Goal: Information Seeking & Learning: Check status

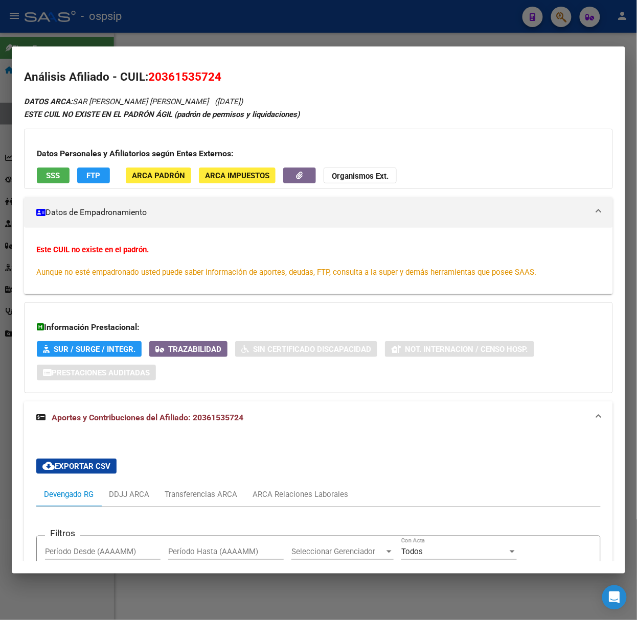
click at [109, 39] on div at bounding box center [318, 310] width 637 height 620
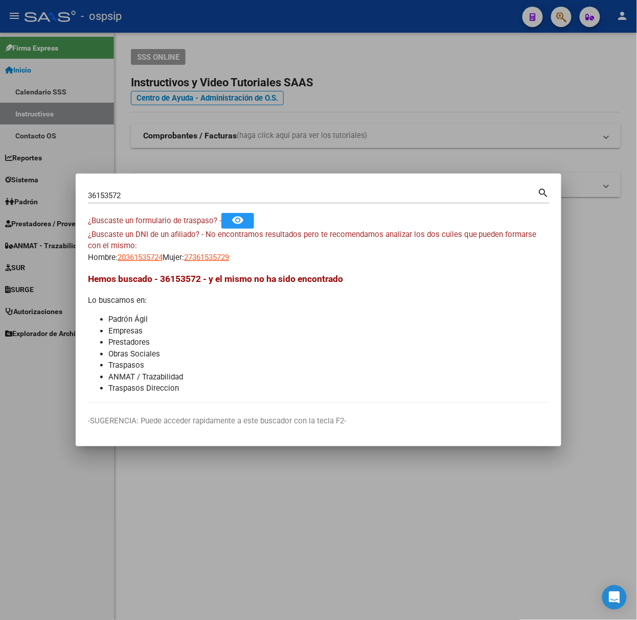
click at [176, 197] on input "36153572" at bounding box center [313, 195] width 450 height 9
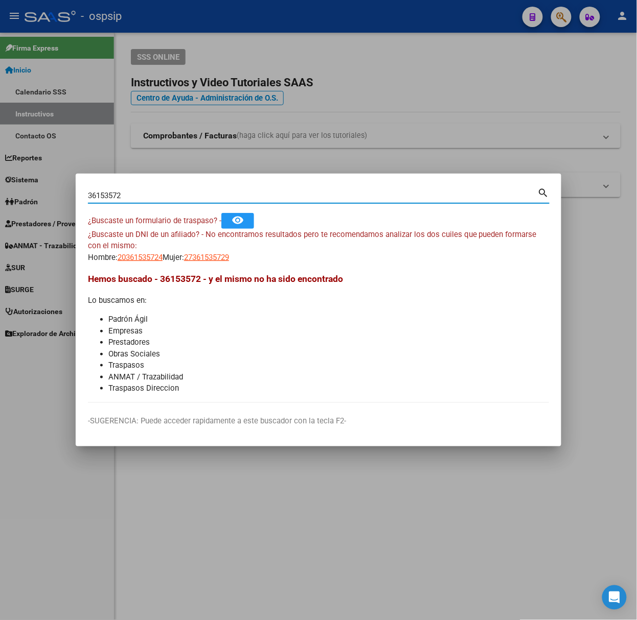
click at [176, 197] on input "36153572" at bounding box center [313, 195] width 450 height 9
type input "45328309"
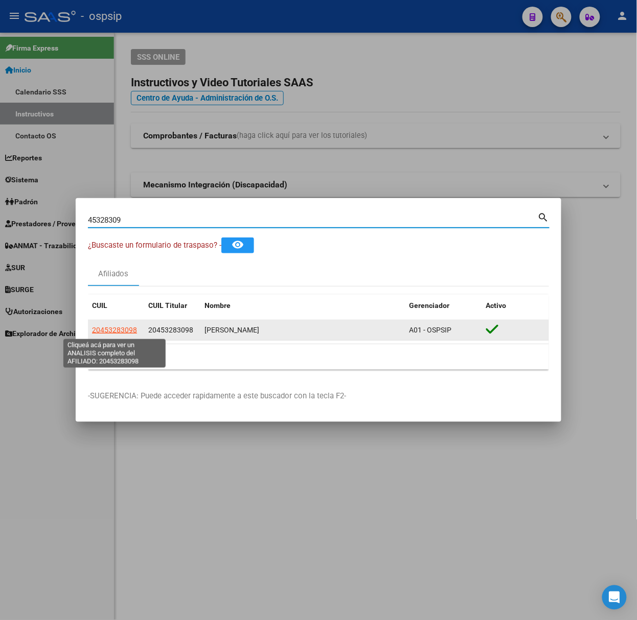
click at [103, 330] on span "20453283098" at bounding box center [114, 330] width 45 height 8
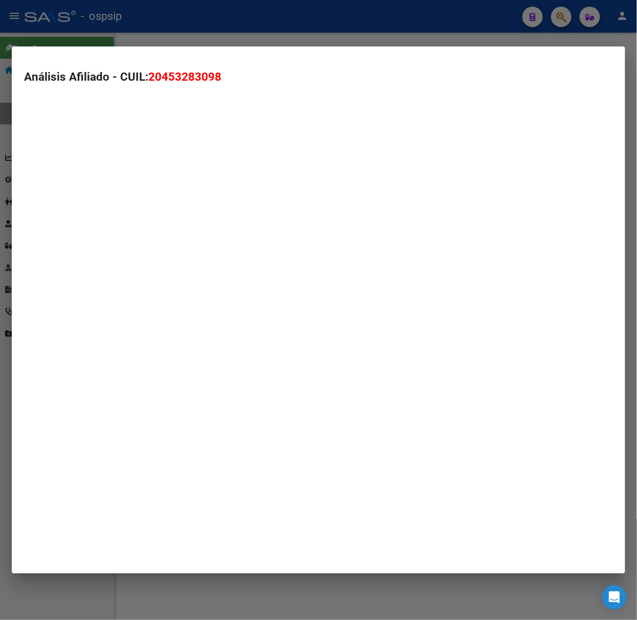
type textarea "20453283098"
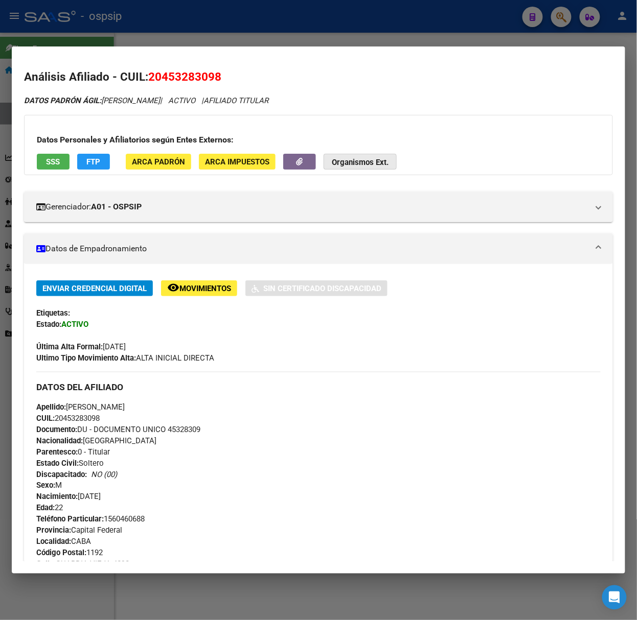
click at [348, 169] on button "Organismos Ext." at bounding box center [359, 162] width 73 height 16
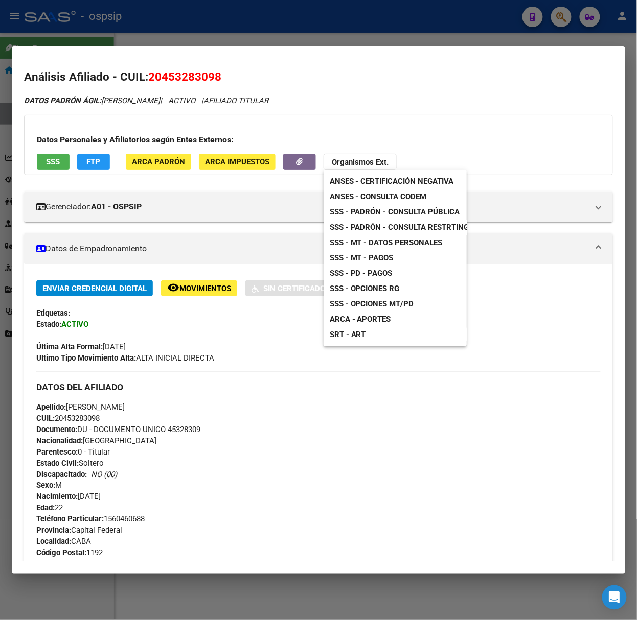
click at [438, 127] on div at bounding box center [318, 310] width 637 height 620
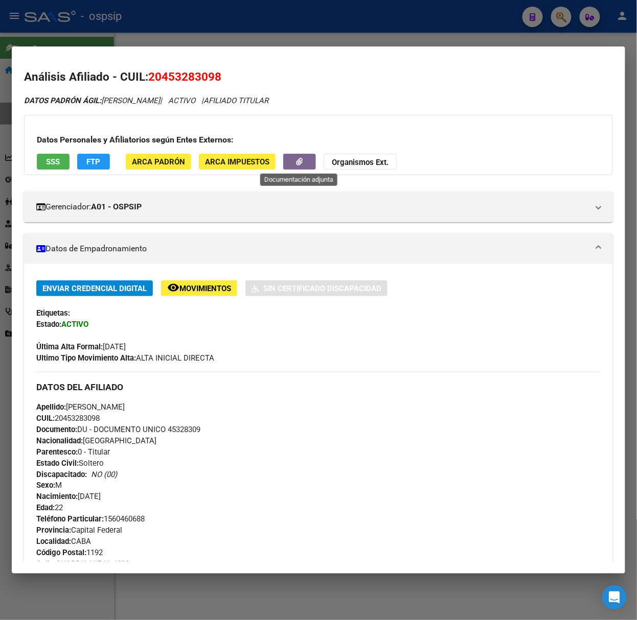
click at [311, 159] on button "button" at bounding box center [299, 162] width 33 height 16
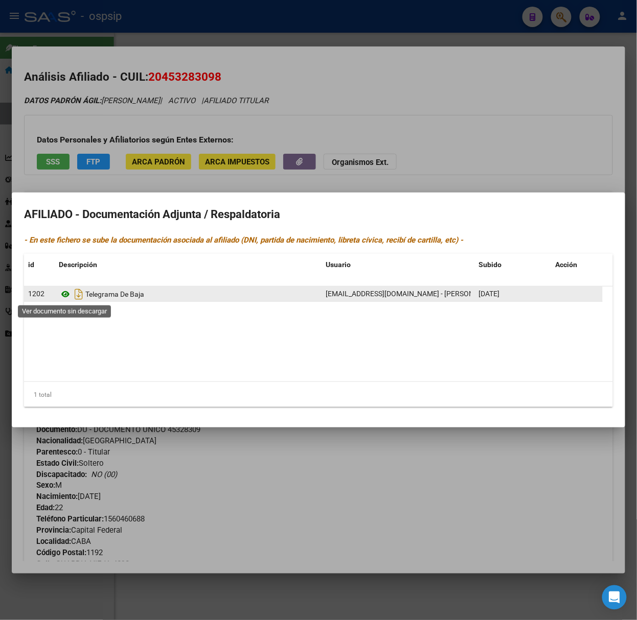
click at [67, 293] on icon at bounding box center [65, 294] width 13 height 12
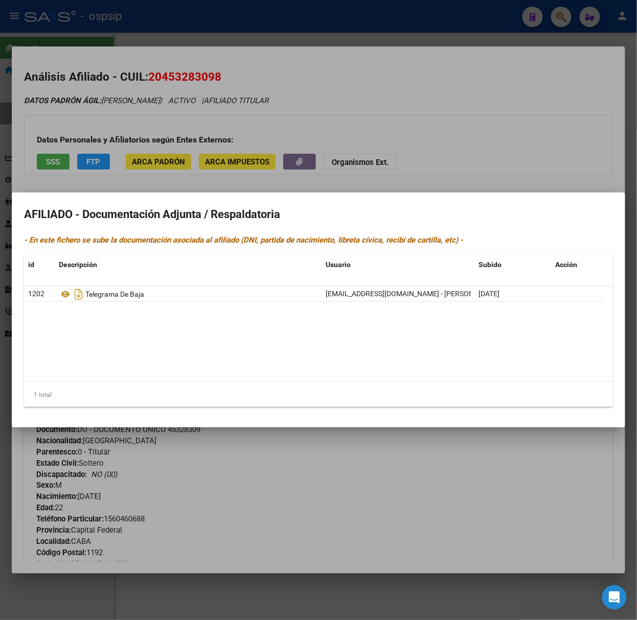
click at [360, 66] on div at bounding box center [318, 310] width 637 height 620
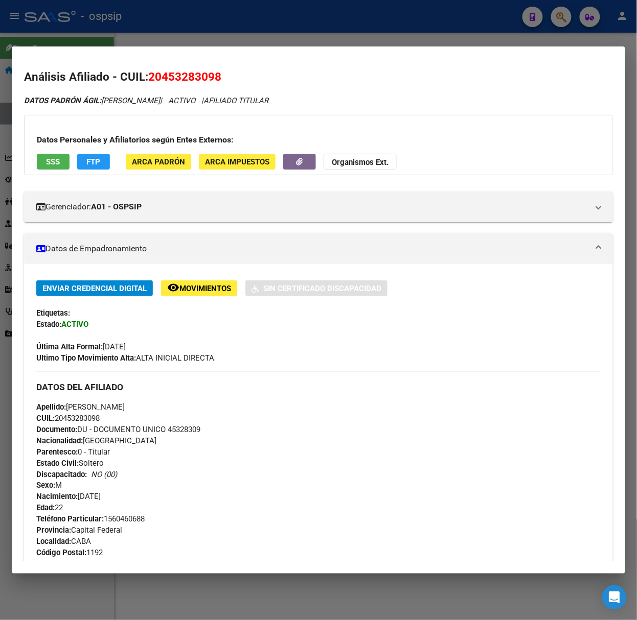
click at [96, 158] on span "FTP" at bounding box center [94, 161] width 14 height 9
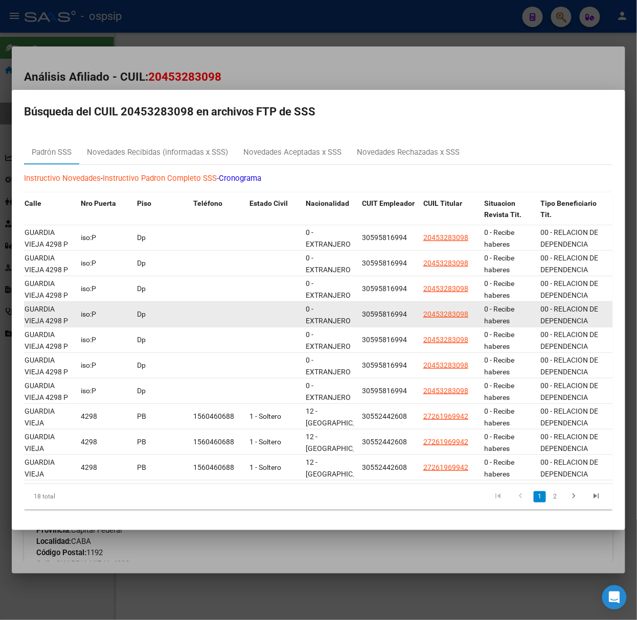
scroll to position [13, 1]
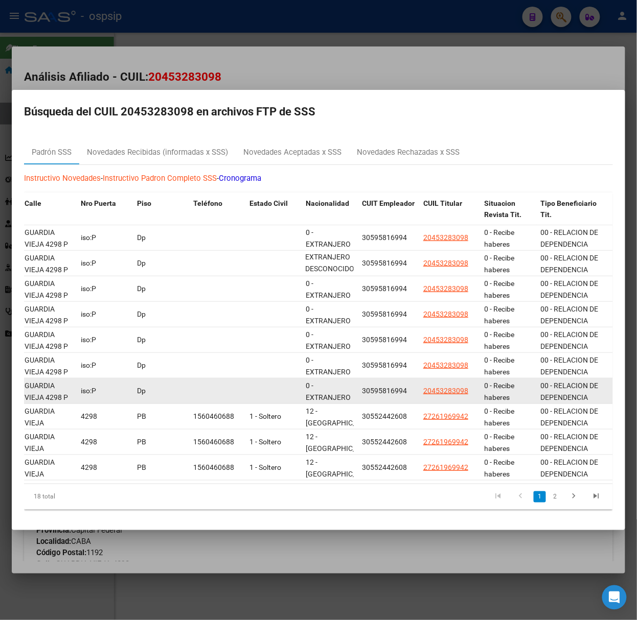
drag, startPoint x: 346, startPoint y: 236, endPoint x: 325, endPoint y: 382, distance: 148.2
click at [325, 382] on div "0 - EXTRANJERO DESCONOCIDO" at bounding box center [330, 390] width 48 height 21
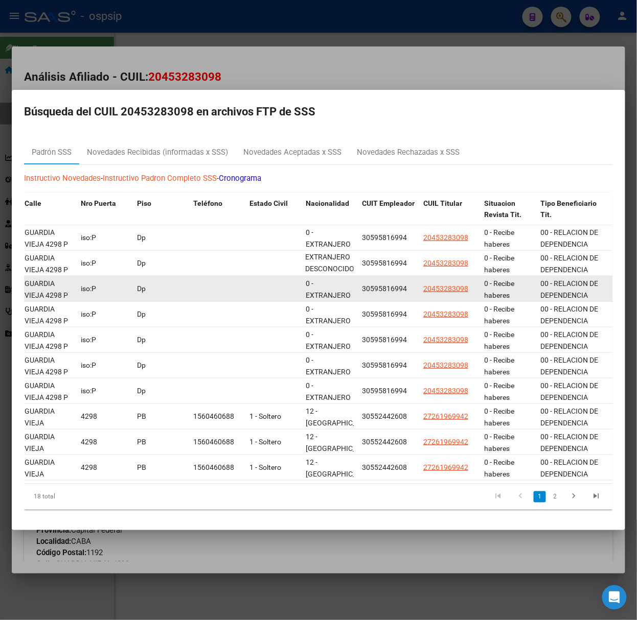
scroll to position [13, 0]
drag, startPoint x: 497, startPoint y: 230, endPoint x: 497, endPoint y: 293, distance: 62.8
click at [497, 293] on span "0 - Recibe haberes regularmente" at bounding box center [505, 295] width 42 height 32
click at [439, 286] on span "20453283098" at bounding box center [445, 289] width 45 height 8
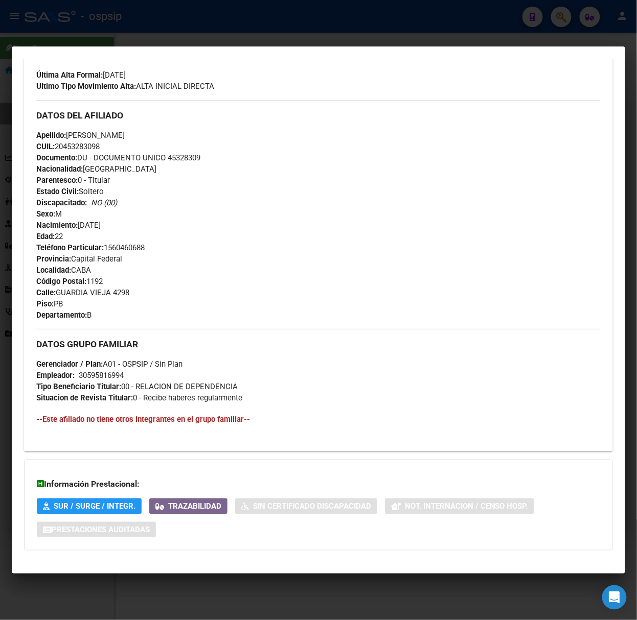
scroll to position [281, 0]
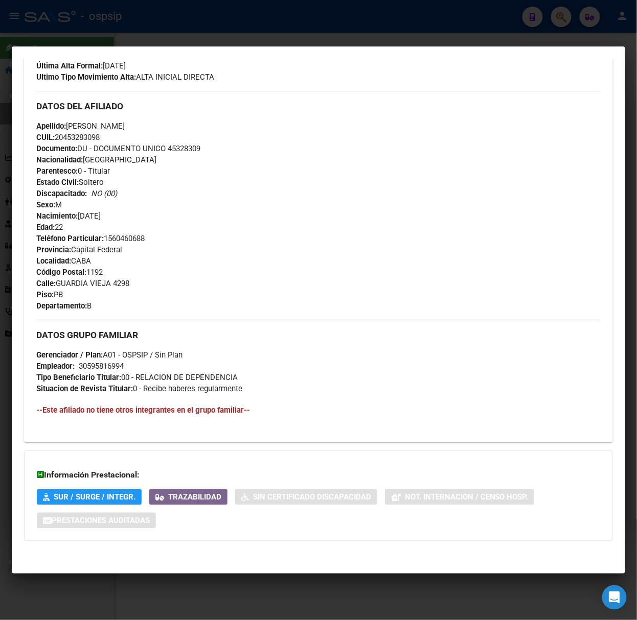
click at [176, 9] on div at bounding box center [318, 310] width 637 height 620
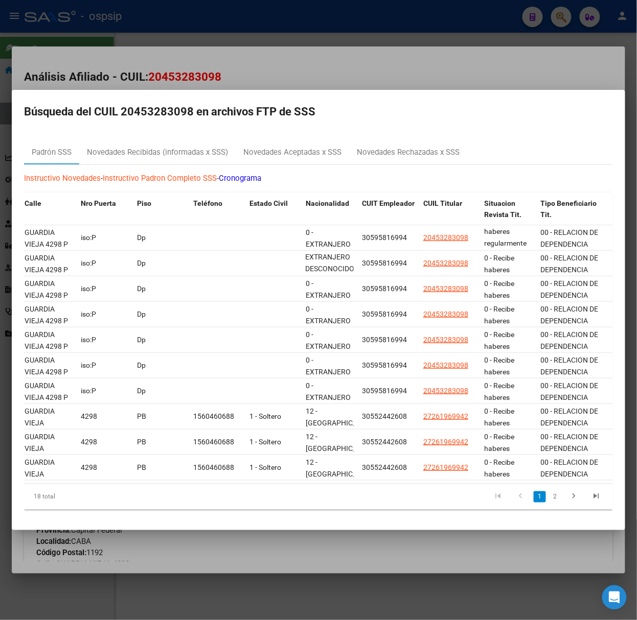
click at [171, 25] on div at bounding box center [318, 310] width 637 height 620
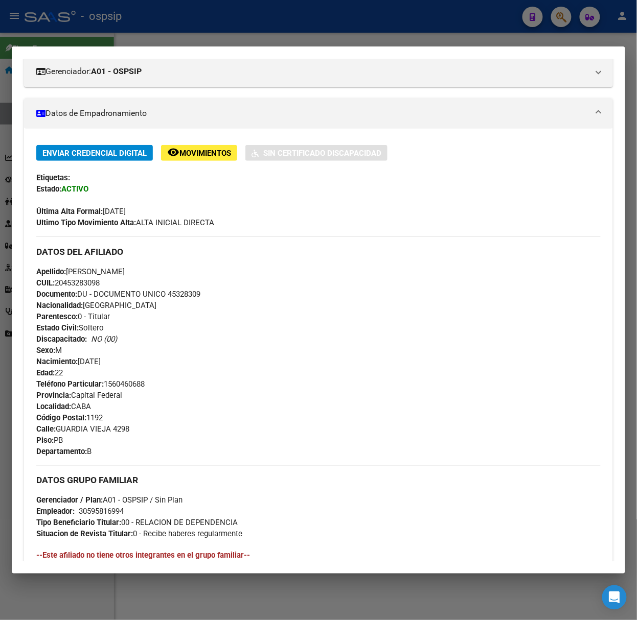
scroll to position [0, 0]
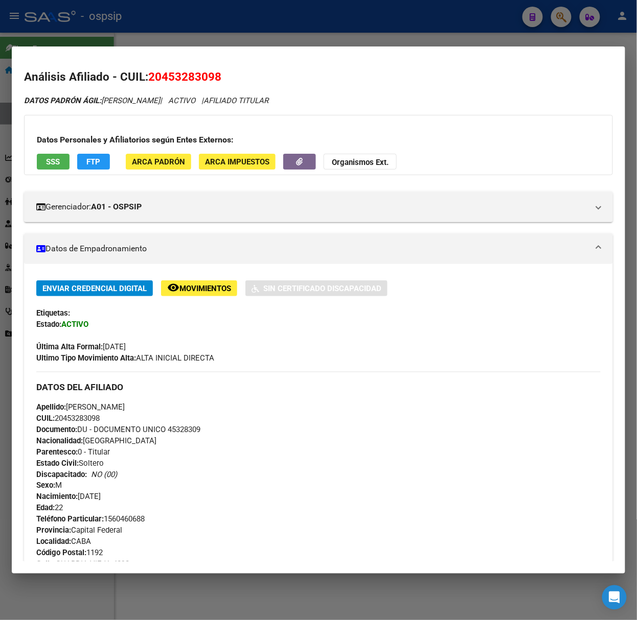
click at [278, 252] on mat-panel-title "Datos de Empadronamiento" at bounding box center [312, 249] width 552 height 12
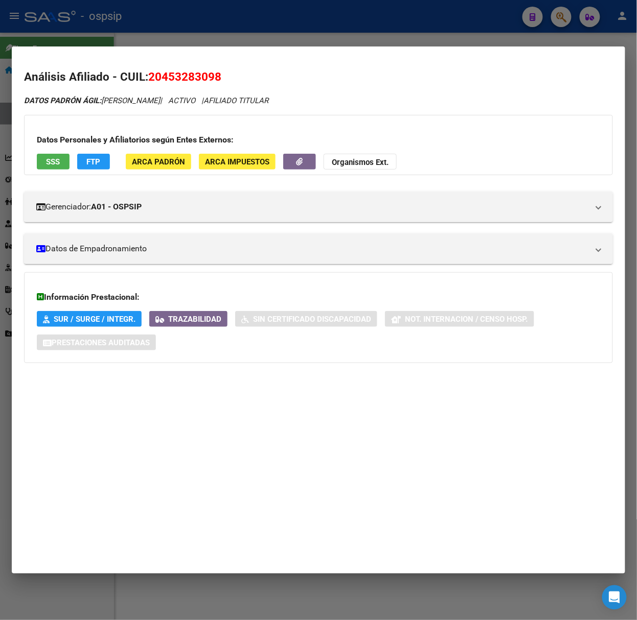
click at [234, 294] on h3 "Información Prestacional:" at bounding box center [318, 297] width 563 height 12
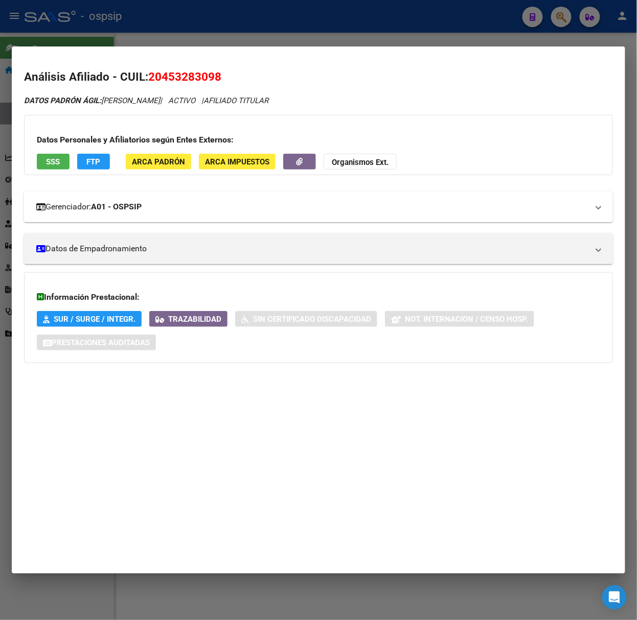
click at [130, 219] on mat-expansion-panel-header "Gerenciador: A01 - OSPSIP" at bounding box center [318, 207] width 589 height 31
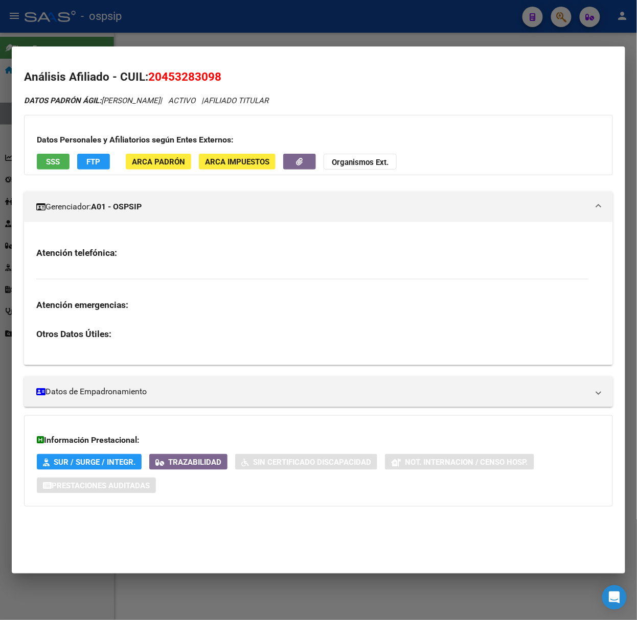
click at [130, 219] on mat-expansion-panel-header "Gerenciador: A01 - OSPSIP" at bounding box center [318, 207] width 589 height 31
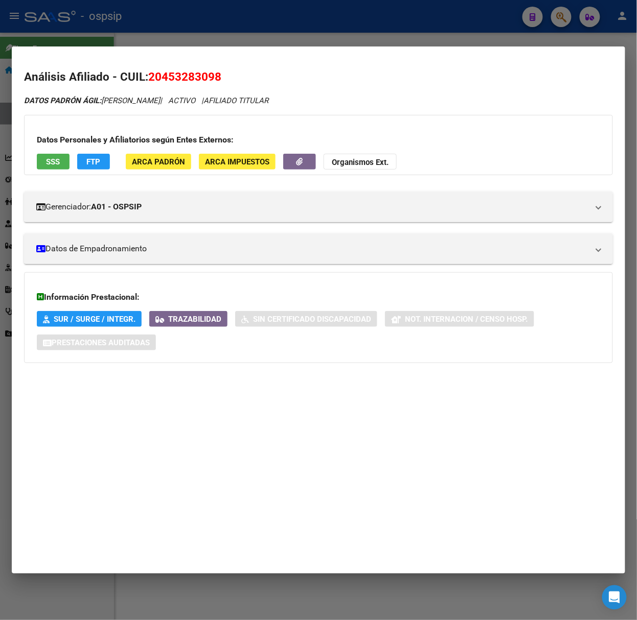
click at [50, 160] on span "SSS" at bounding box center [53, 161] width 14 height 9
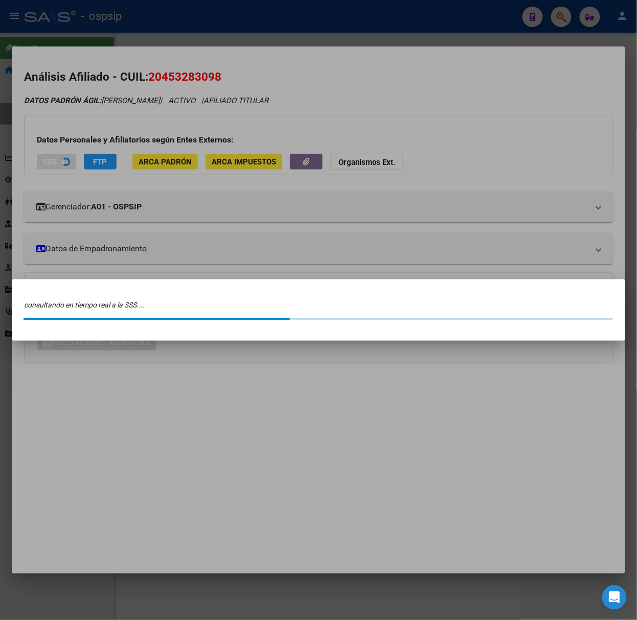
click at [84, 159] on div at bounding box center [318, 310] width 637 height 620
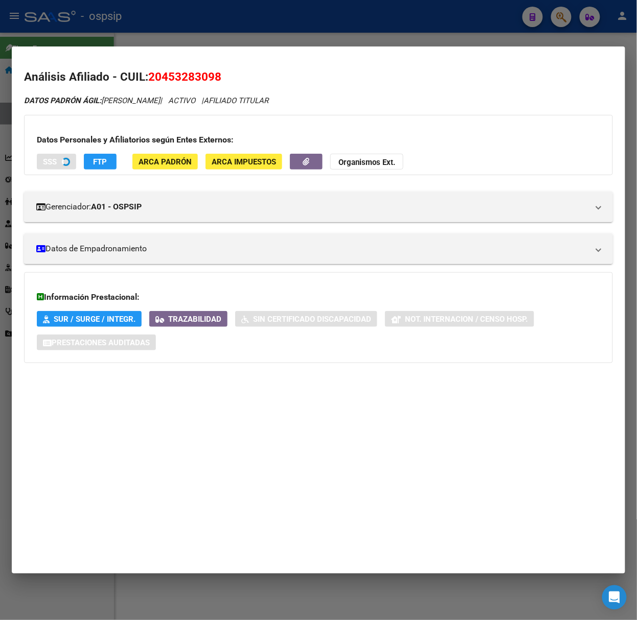
click at [200, 35] on div at bounding box center [318, 310] width 637 height 620
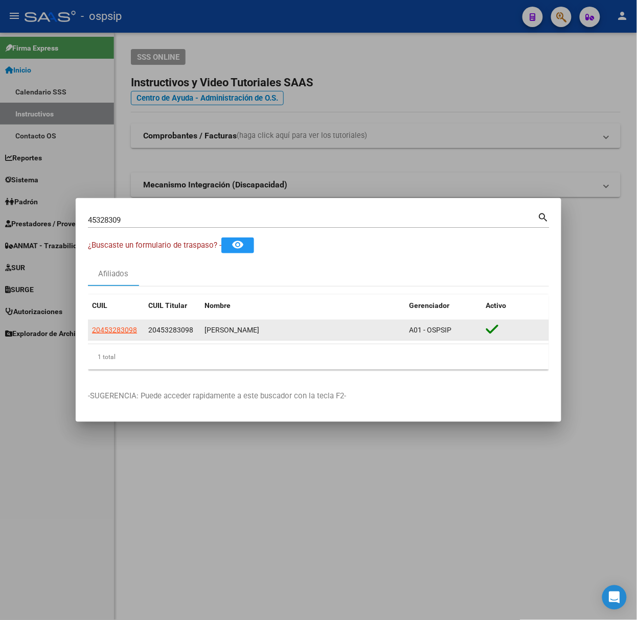
drag, startPoint x: 137, startPoint y: 338, endPoint x: 132, endPoint y: 338, distance: 5.6
click at [134, 338] on datatable-body-cell "20453283098" at bounding box center [116, 330] width 56 height 20
click at [131, 338] on datatable-body-cell "20453283098" at bounding box center [116, 330] width 56 height 20
click at [128, 332] on span "20453283098" at bounding box center [114, 330] width 45 height 8
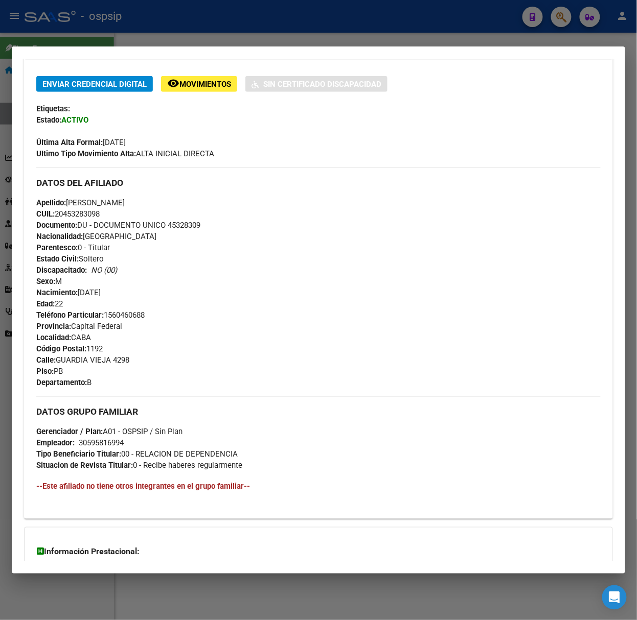
scroll to position [281, 0]
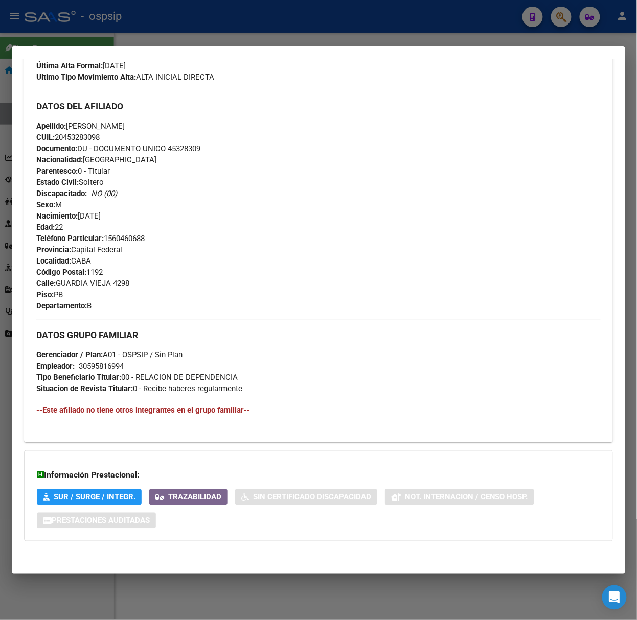
click at [95, 493] on span "SUR / SURGE / INTEGR." at bounding box center [89, 497] width 92 height 9
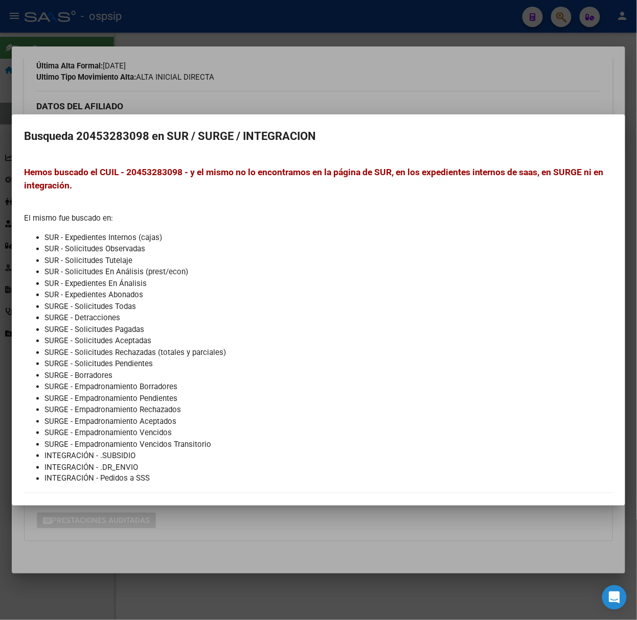
click at [148, 510] on div at bounding box center [318, 310] width 637 height 620
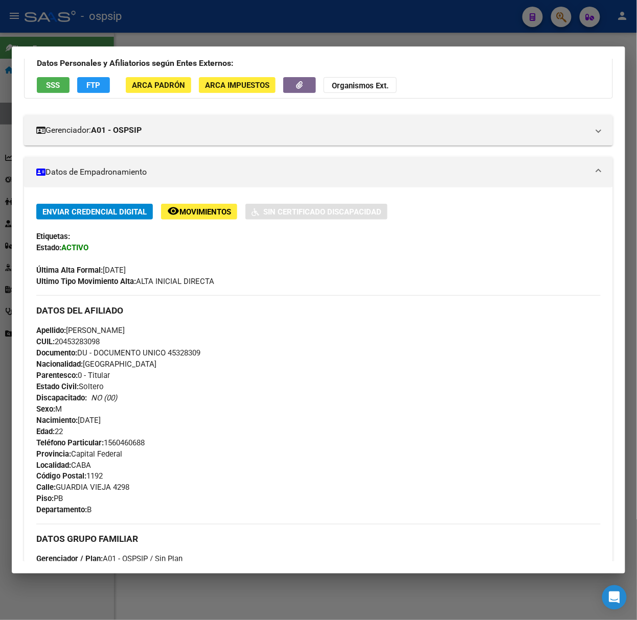
scroll to position [9, 0]
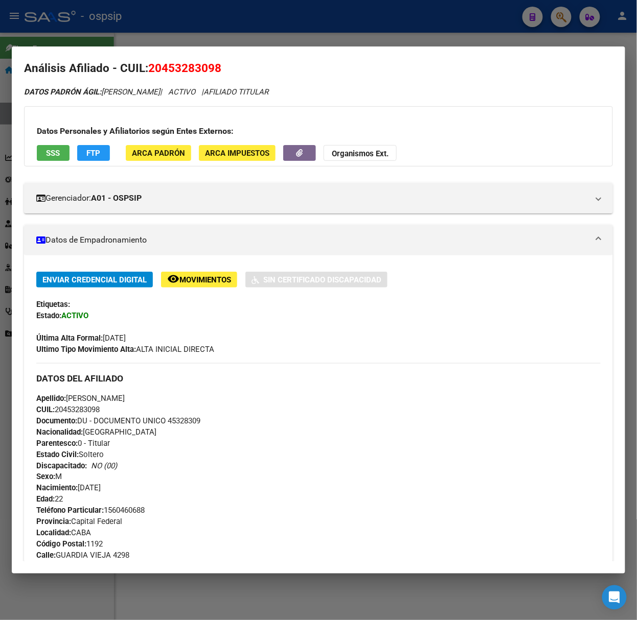
click at [175, 156] on span "ARCA Padrón" at bounding box center [158, 153] width 53 height 9
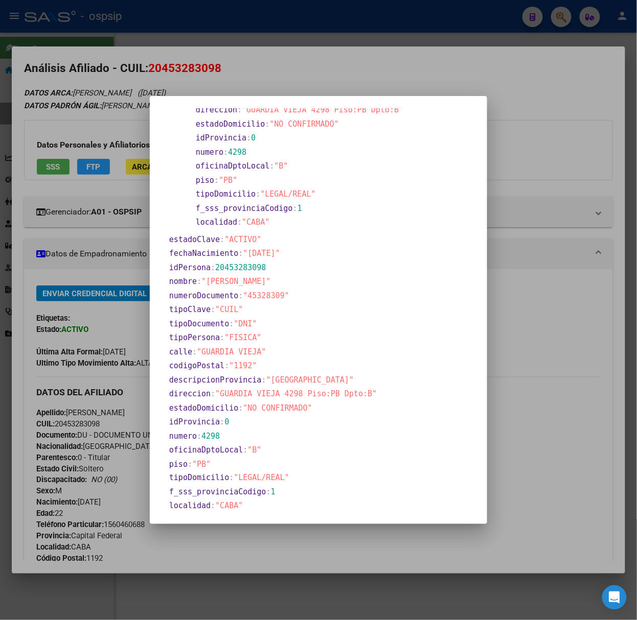
scroll to position [111, 0]
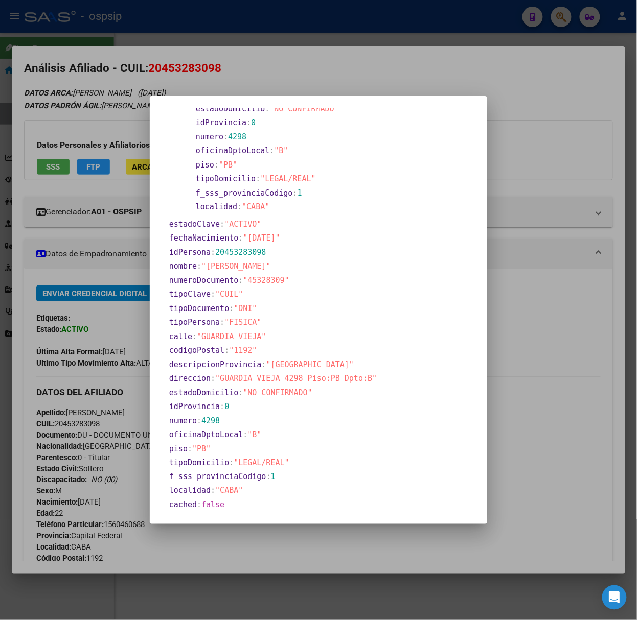
click at [574, 298] on div at bounding box center [318, 310] width 637 height 620
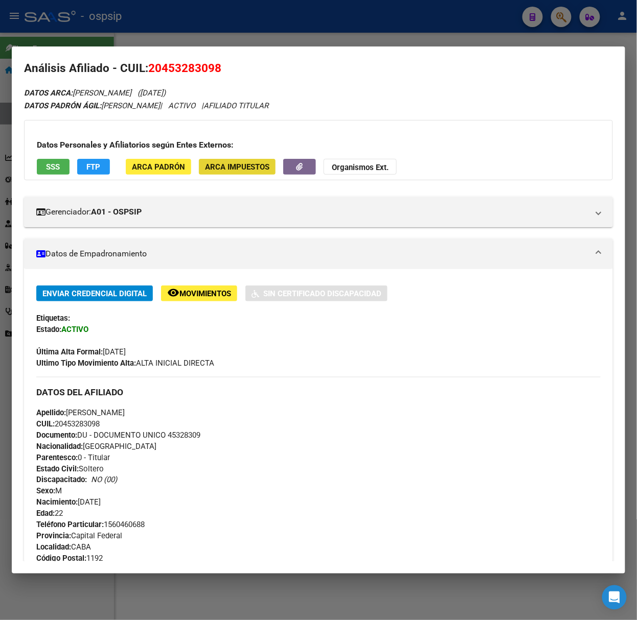
click at [205, 168] on span "ARCA Impuestos" at bounding box center [237, 166] width 64 height 9
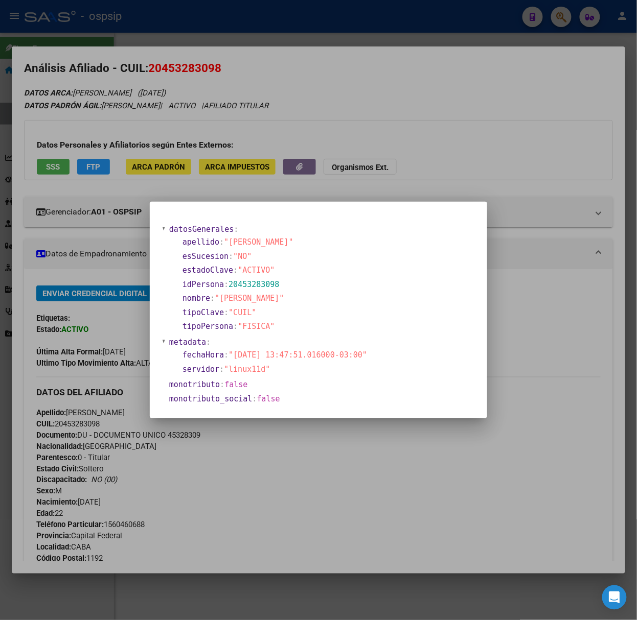
drag, startPoint x: 172, startPoint y: 236, endPoint x: 191, endPoint y: 259, distance: 29.8
click at [191, 259] on section "datosGenerales : apellido : "BARRIONUEVO" esSucesion : "NO" estadoClave : "ACTI…" at bounding box center [268, 279] width 201 height 112
click at [191, 259] on span "esSucesion" at bounding box center [205, 256] width 46 height 9
click at [233, 308] on span ""CUIL"" at bounding box center [242, 312] width 28 height 9
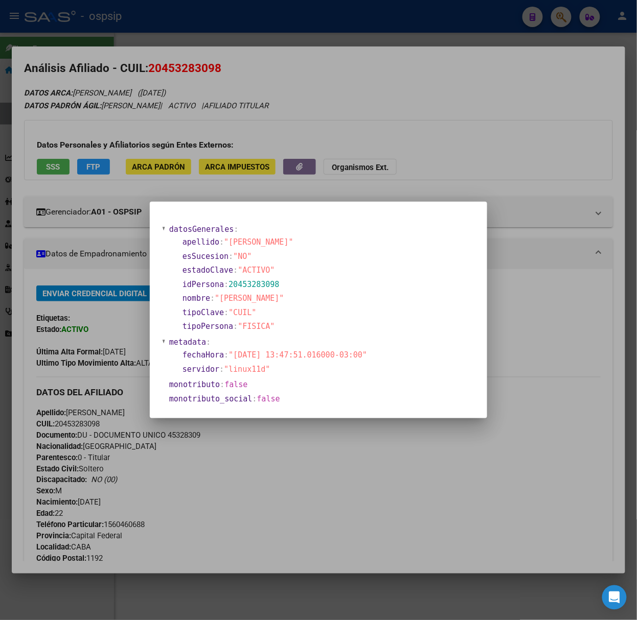
click at [81, 261] on div at bounding box center [318, 310] width 637 height 620
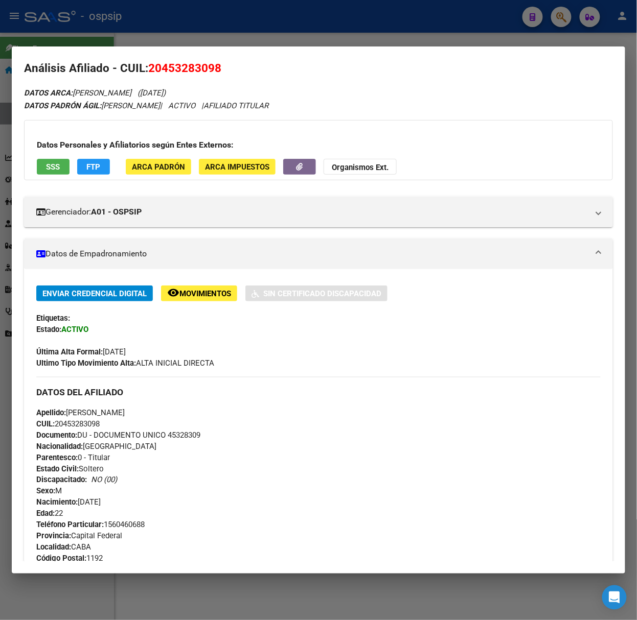
click at [137, 37] on div at bounding box center [318, 310] width 637 height 620
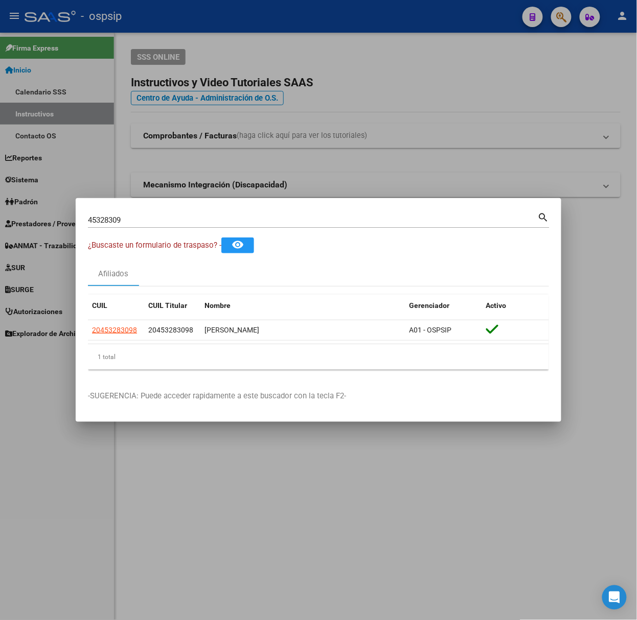
click at [161, 216] on input "45328309" at bounding box center [313, 220] width 450 height 9
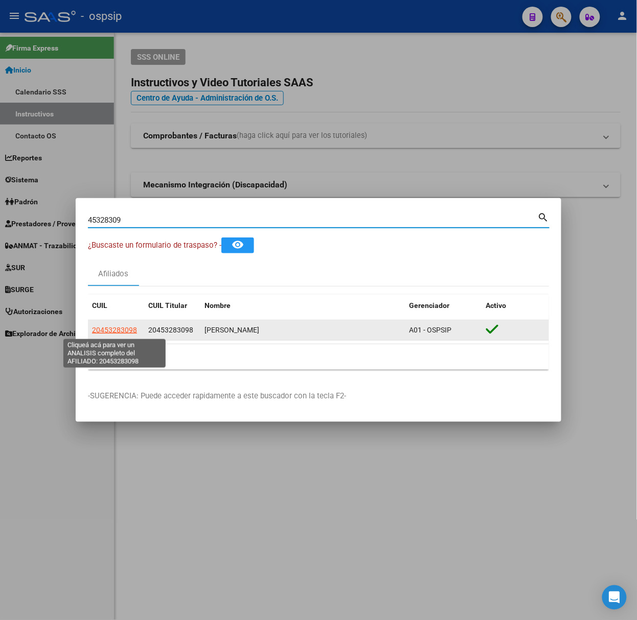
click at [100, 332] on span "20453283098" at bounding box center [114, 330] width 45 height 8
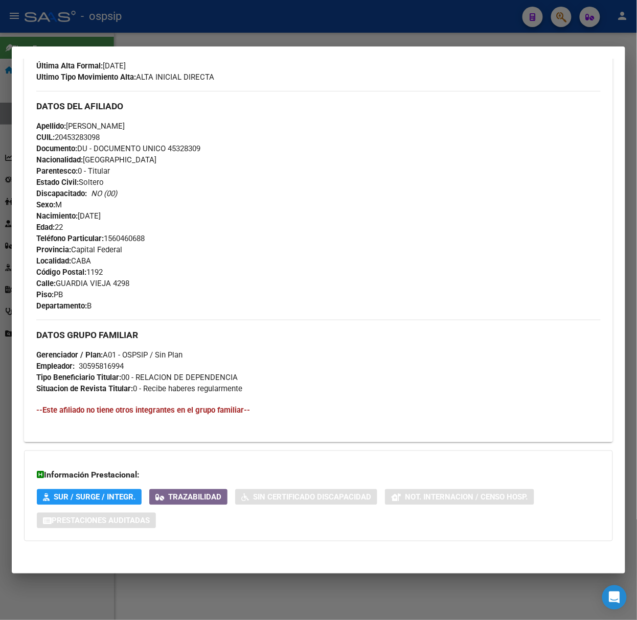
scroll to position [0, 0]
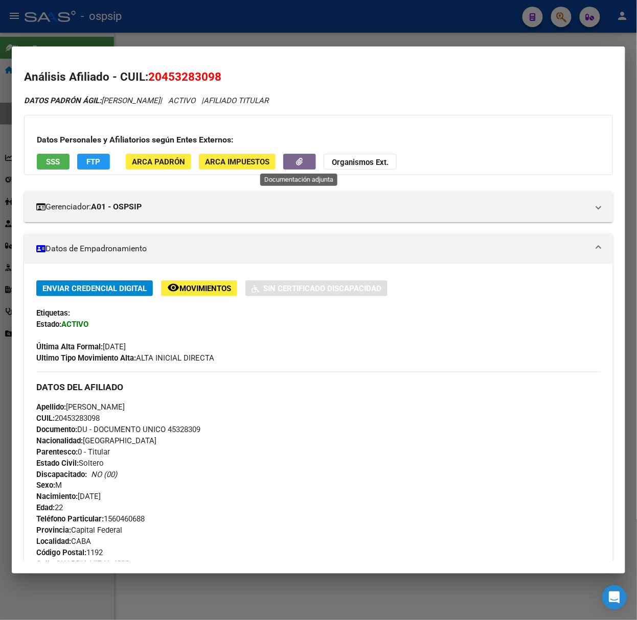
click at [295, 166] on button "button" at bounding box center [299, 162] width 33 height 16
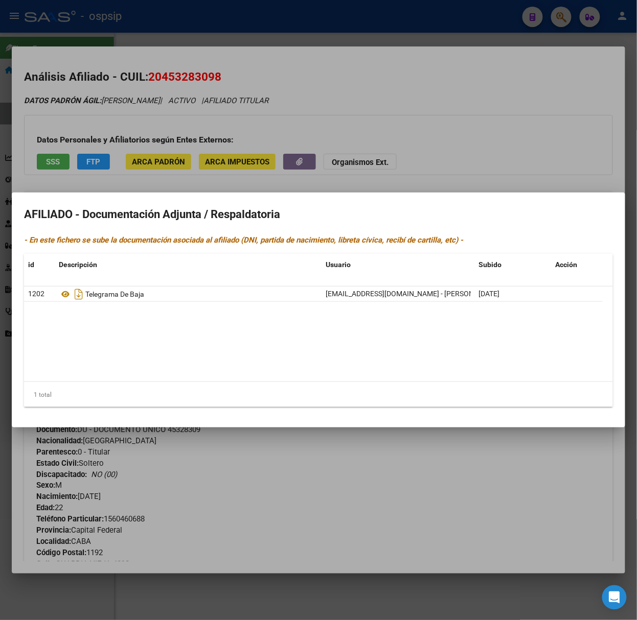
click at [262, 96] on div at bounding box center [318, 310] width 637 height 620
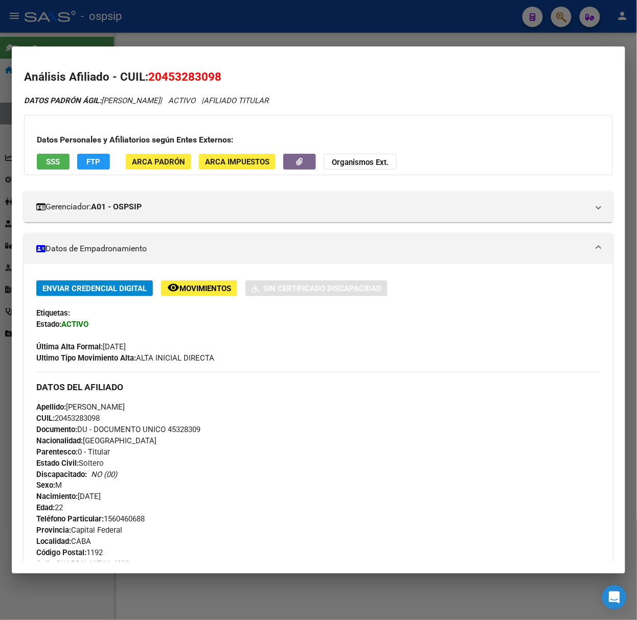
click at [203, 43] on div at bounding box center [318, 310] width 637 height 620
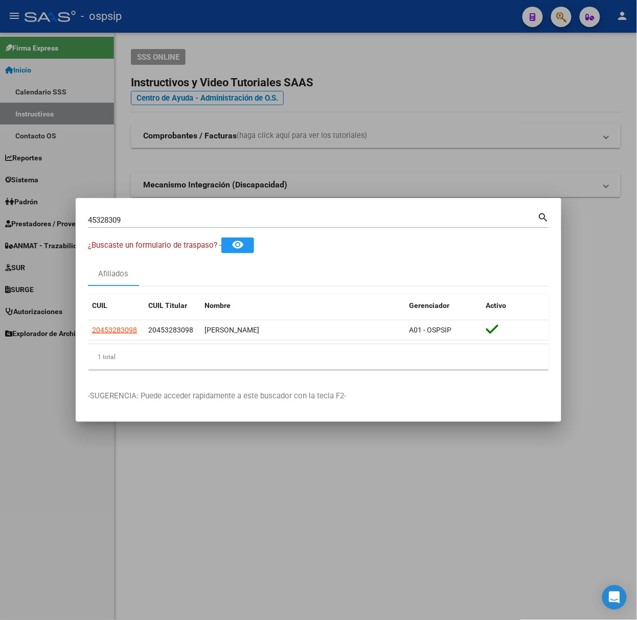
click at [168, 211] on div "45328309 Buscar (apellido, dni, cuil, nro traspaso, cuit, obra social) search" at bounding box center [318, 219] width 461 height 17
click at [173, 217] on input "45328309" at bounding box center [313, 220] width 450 height 9
type input "22019142"
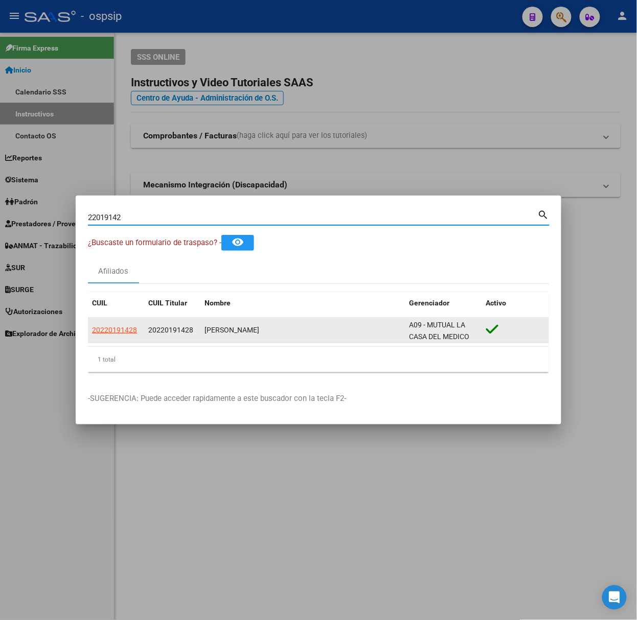
drag, startPoint x: 102, startPoint y: 341, endPoint x: 103, endPoint y: 325, distance: 16.4
click at [101, 341] on datatable-body-cell "20220191428" at bounding box center [116, 330] width 56 height 25
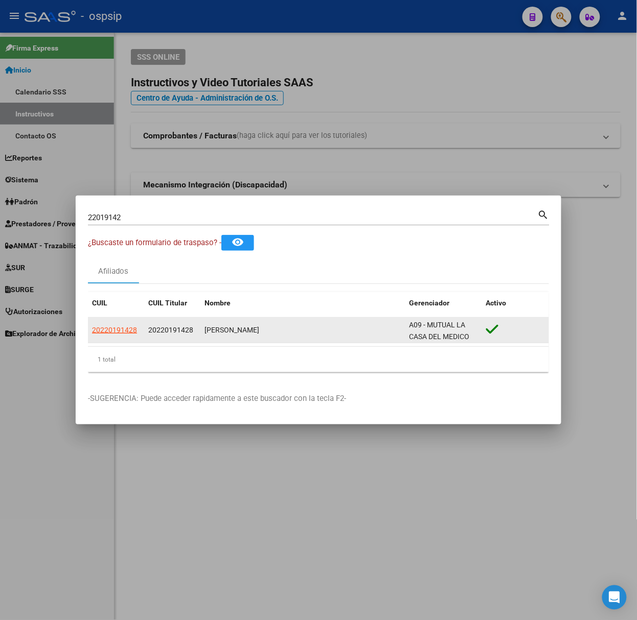
click at [103, 325] on app-link-go-to "20220191428" at bounding box center [114, 330] width 45 height 12
click at [107, 332] on span "20220191428" at bounding box center [114, 330] width 45 height 8
type textarea "20220191428"
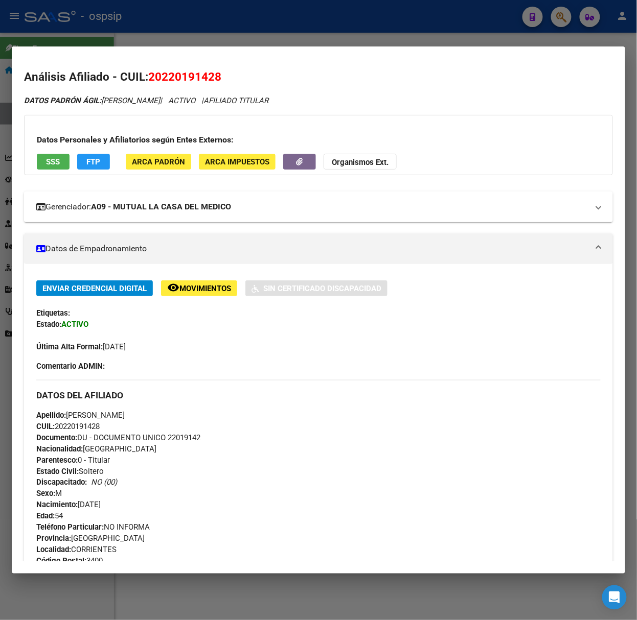
click at [209, 207] on strong "A09 - MUTUAL LA CASA DEL MEDICO" at bounding box center [161, 207] width 140 height 12
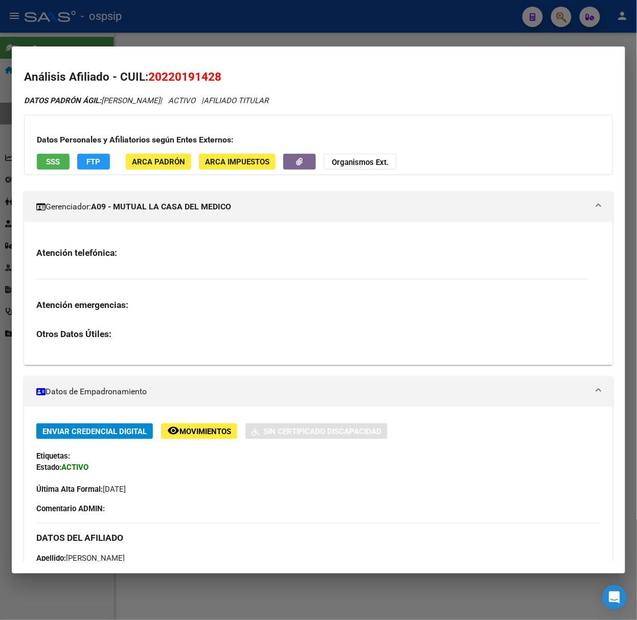
click at [209, 207] on strong "A09 - MUTUAL LA CASA DEL MEDICO" at bounding box center [161, 207] width 140 height 12
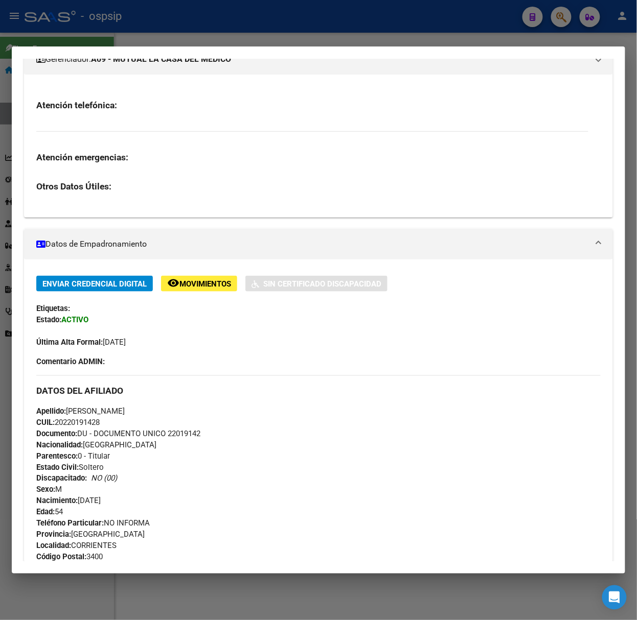
scroll to position [312, 0]
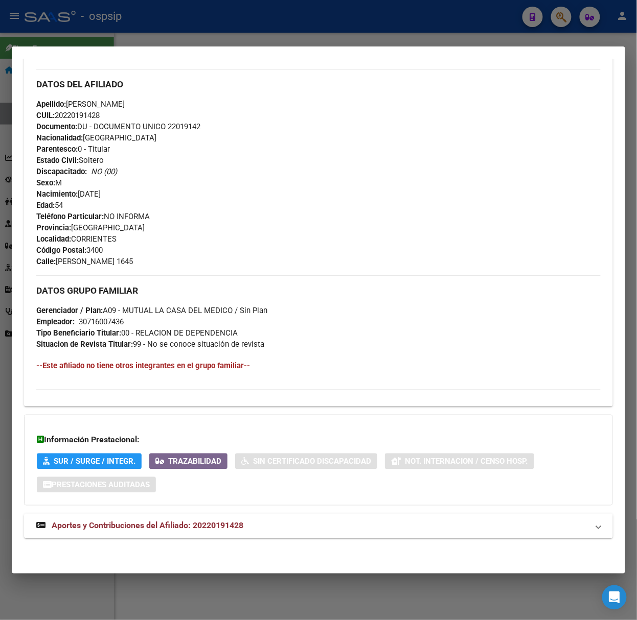
click at [227, 513] on div "DATOS PADRÓN ÁGIL: BENITEZ ORLANDO FEDERICO | ACTIVO | AFILIADO TITULAR Datos P…" at bounding box center [318, 167] width 589 height 766
click at [233, 528] on span "Aportes y Contribuciones del Afiliado: 20220191428" at bounding box center [148, 526] width 192 height 10
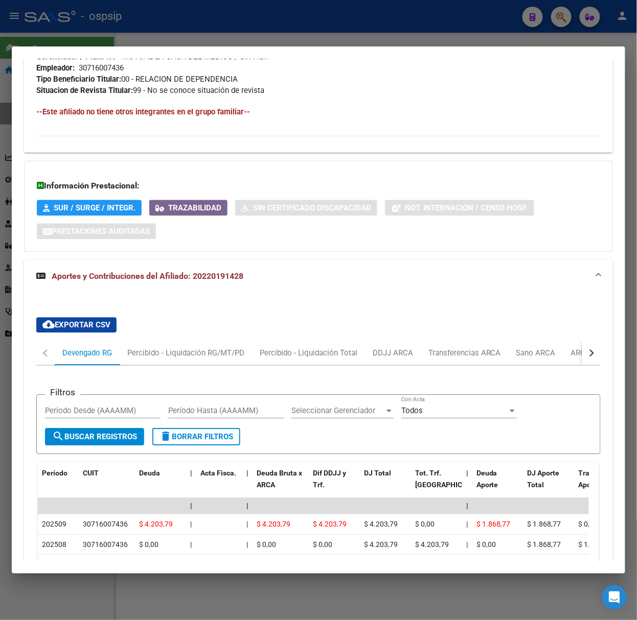
scroll to position [702, 0]
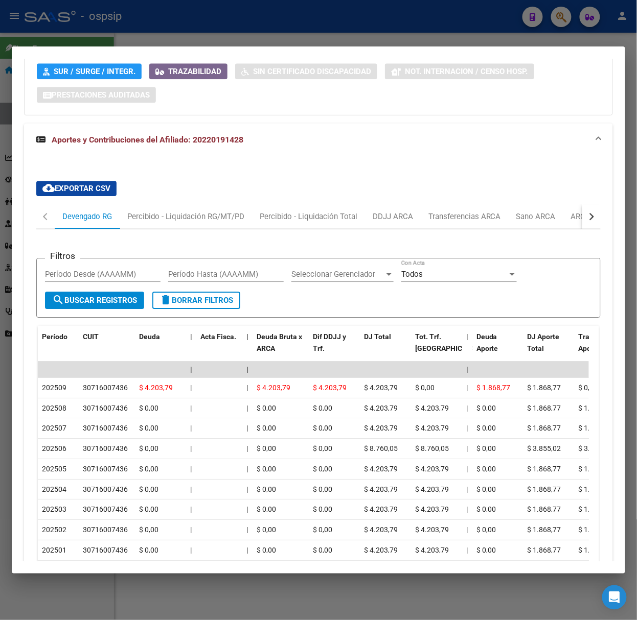
click at [603, 213] on mat-dialog-content "Análisis Afiliado - CUIL: 20220191428 DATOS PADRÓN ÁGIL: BENITEZ ORLANDO FEDERI…" at bounding box center [318, 310] width 613 height 503
click at [591, 207] on div "cloud_download Exportar CSV Devengado RG Percibido - Liquidación RG/MT/PD Perci…" at bounding box center [318, 400] width 589 height 454
click at [583, 214] on button "button" at bounding box center [591, 216] width 18 height 25
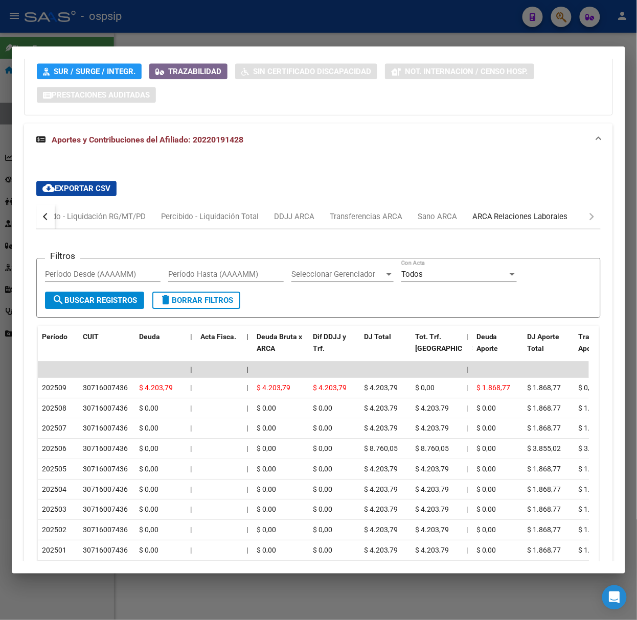
click at [555, 227] on div "ARCA Relaciones Laborales" at bounding box center [519, 216] width 111 height 25
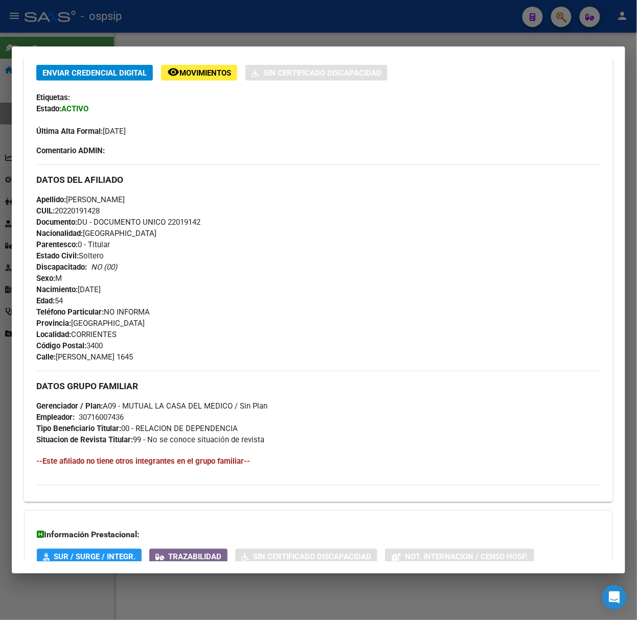
scroll to position [0, 0]
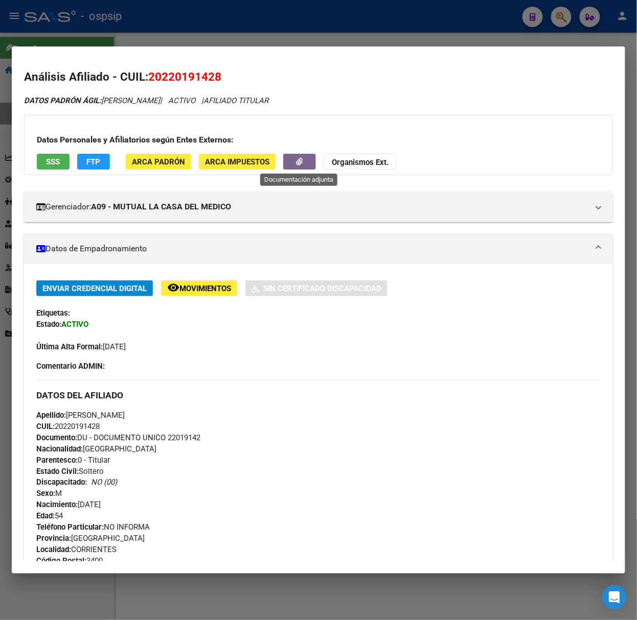
click at [303, 162] on button "button" at bounding box center [299, 162] width 33 height 16
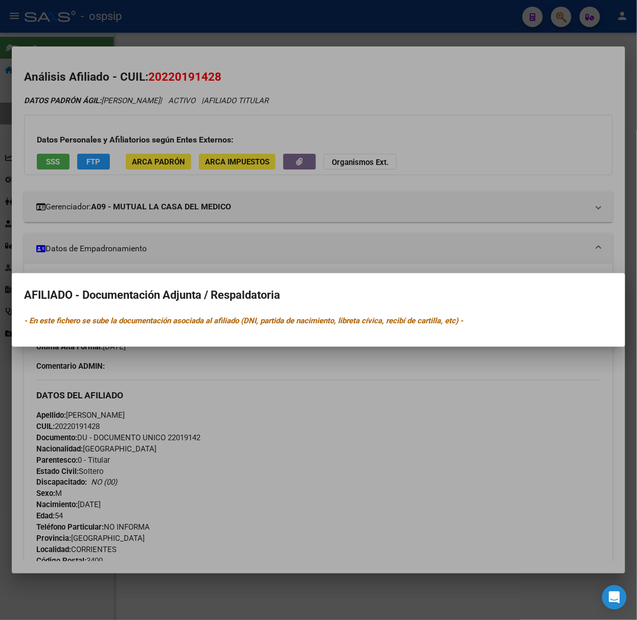
click at [303, 162] on div at bounding box center [318, 310] width 637 height 620
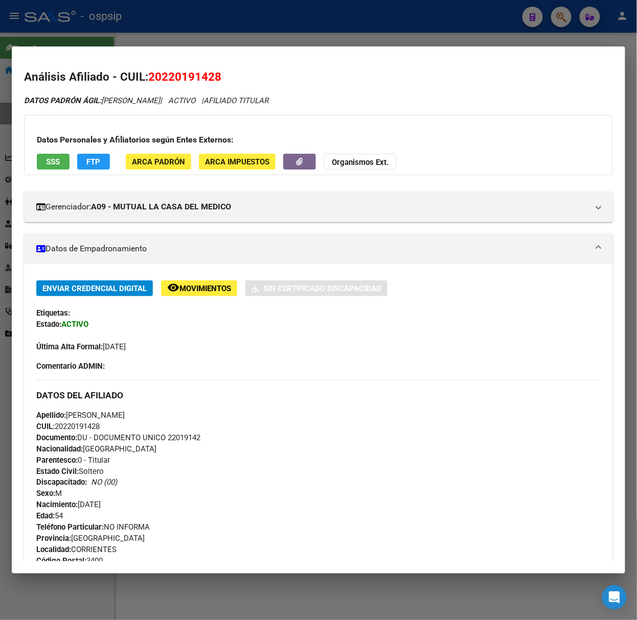
click at [212, 288] on span "Movimientos" at bounding box center [205, 288] width 52 height 9
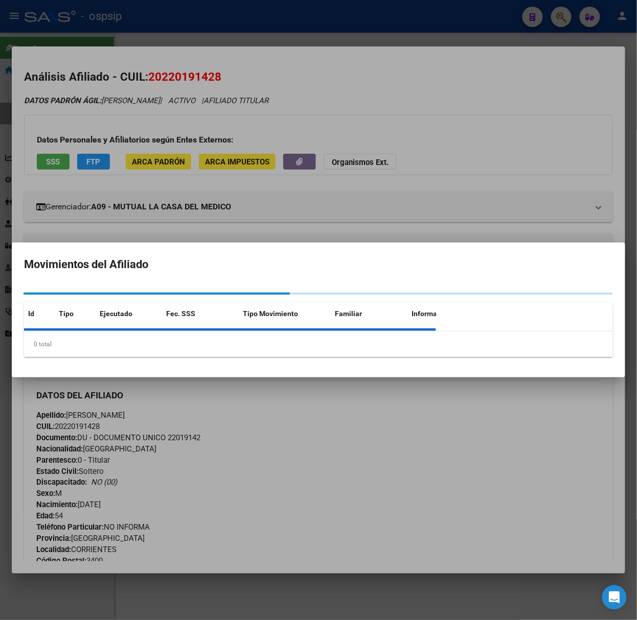
click at [211, 190] on div at bounding box center [318, 310] width 637 height 620
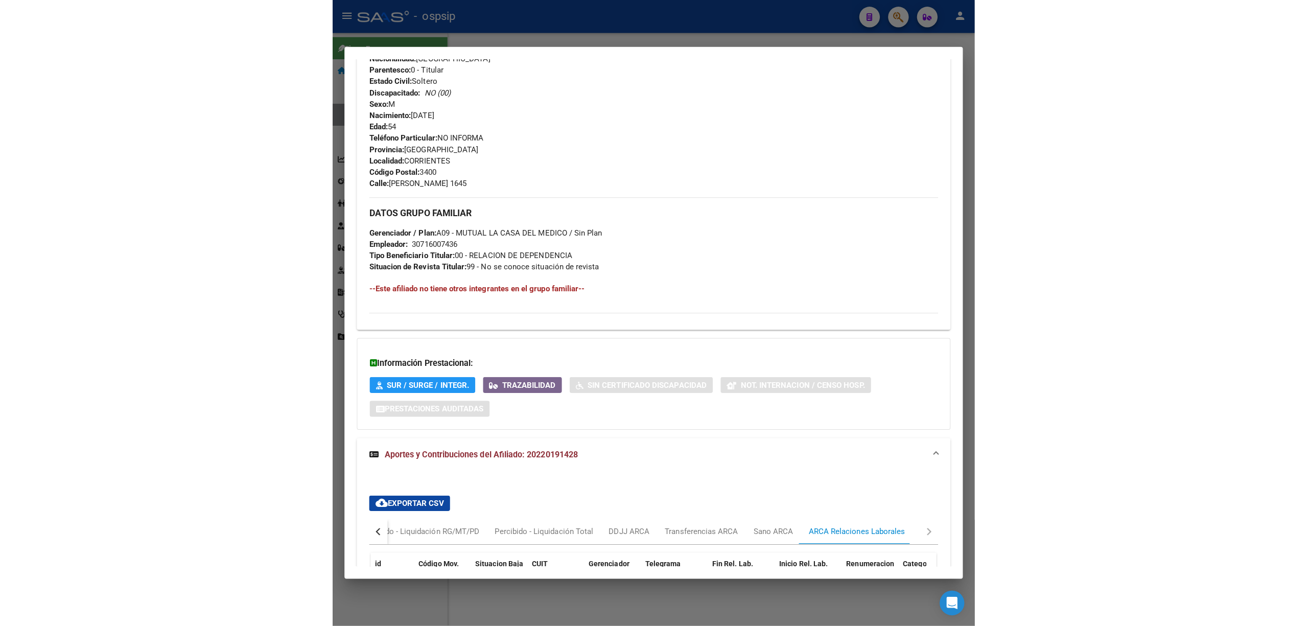
scroll to position [409, 0]
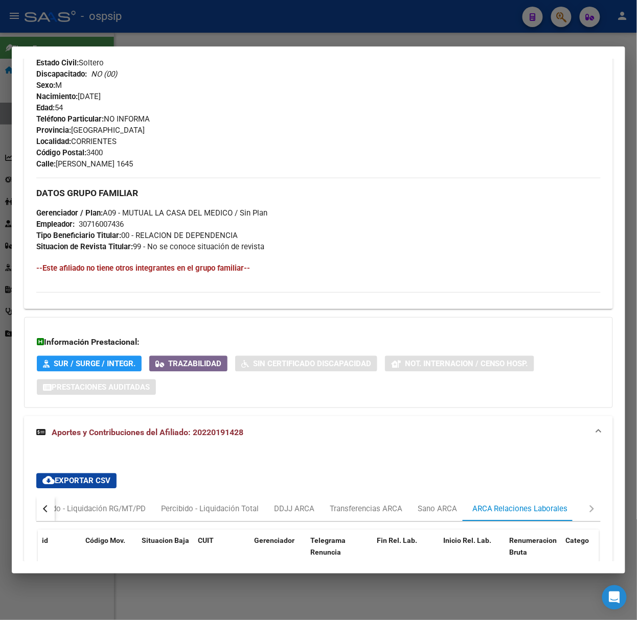
click at [182, 24] on div at bounding box center [318, 310] width 637 height 620
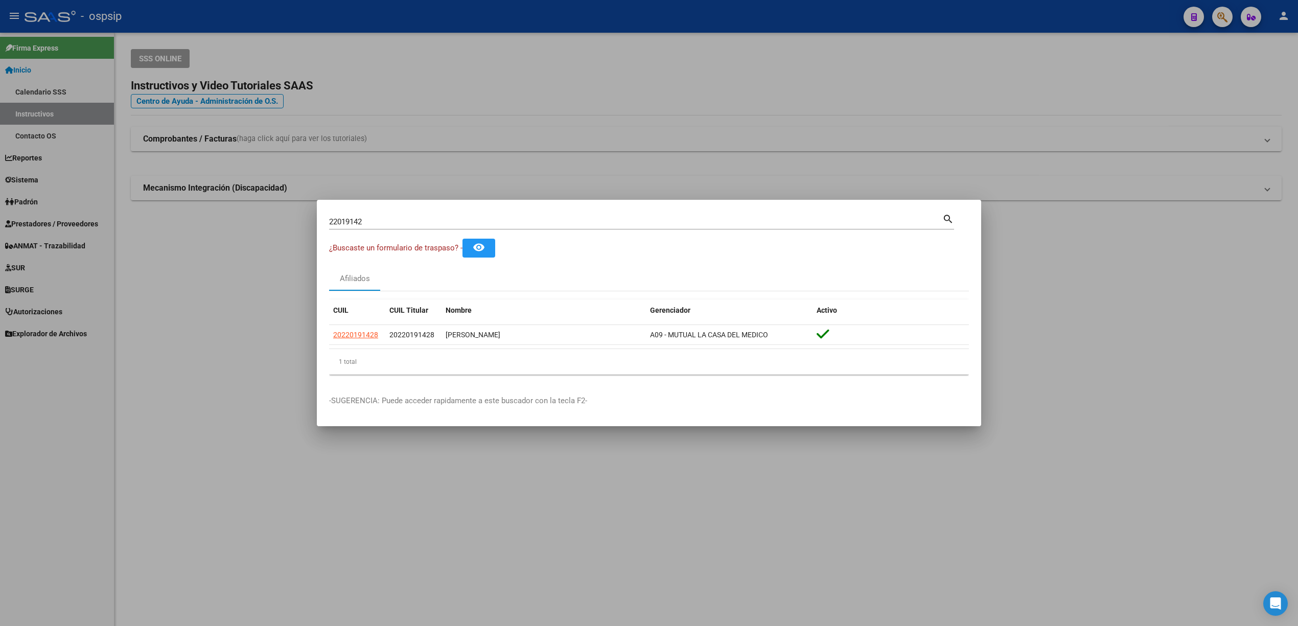
click at [461, 162] on div at bounding box center [649, 313] width 1298 height 626
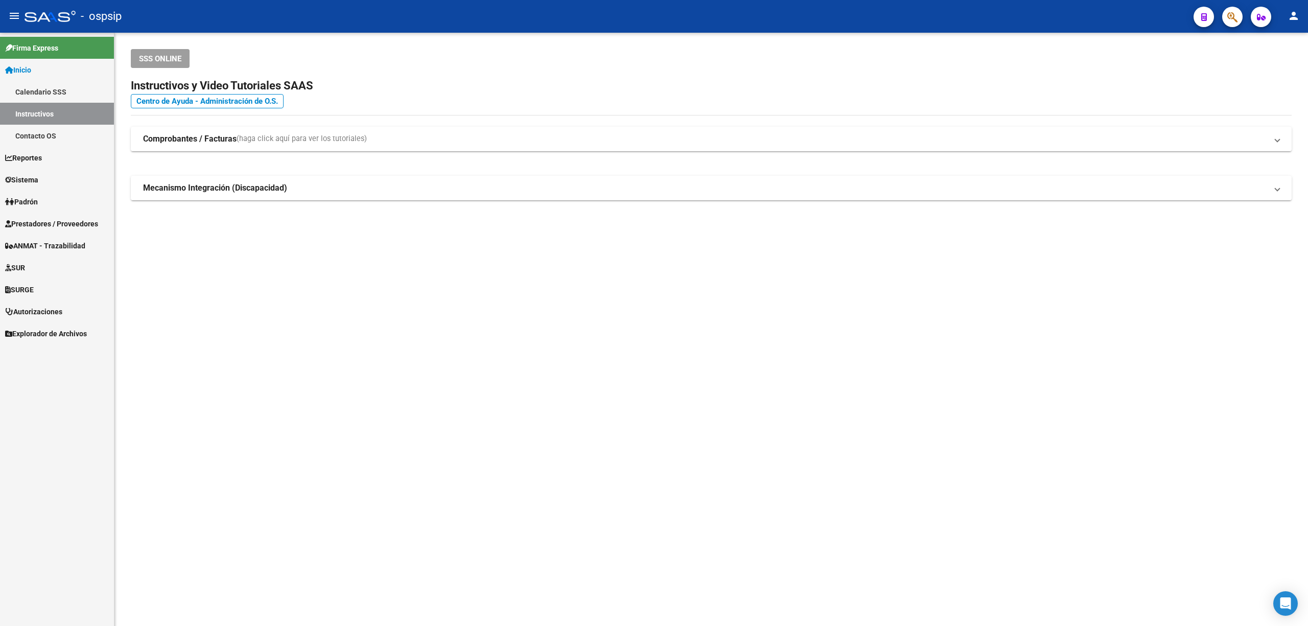
click at [636, 9] on span "button" at bounding box center [1232, 17] width 10 height 21
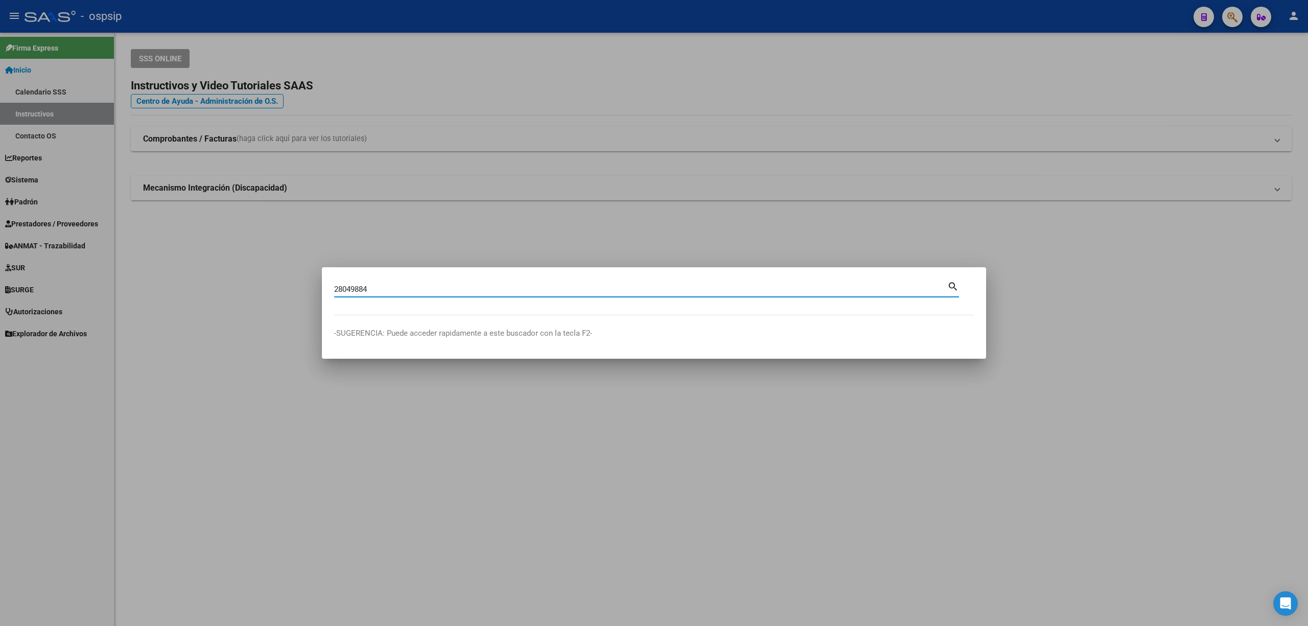
type input "28049884"
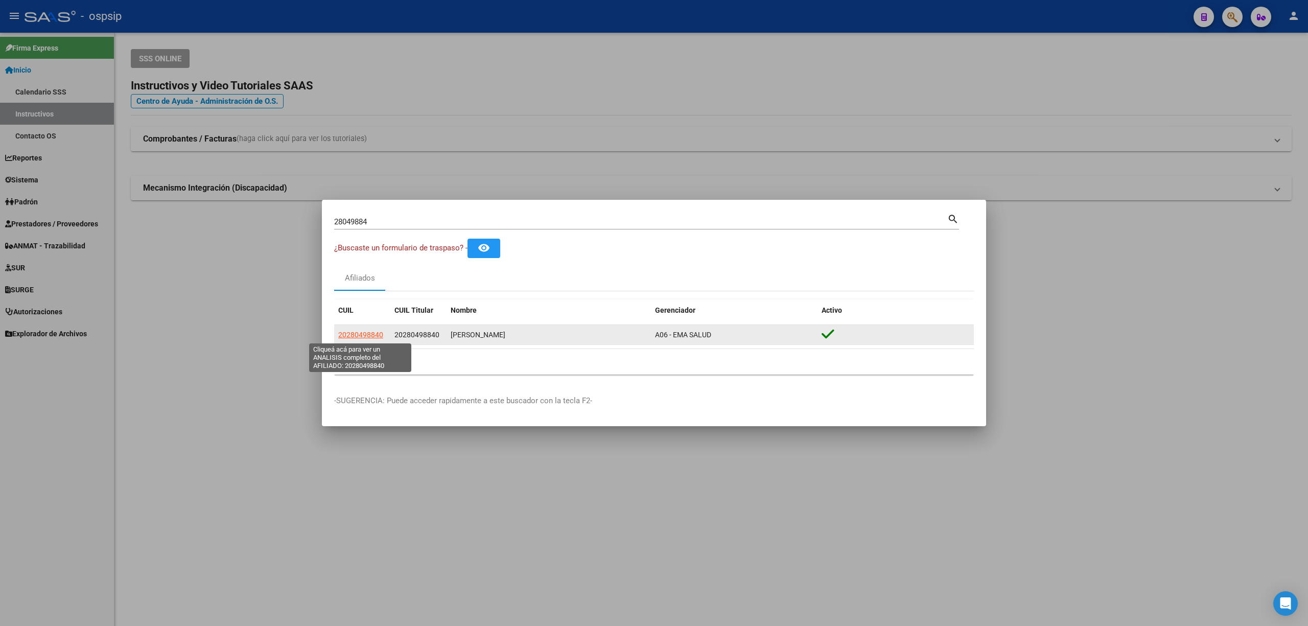
click at [358, 339] on span "20280498840" at bounding box center [360, 335] width 45 height 8
type textarea "20280498840"
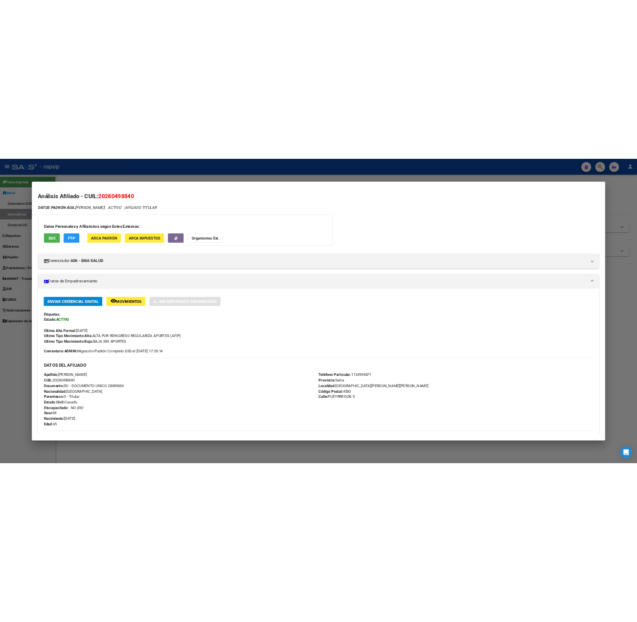
scroll to position [0, 0]
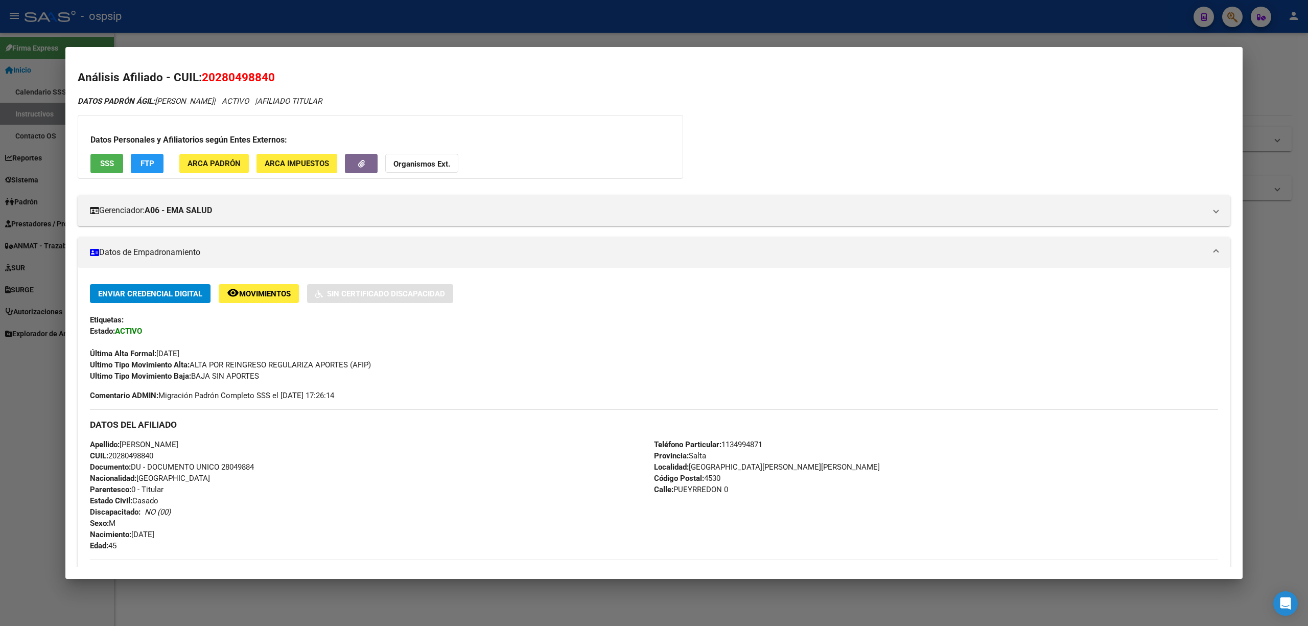
click at [193, 82] on h2 "Análisis Afiliado - CUIL: 20280498840" at bounding box center [654, 77] width 1153 height 17
click at [225, 74] on span "20280498840" at bounding box center [238, 77] width 73 height 13
copy span "20280498840"
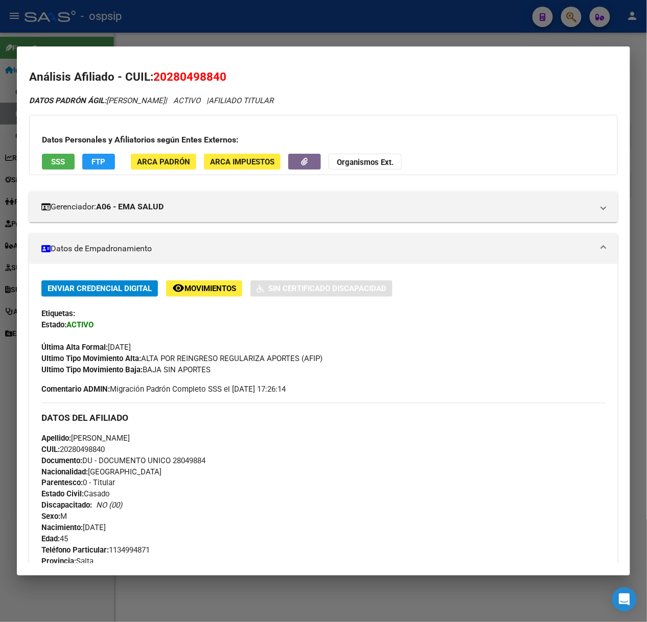
click at [387, 11] on div at bounding box center [323, 311] width 647 height 622
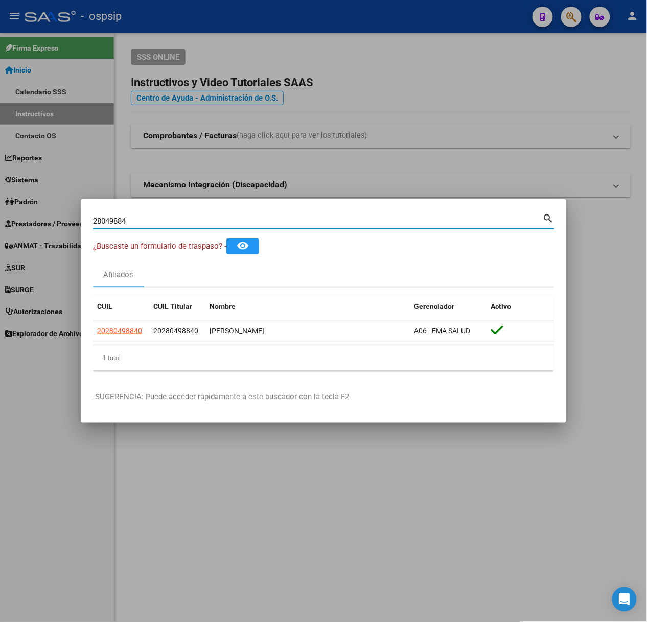
click at [234, 219] on input "28049884" at bounding box center [318, 221] width 450 height 9
type input "38901465"
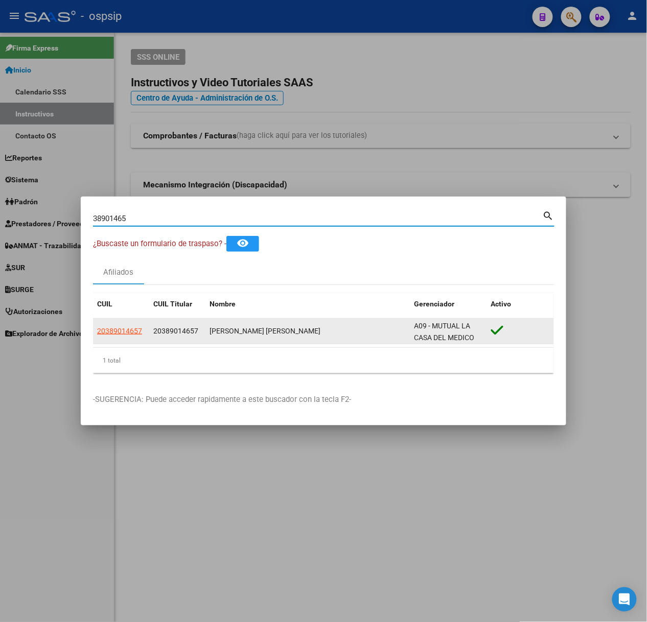
click at [122, 339] on datatable-body-cell "20389014657" at bounding box center [121, 331] width 56 height 25
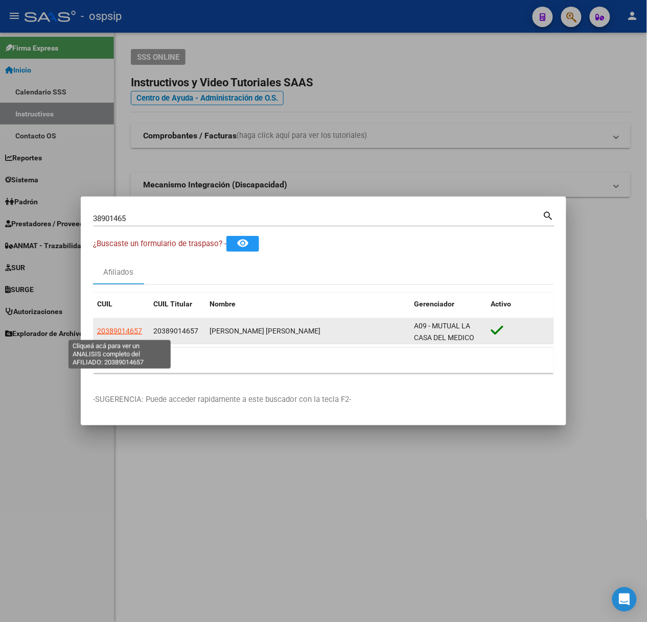
click at [121, 330] on span "20389014657" at bounding box center [119, 331] width 45 height 8
type textarea "20389014657"
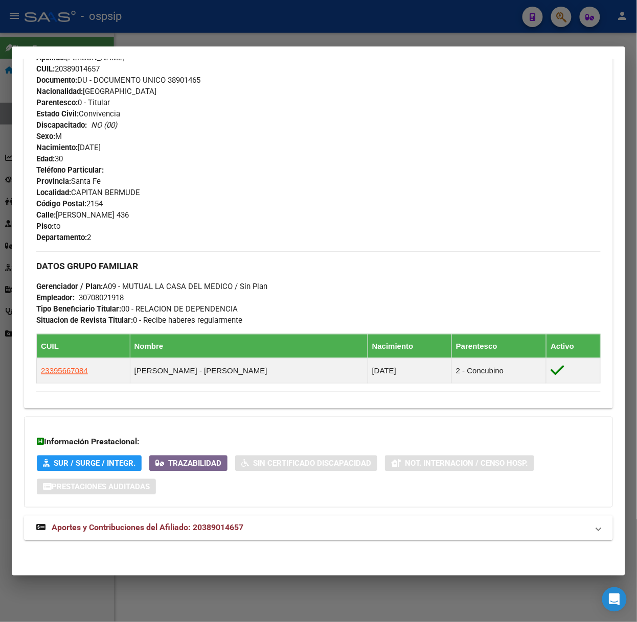
click at [236, 526] on span "Aportes y Contribuciones del Afiliado: 20389014657" at bounding box center [148, 528] width 192 height 10
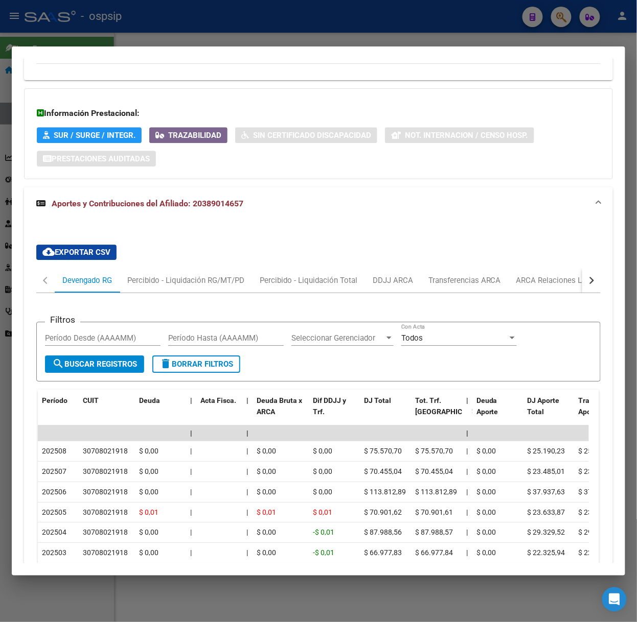
scroll to position [798, 0]
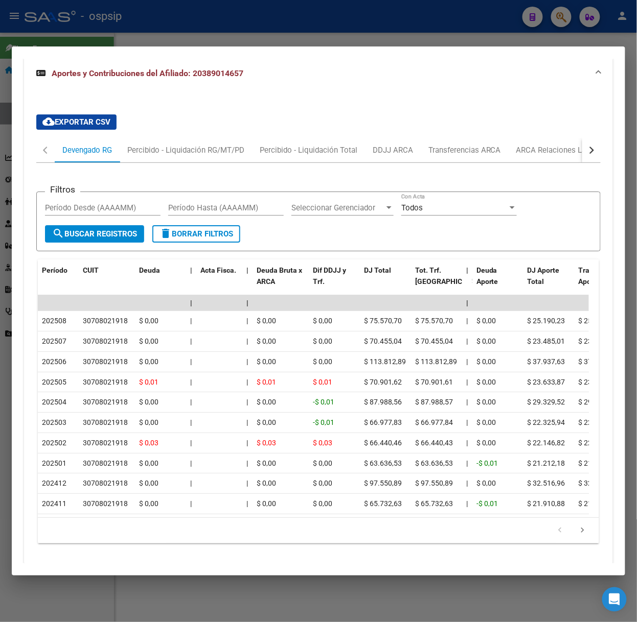
click at [481, 31] on div at bounding box center [318, 311] width 637 height 622
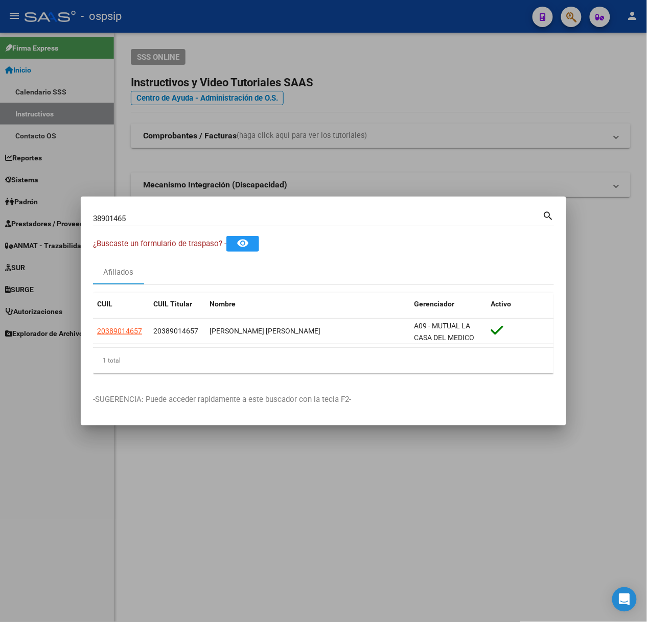
click at [299, 223] on input "38901465" at bounding box center [318, 218] width 450 height 9
type input "40453720"
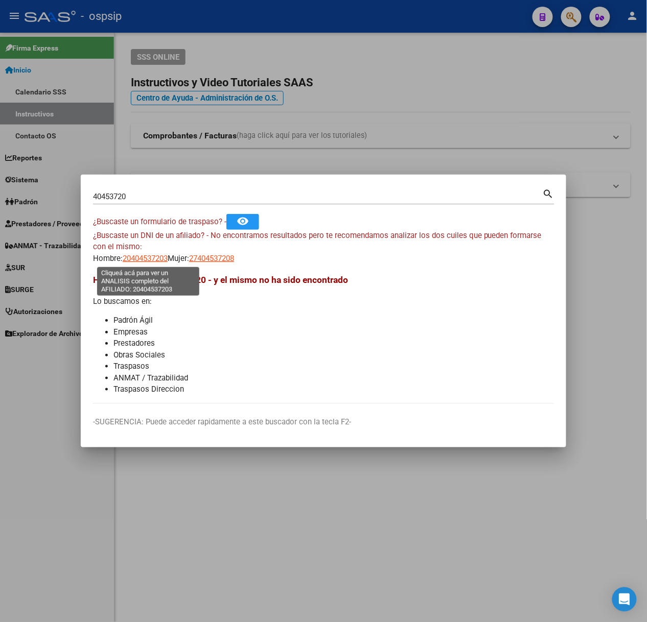
click at [146, 254] on span "20404537203" at bounding box center [145, 258] width 45 height 9
type textarea "20404537203"
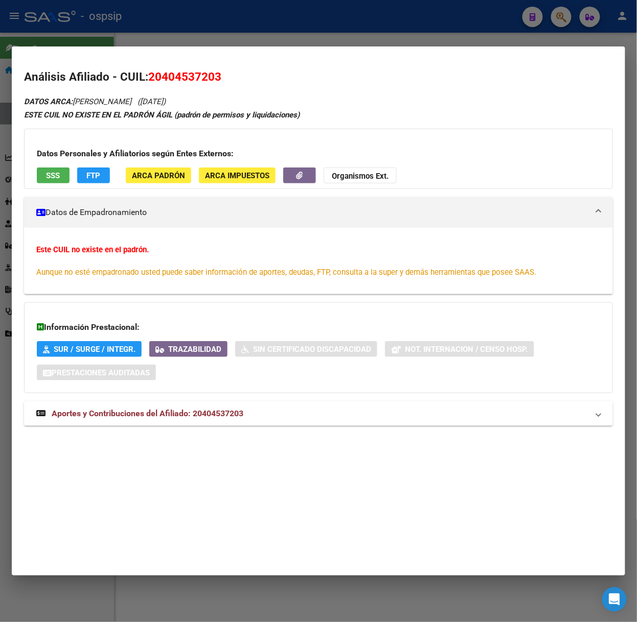
click at [192, 426] on mat-expansion-panel-header "Aportes y Contribuciones del Afiliado: 20404537203" at bounding box center [318, 414] width 589 height 25
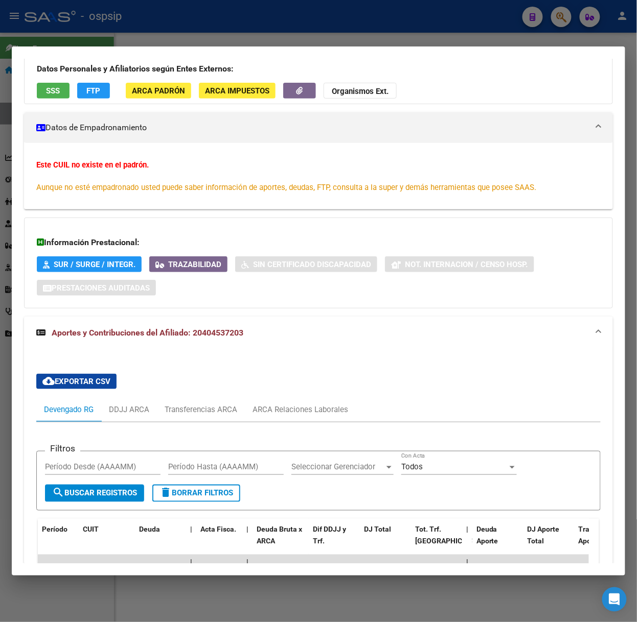
scroll to position [0, 0]
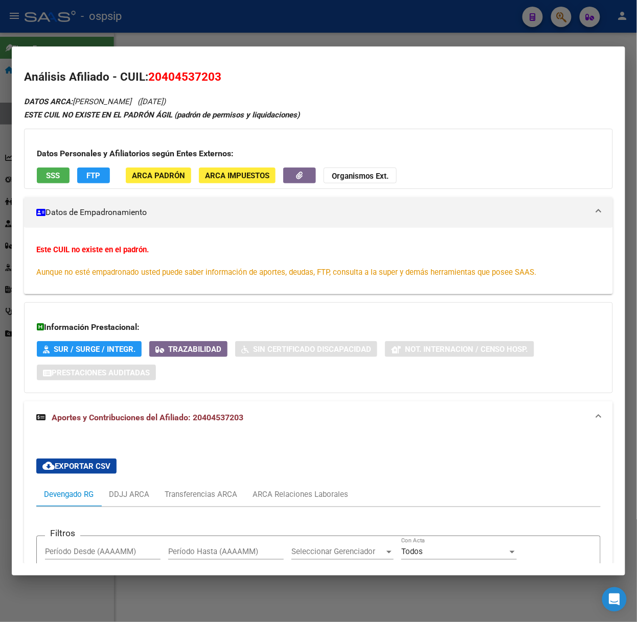
click at [62, 179] on button "SSS" at bounding box center [53, 176] width 33 height 16
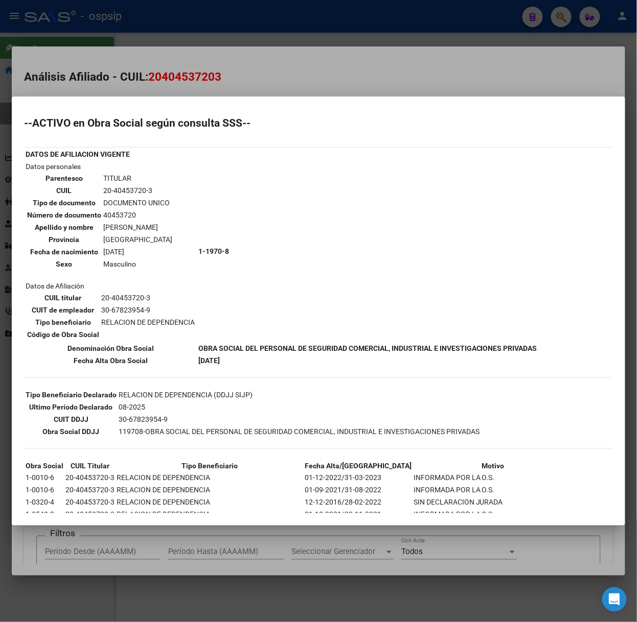
click at [80, 78] on div at bounding box center [318, 311] width 637 height 622
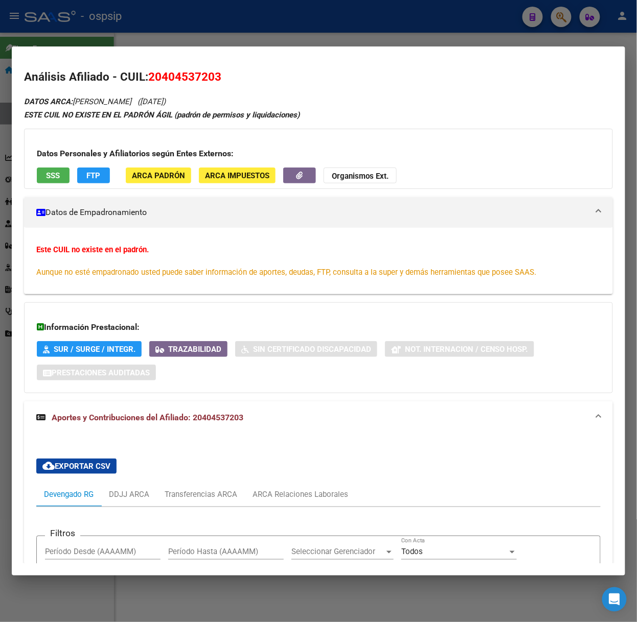
click at [46, 15] on div at bounding box center [318, 311] width 637 height 622
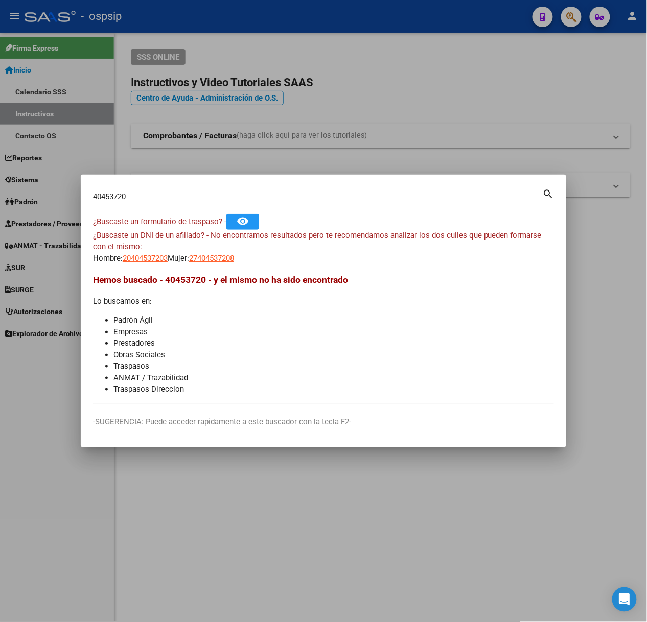
click at [142, 196] on input "40453720" at bounding box center [318, 196] width 450 height 9
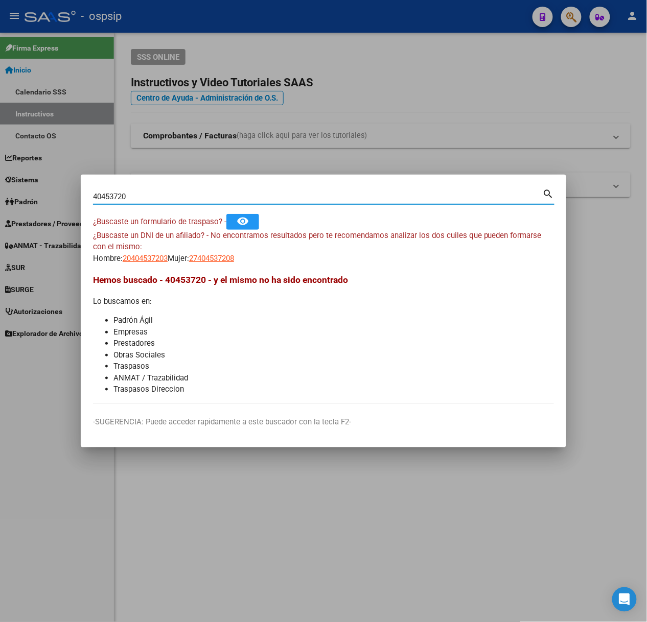
click at [142, 196] on input "40453720" at bounding box center [318, 196] width 450 height 9
type input "37403675"
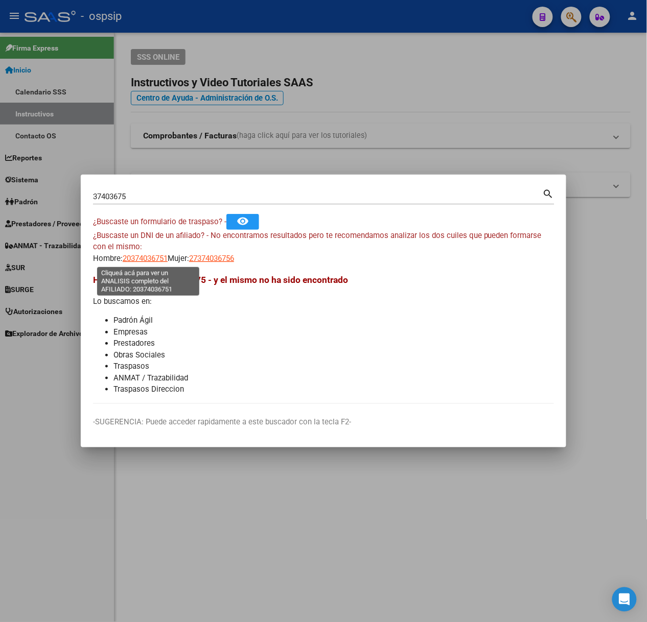
click at [130, 258] on span "20374036751" at bounding box center [145, 258] width 45 height 9
type textarea "20374036751"
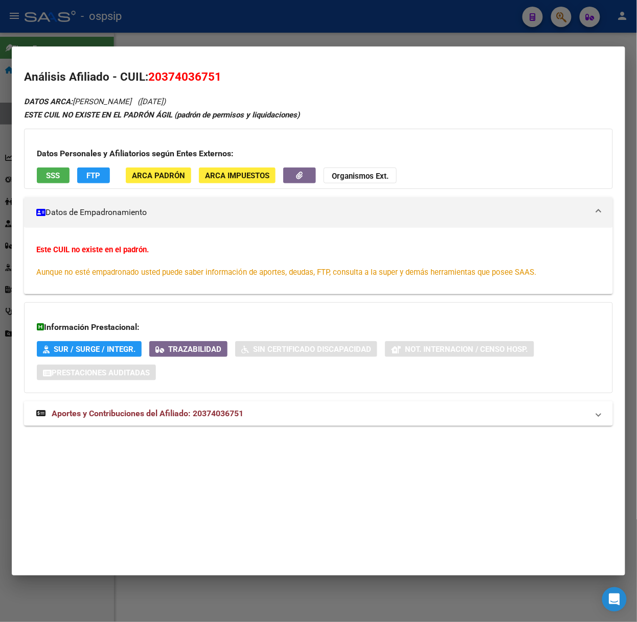
click at [162, 411] on span "Aportes y Contribuciones del Afiliado: 20374036751" at bounding box center [148, 414] width 192 height 10
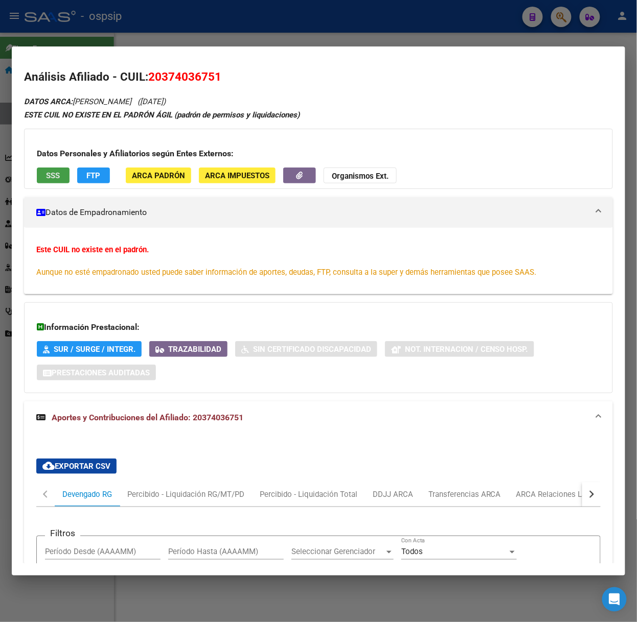
click at [53, 172] on span "SSS" at bounding box center [53, 175] width 14 height 9
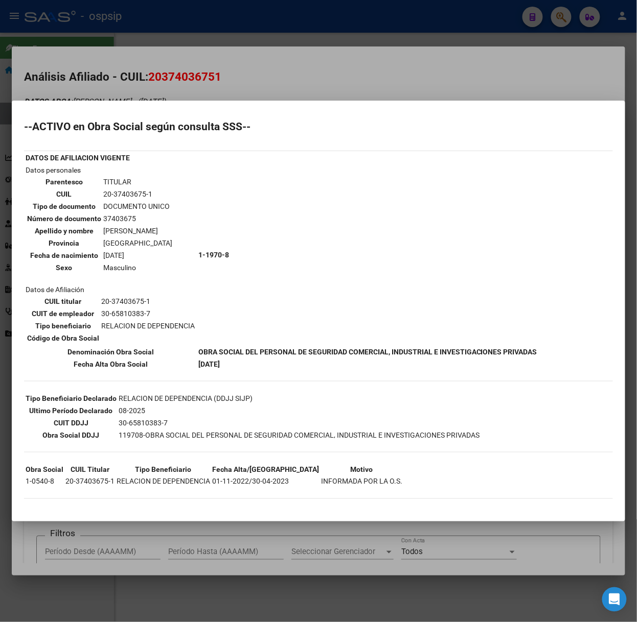
click at [186, 46] on div at bounding box center [318, 311] width 637 height 622
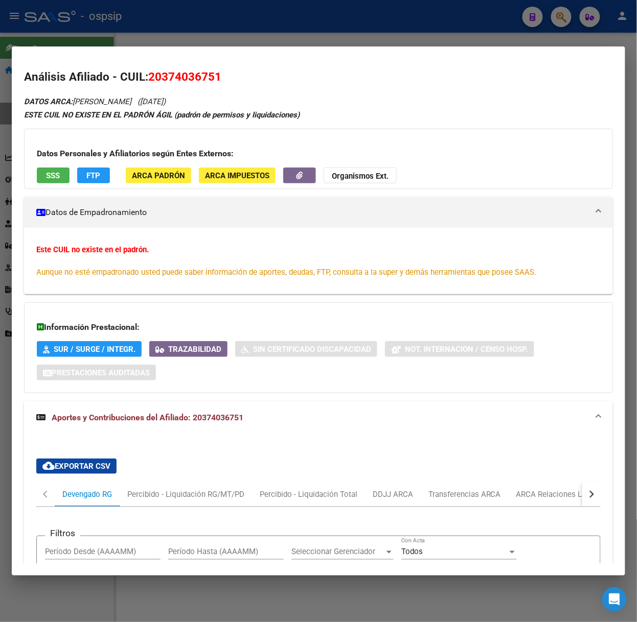
click at [180, 21] on div at bounding box center [318, 311] width 637 height 622
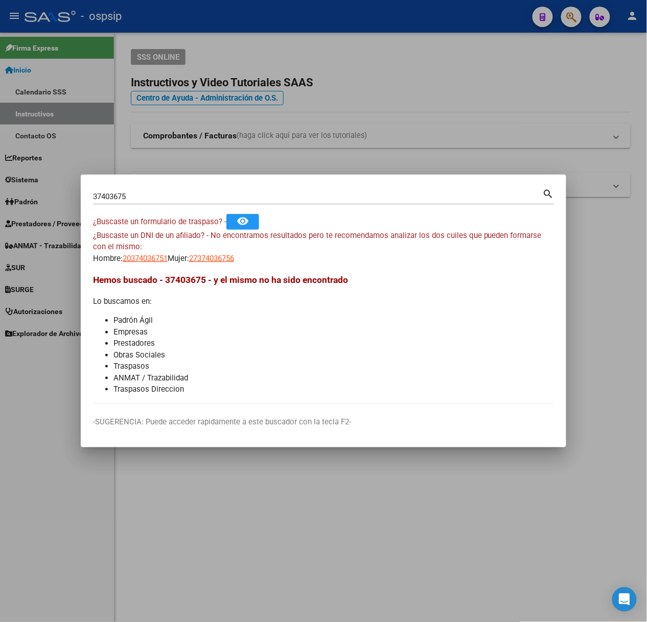
click at [157, 197] on input "37403675" at bounding box center [318, 196] width 450 height 9
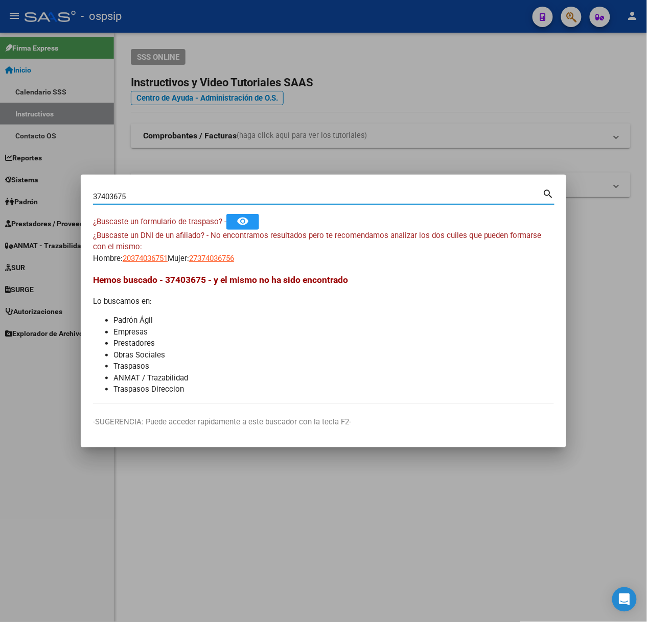
click at [157, 197] on input "37403675" at bounding box center [318, 196] width 450 height 9
type input "31970548"
click at [140, 260] on span "20319705482" at bounding box center [145, 258] width 45 height 9
type textarea "20319705482"
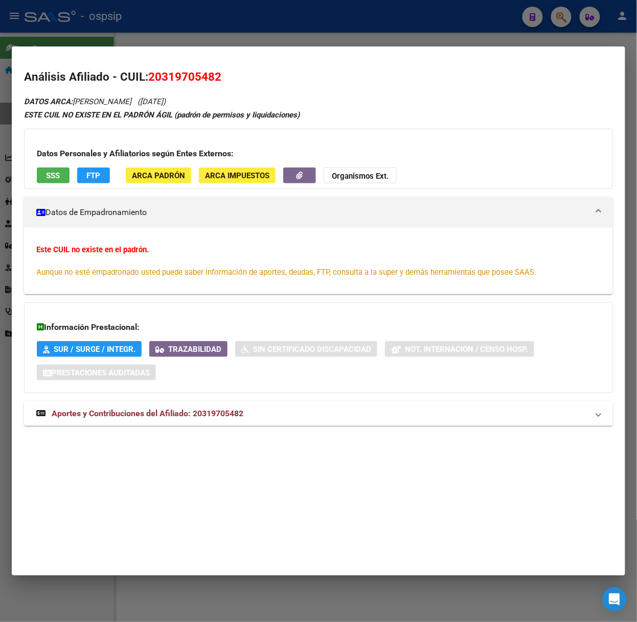
click at [158, 423] on mat-expansion-panel-header "Aportes y Contribuciones del Afiliado: 20319705482" at bounding box center [318, 414] width 589 height 25
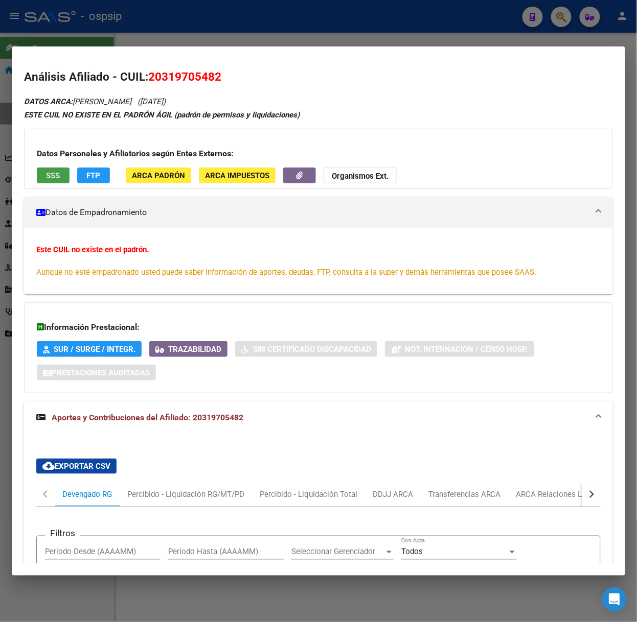
click at [59, 173] on span "SSS" at bounding box center [53, 175] width 14 height 9
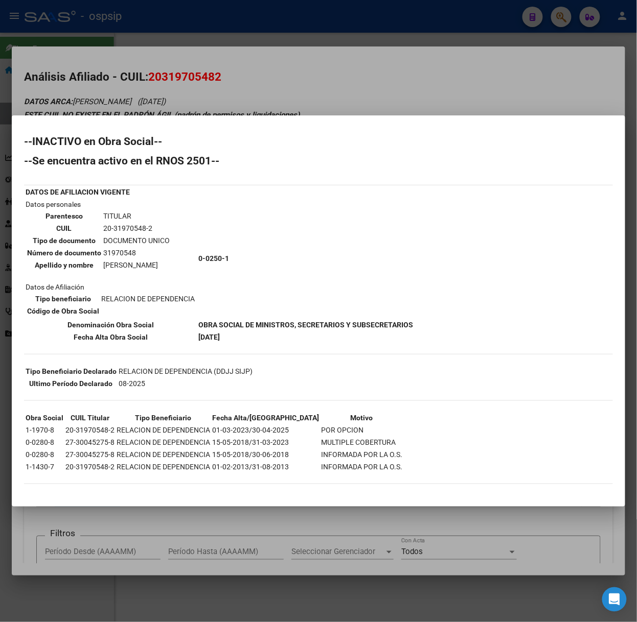
click at [131, 112] on div at bounding box center [318, 311] width 637 height 622
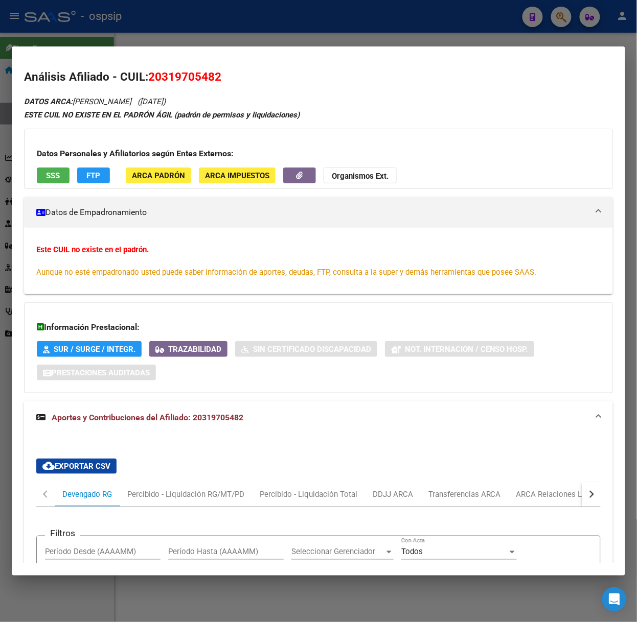
click at [129, 31] on div at bounding box center [318, 311] width 637 height 622
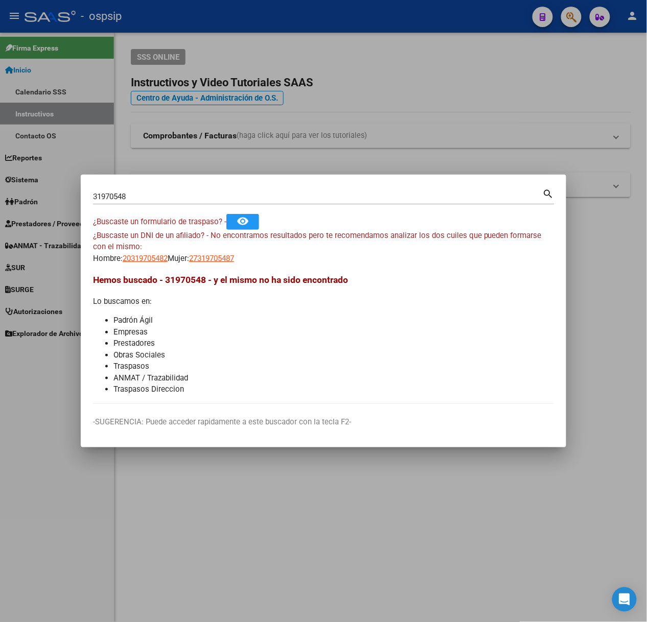
click at [158, 194] on input "31970548" at bounding box center [318, 196] width 450 height 9
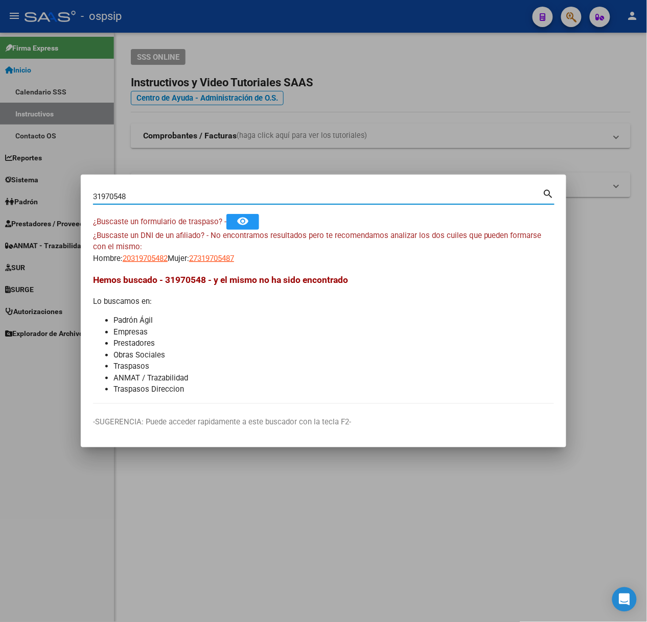
click at [158, 194] on input "31970548" at bounding box center [318, 196] width 450 height 9
type input "42486797"
click at [150, 254] on span "20424867978" at bounding box center [145, 258] width 45 height 9
type textarea "20424867978"
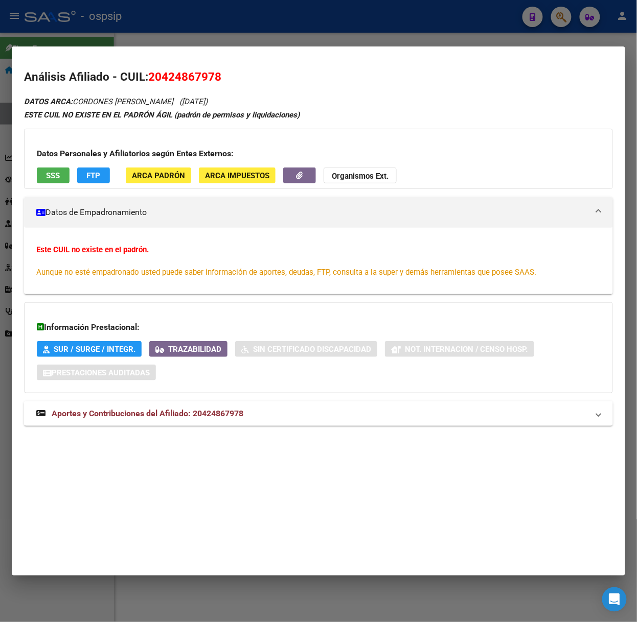
click at [239, 418] on span "Aportes y Contribuciones del Afiliado: 20424867978" at bounding box center [148, 414] width 192 height 10
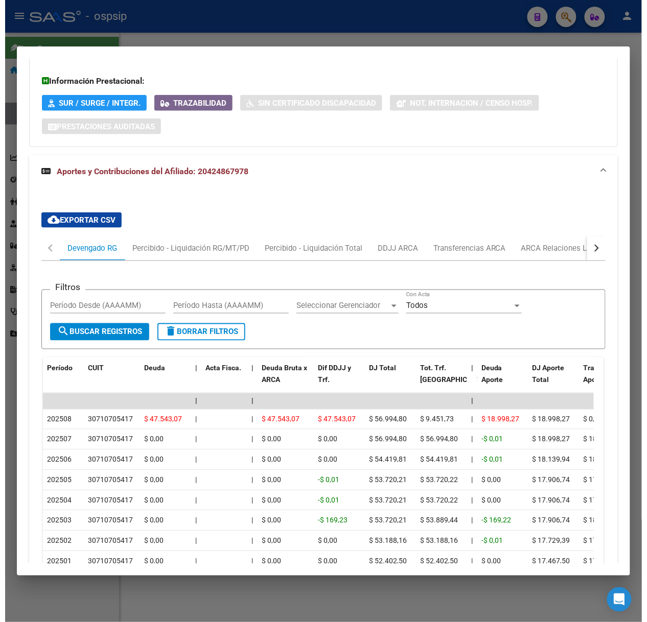
scroll to position [276, 0]
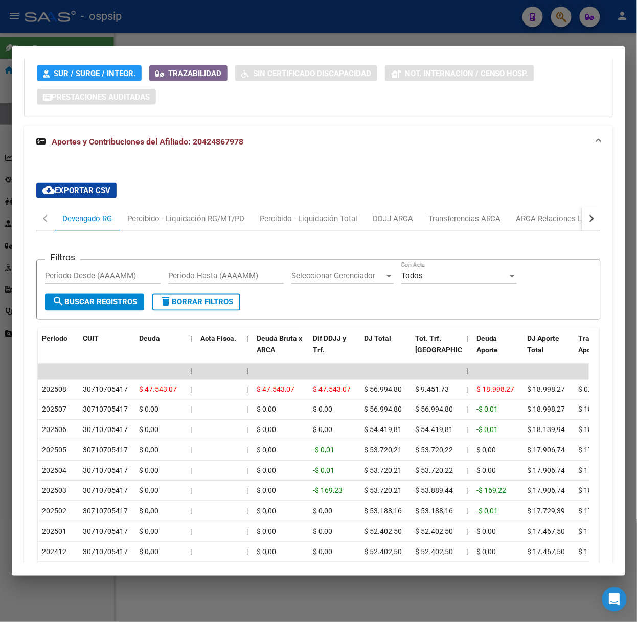
drag, startPoint x: 339, startPoint y: 54, endPoint x: 222, endPoint y: 112, distance: 131.4
click at [222, 112] on div "Información Prestacional: SUR / SURGE / INTEGR. Trazabilidad Sin Certificado Di…" at bounding box center [318, 72] width 589 height 91
click at [236, 43] on div at bounding box center [318, 311] width 637 height 622
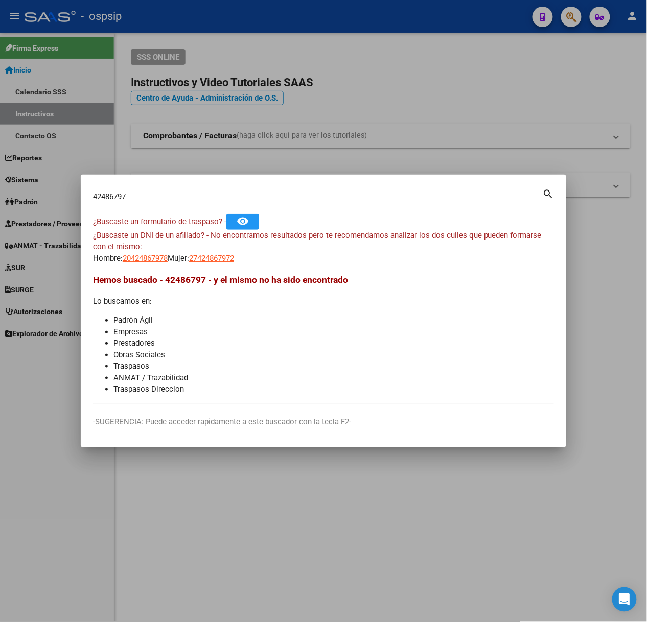
click at [262, 202] on div "42486797 Buscar (apellido, dni, cuil, nro traspaso, cuit, obra social)" at bounding box center [318, 196] width 450 height 15
click at [258, 187] on div "42486797 Buscar (apellido, dni, cuil, nro traspaso, cuit, obra social) search" at bounding box center [323, 195] width 461 height 17
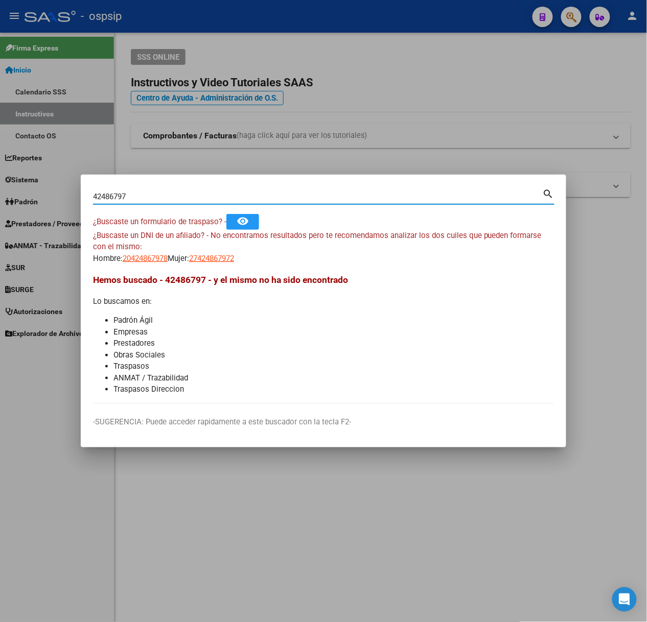
click at [258, 187] on div "42486797 Buscar (apellido, dni, cuil, nro traspaso, cuit, obra social) search" at bounding box center [323, 195] width 461 height 17
click at [262, 199] on input "42486797" at bounding box center [318, 196] width 450 height 9
type input "19085420"
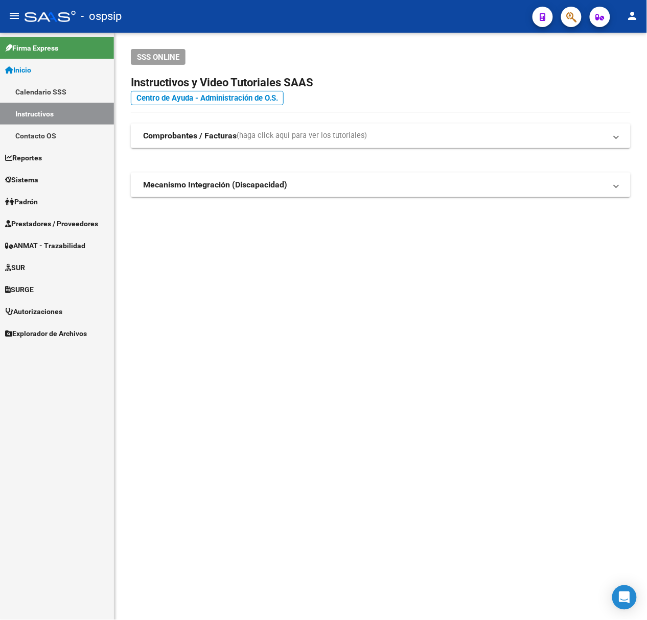
click at [565, 19] on button "button" at bounding box center [571, 17] width 20 height 20
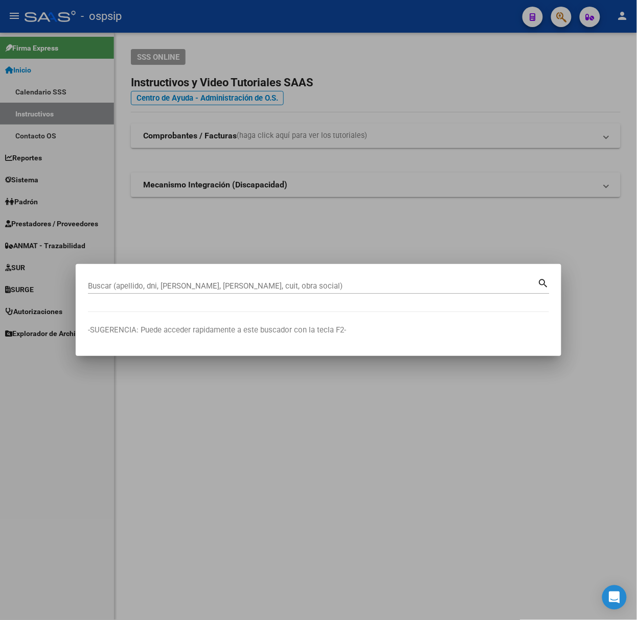
click at [269, 279] on div "Buscar (apellido, dni, [PERSON_NAME], [PERSON_NAME], cuit, obra social)" at bounding box center [313, 285] width 450 height 15
paste input "35782293"
type input "35782293"
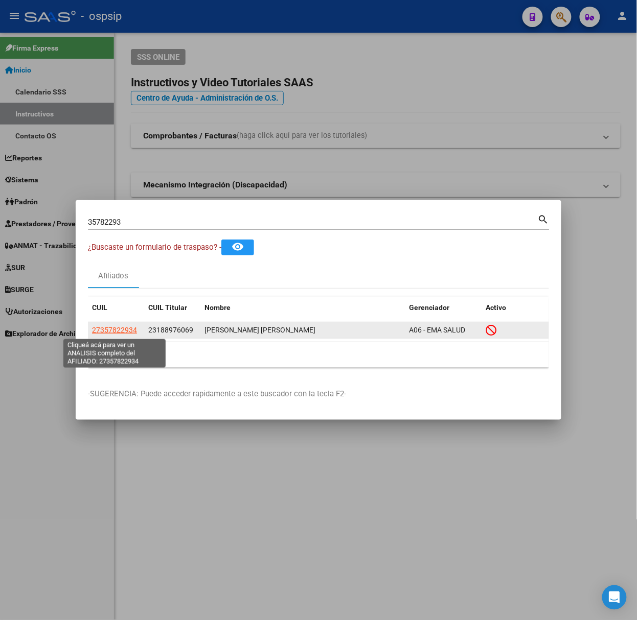
click at [128, 329] on span "27357822934" at bounding box center [114, 330] width 45 height 8
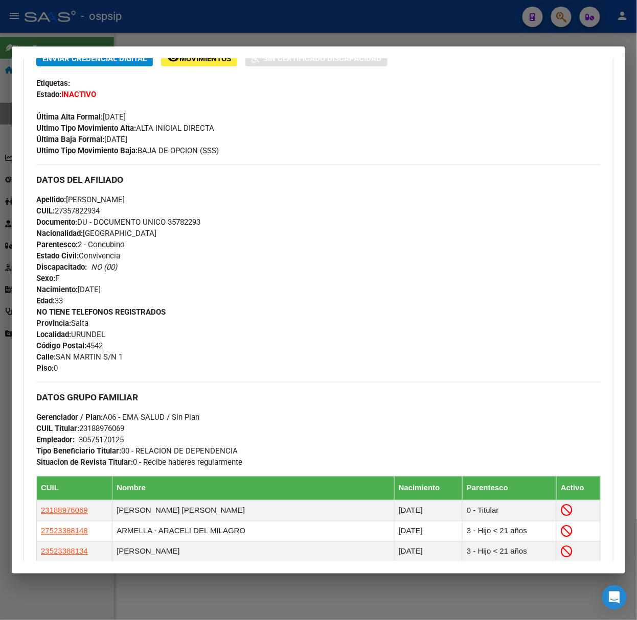
scroll to position [458, 0]
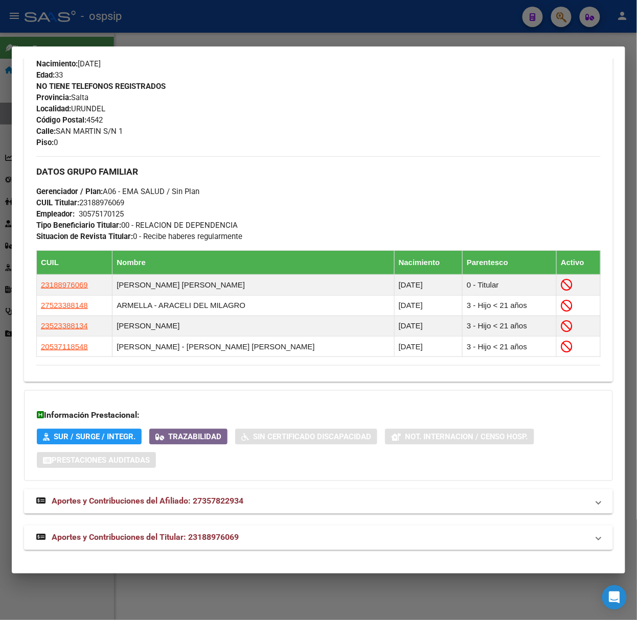
click at [208, 542] on span "Aportes y Contribuciones del Titular: 23188976069" at bounding box center [145, 538] width 187 height 10
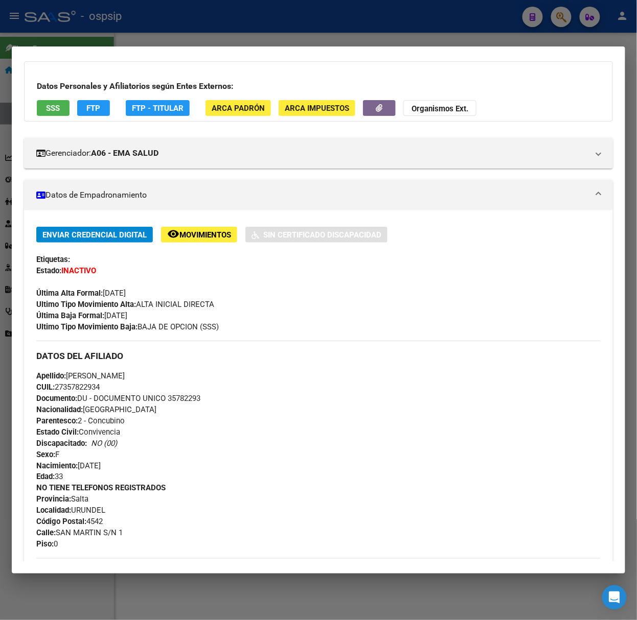
scroll to position [0, 0]
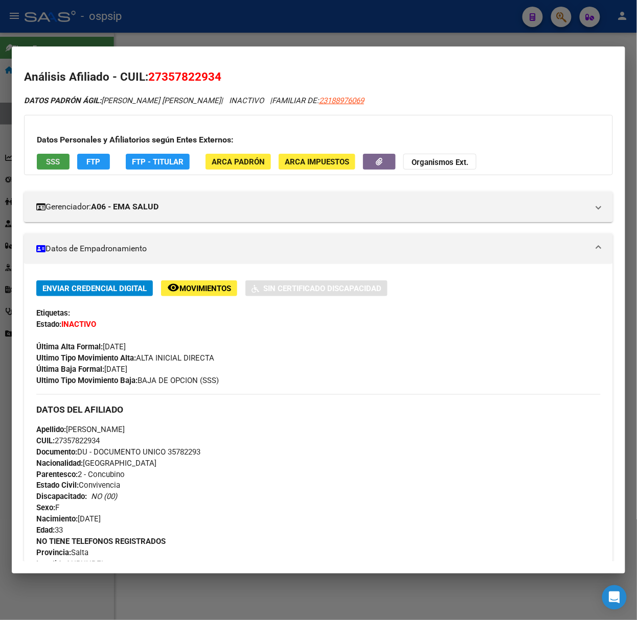
click at [54, 166] on span "SSS" at bounding box center [53, 161] width 14 height 9
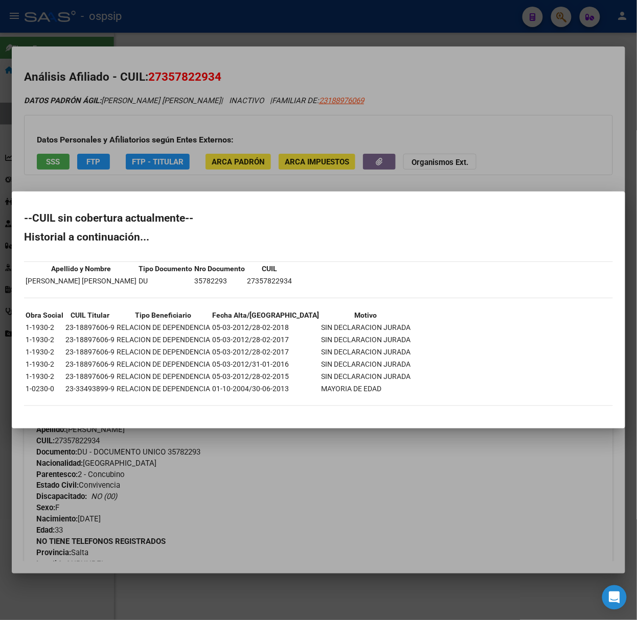
click at [90, 139] on div at bounding box center [318, 310] width 637 height 620
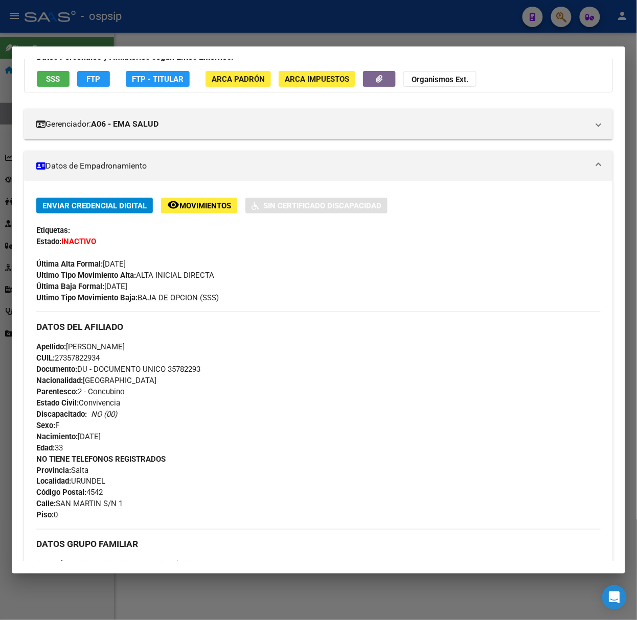
scroll to position [2, 0]
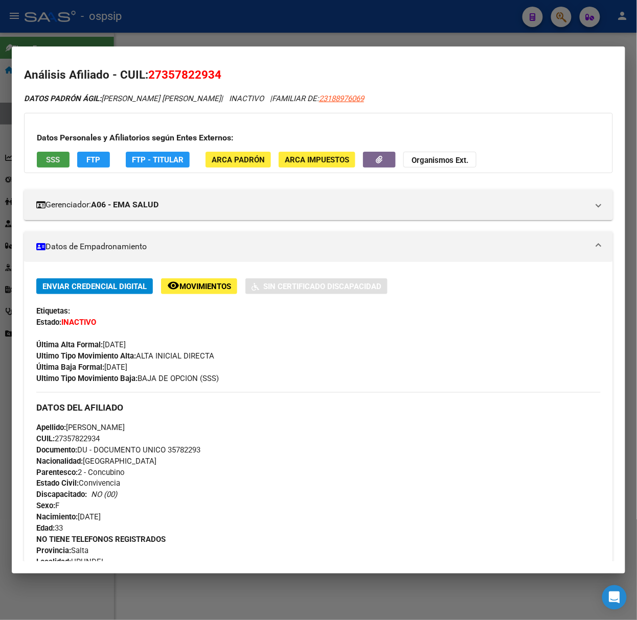
click at [60, 155] on span "SSS" at bounding box center [53, 159] width 14 height 9
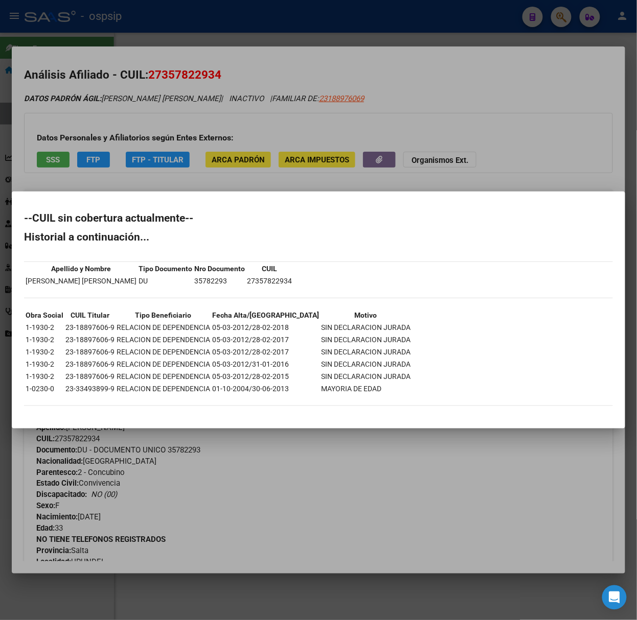
drag, startPoint x: 22, startPoint y: 323, endPoint x: 355, endPoint y: 316, distance: 332.2
click at [355, 316] on mat-dialog-content "--CUIL sin cobertura actualmente-- Historial a continuación... Apellido y Nombr…" at bounding box center [318, 310] width 613 height 212
click at [469, 387] on div "--CUIL sin cobertura actualmente-- Historial a continuación... Apellido y Nombr…" at bounding box center [318, 314] width 589 height 203
click at [274, 130] on div at bounding box center [318, 310] width 637 height 620
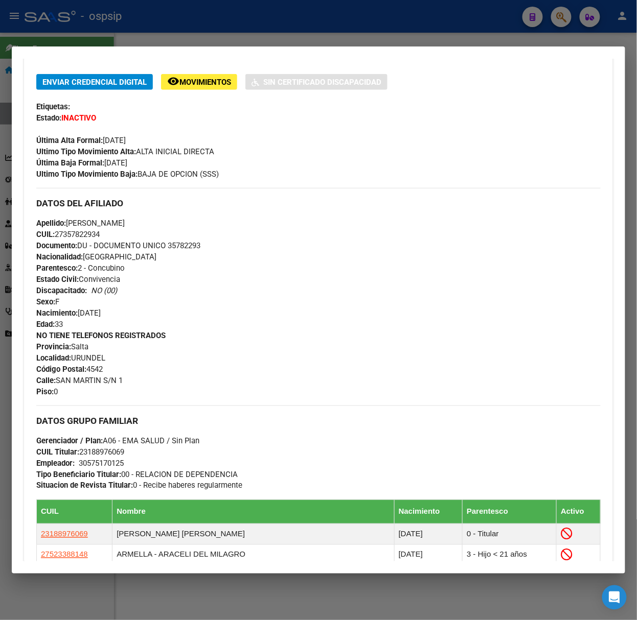
scroll to position [0, 0]
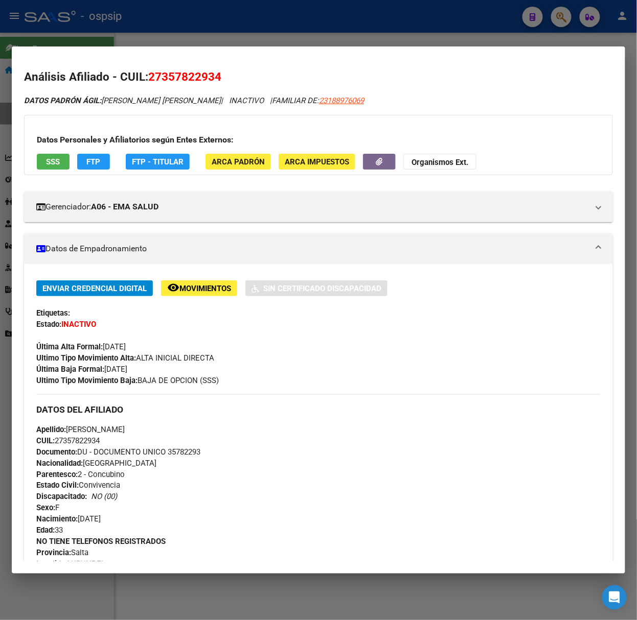
click at [213, 37] on div at bounding box center [318, 310] width 637 height 620
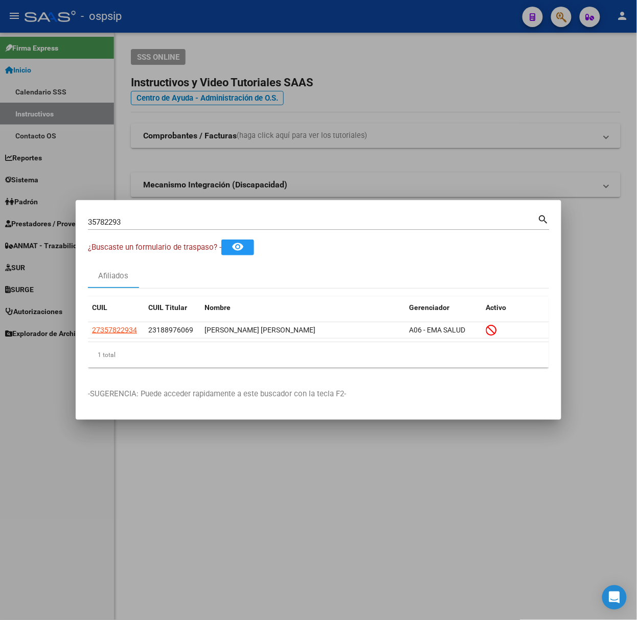
click at [149, 227] on input "35782293" at bounding box center [313, 222] width 450 height 9
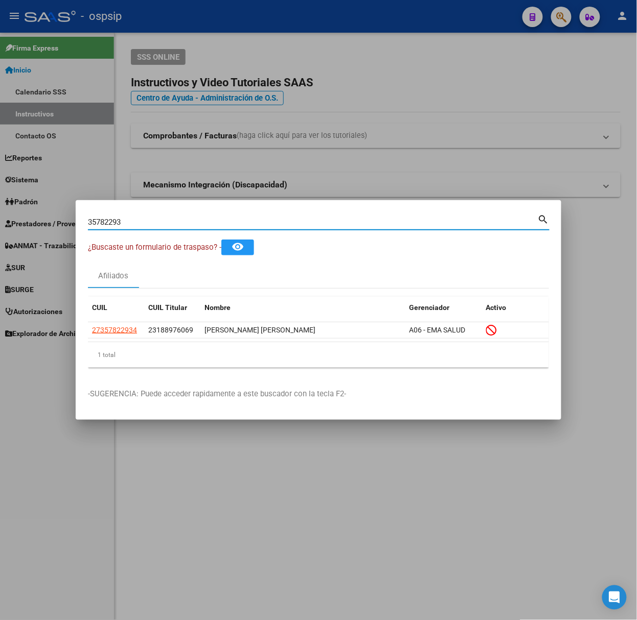
click at [149, 227] on input "35782293" at bounding box center [313, 222] width 450 height 9
paste input "4074691"
type input "40746913"
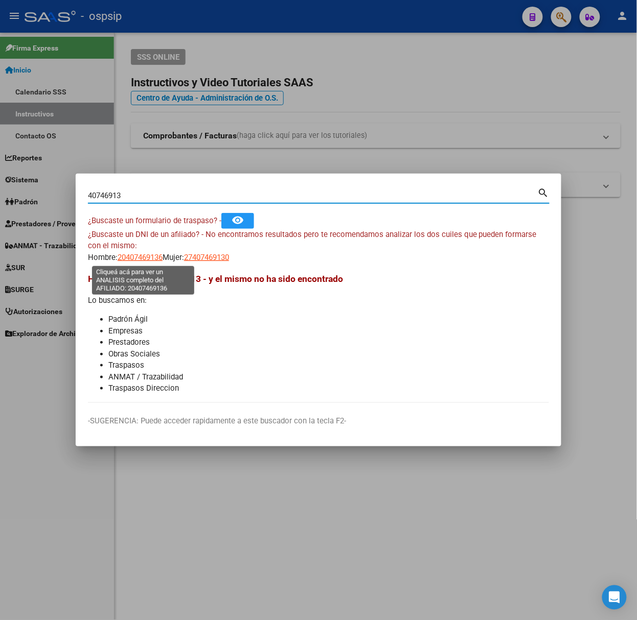
click at [130, 260] on span "20407469136" at bounding box center [140, 257] width 45 height 9
type textarea "20407469136"
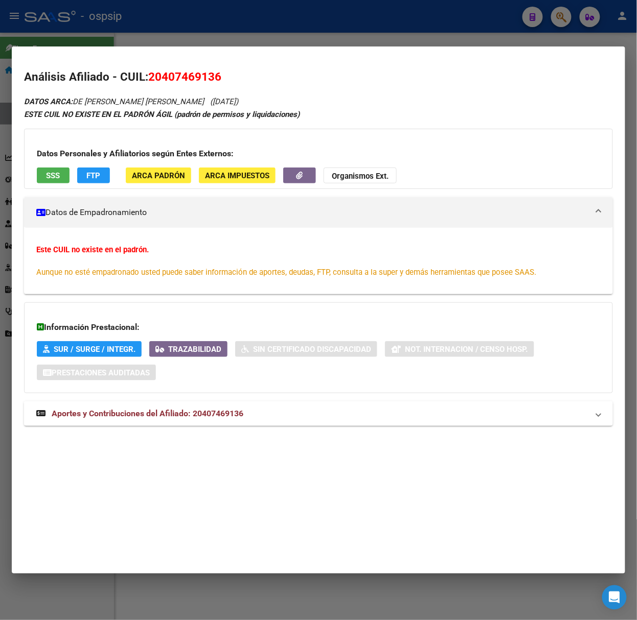
click at [123, 424] on mat-expansion-panel-header "Aportes y Contribuciones del Afiliado: 20407469136" at bounding box center [318, 414] width 589 height 25
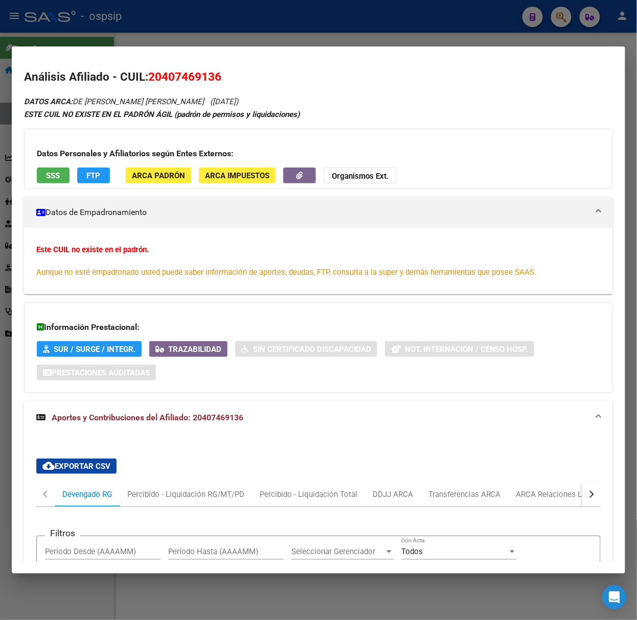
click at [58, 162] on div "Datos Personales y Afiliatorios según Entes Externos: SSS FTP ARCA Padrón ARCA …" at bounding box center [318, 159] width 589 height 60
click at [60, 173] on button "SSS" at bounding box center [53, 176] width 33 height 16
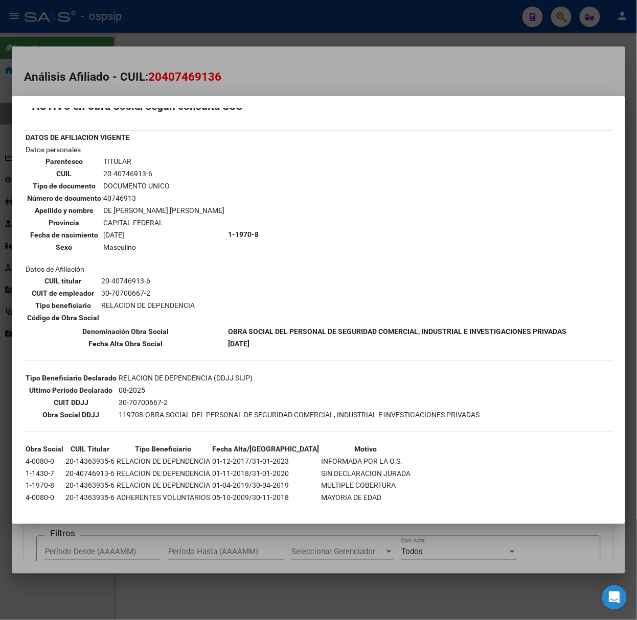
scroll to position [20, 0]
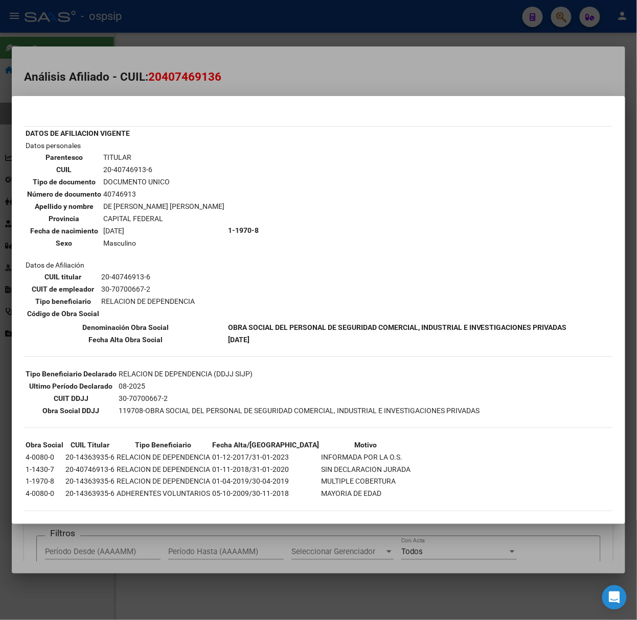
click at [162, 80] on div at bounding box center [318, 310] width 637 height 620
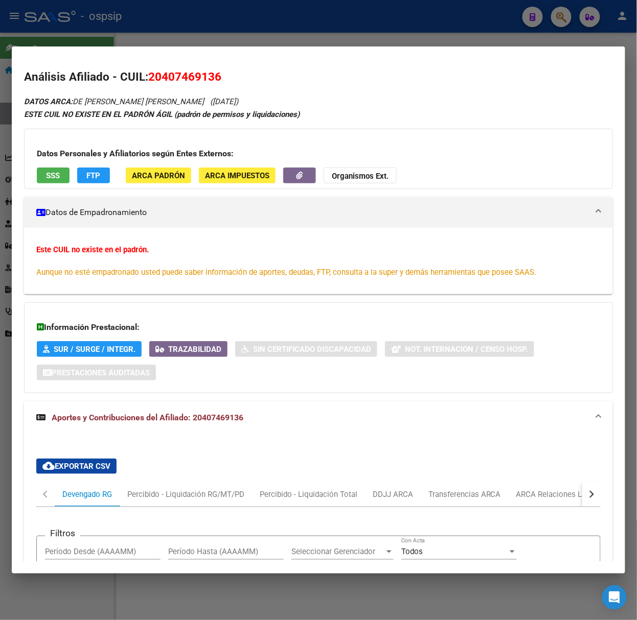
click at [162, 29] on div at bounding box center [318, 310] width 637 height 620
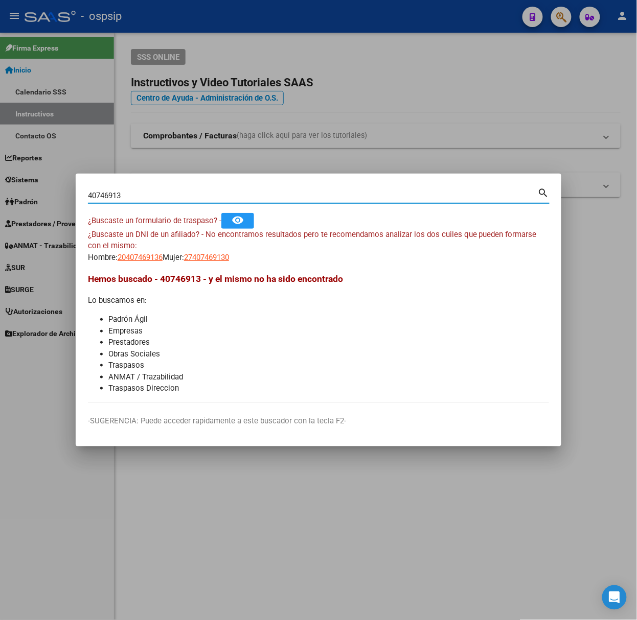
click at [148, 195] on input "40746913" at bounding box center [313, 195] width 450 height 9
paste input "14221960"
type input "14221960"
click at [130, 260] on span "20142219604" at bounding box center [140, 257] width 45 height 9
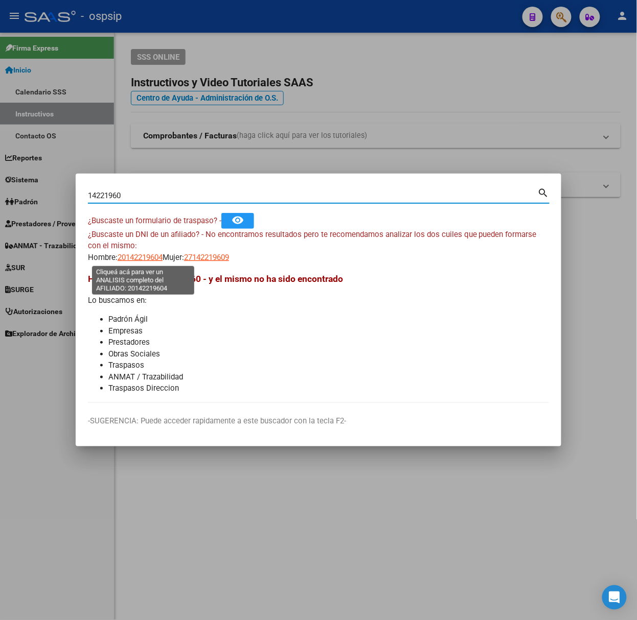
type textarea "20142219604"
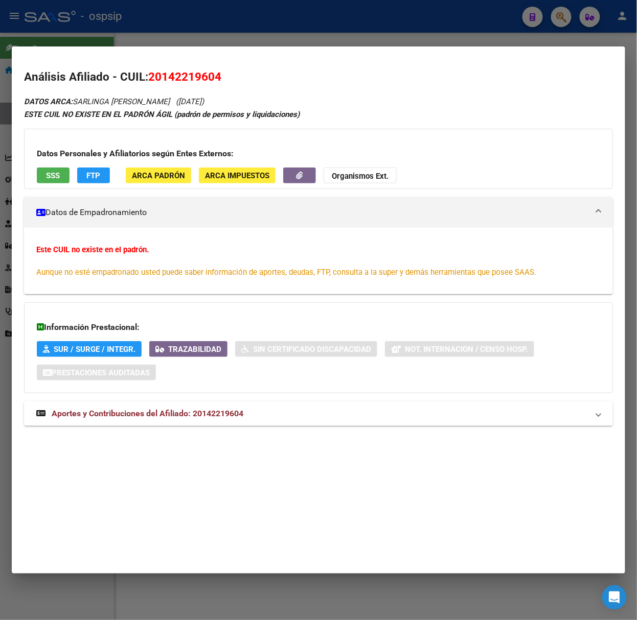
click at [237, 413] on span "Aportes y Contribuciones del Afiliado: 20142219604" at bounding box center [148, 414] width 192 height 10
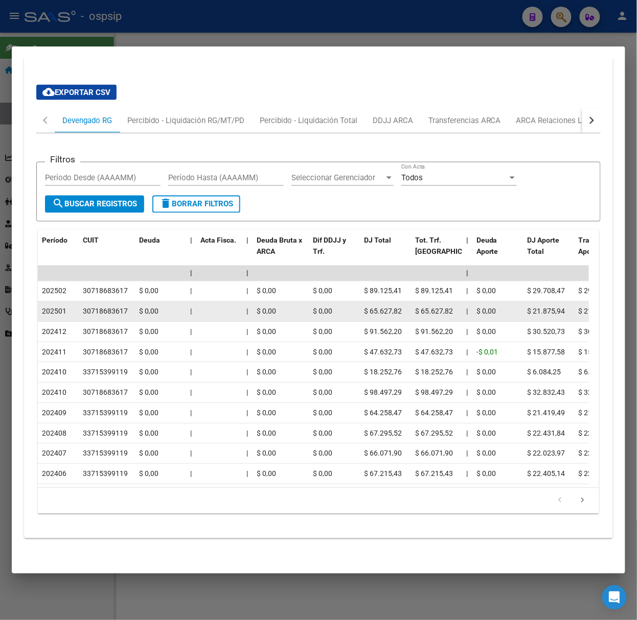
scroll to position [0, 0]
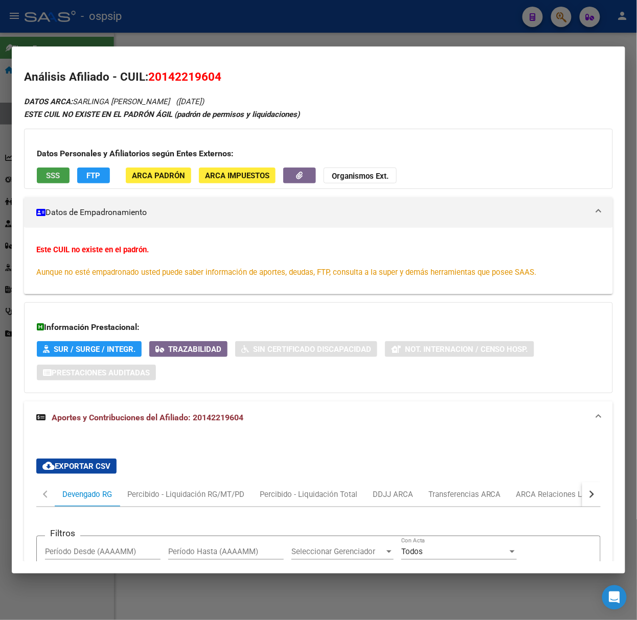
click at [62, 171] on button "SSS" at bounding box center [53, 176] width 33 height 16
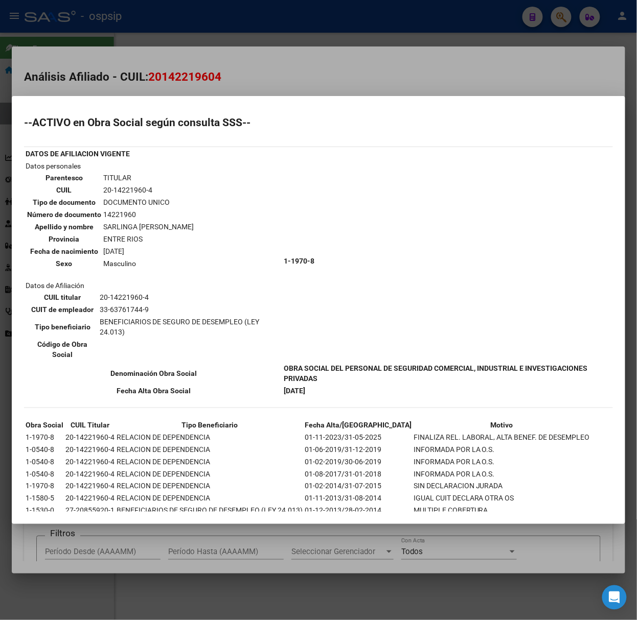
click at [156, 80] on div at bounding box center [318, 310] width 637 height 620
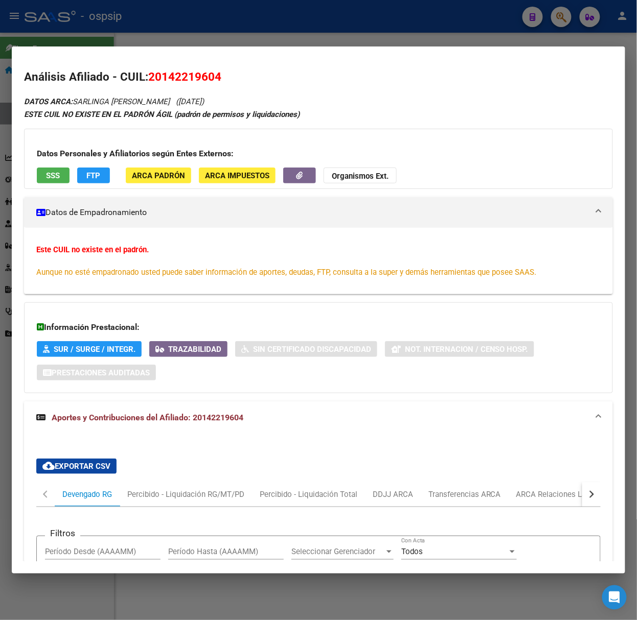
drag, startPoint x: 159, startPoint y: 30, endPoint x: 171, endPoint y: 238, distance: 208.3
click at [158, 30] on div at bounding box center [318, 310] width 637 height 620
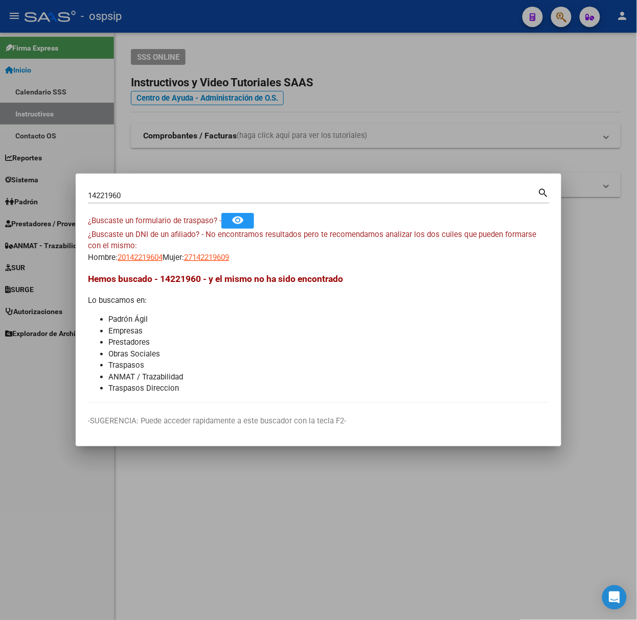
click at [158, 205] on div "14221960 Buscar (apellido, dni, cuil, nro traspaso, cuit, obra social) search" at bounding box center [318, 199] width 461 height 27
click at [156, 199] on input "14221960" at bounding box center [313, 195] width 450 height 9
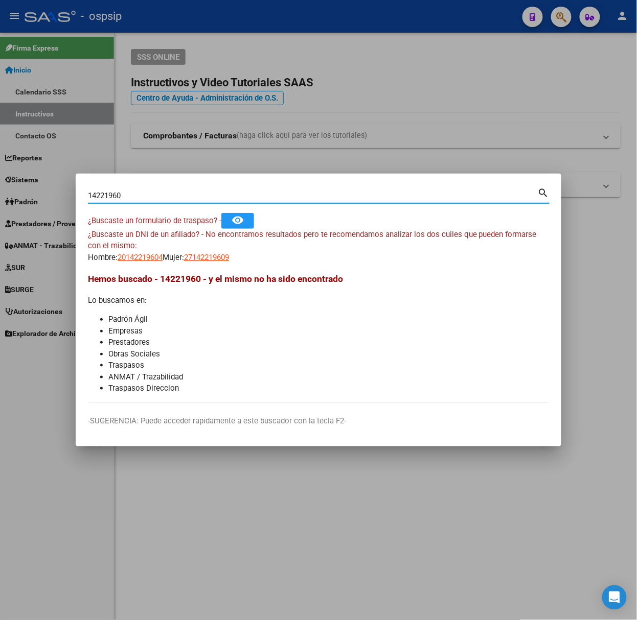
click at [156, 199] on input "14221960" at bounding box center [313, 195] width 450 height 9
paste input "32336291"
type input "32336291"
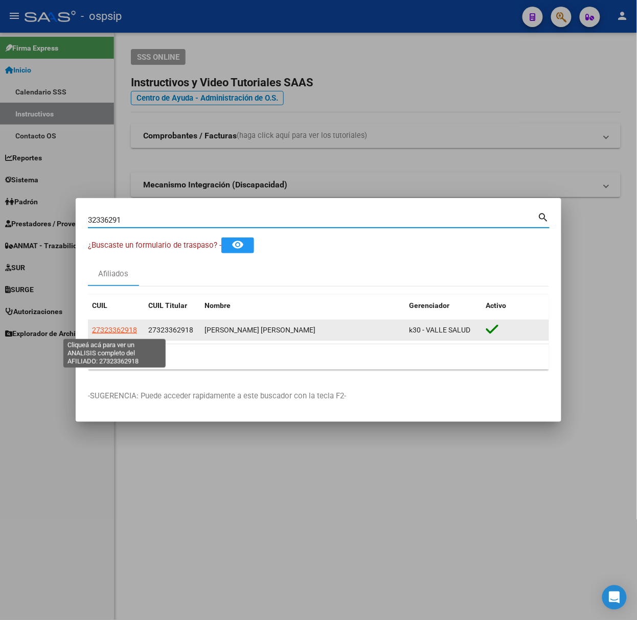
click at [120, 329] on span "27323362918" at bounding box center [114, 330] width 45 height 8
type textarea "27323362918"
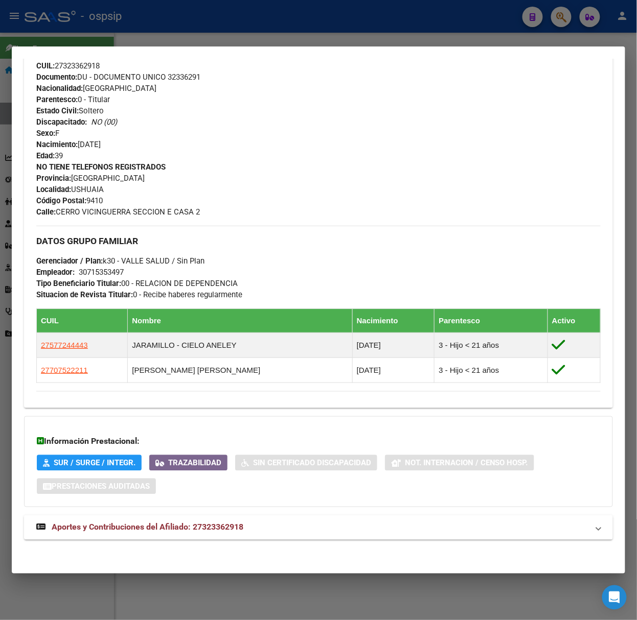
scroll to position [355, 0]
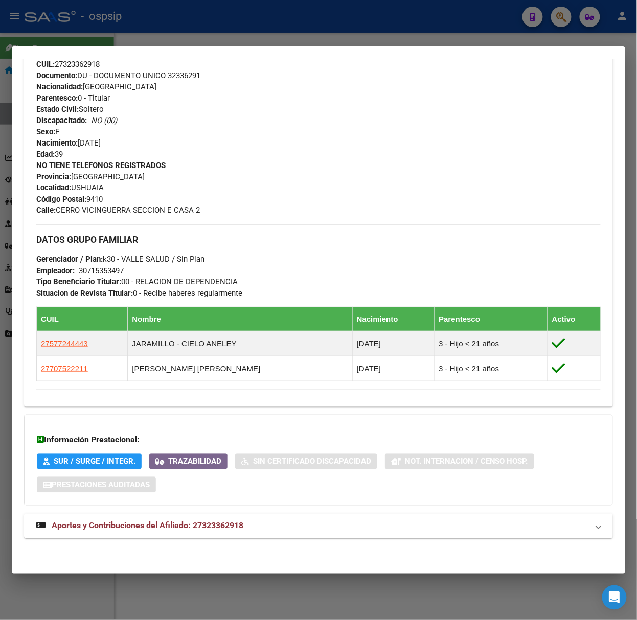
click at [211, 502] on div "Información Prestacional: SUR / SURGE / INTEGR. Trazabilidad Sin Certificado Di…" at bounding box center [318, 460] width 589 height 91
click at [221, 518] on mat-expansion-panel-header "Aportes y Contribuciones del Afiliado: 27323362918" at bounding box center [318, 526] width 589 height 25
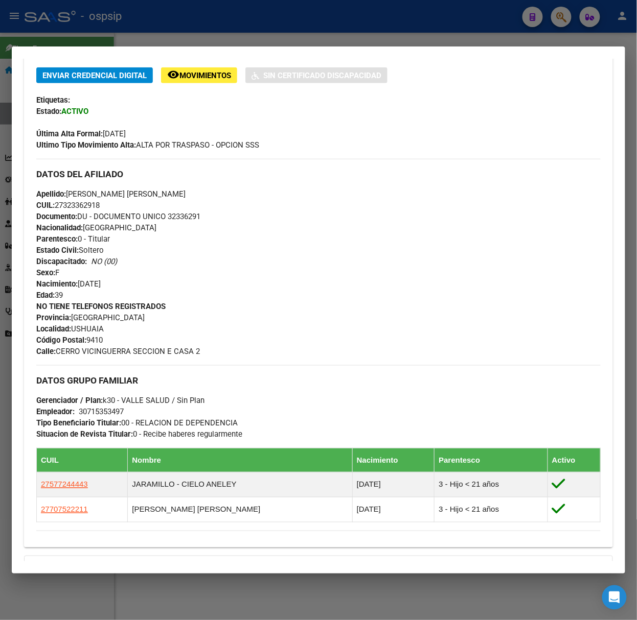
scroll to position [0, 0]
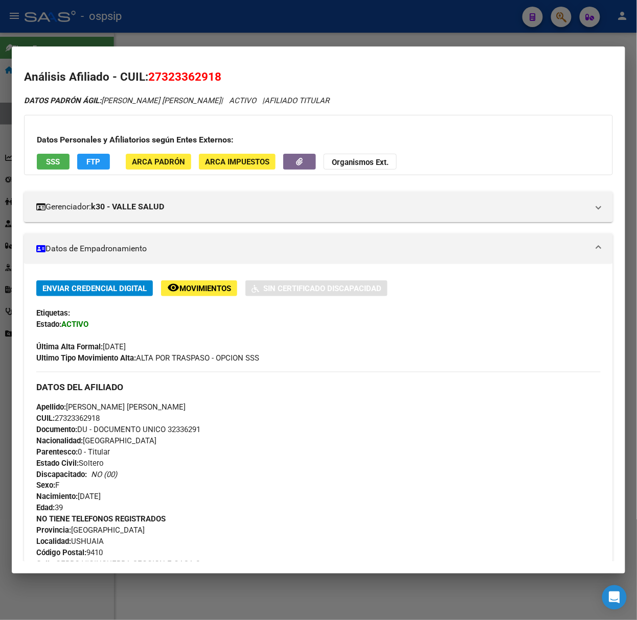
click at [54, 163] on span "SSS" at bounding box center [53, 161] width 14 height 9
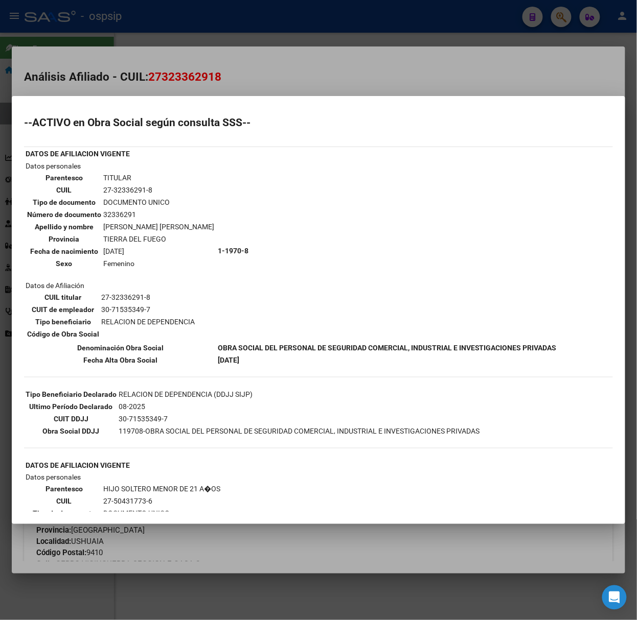
click at [188, 86] on div at bounding box center [318, 310] width 637 height 620
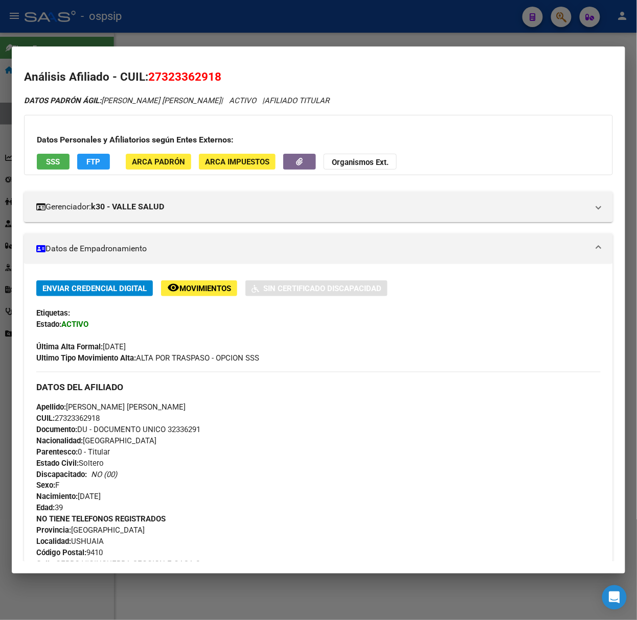
click at [208, 45] on div at bounding box center [318, 310] width 637 height 620
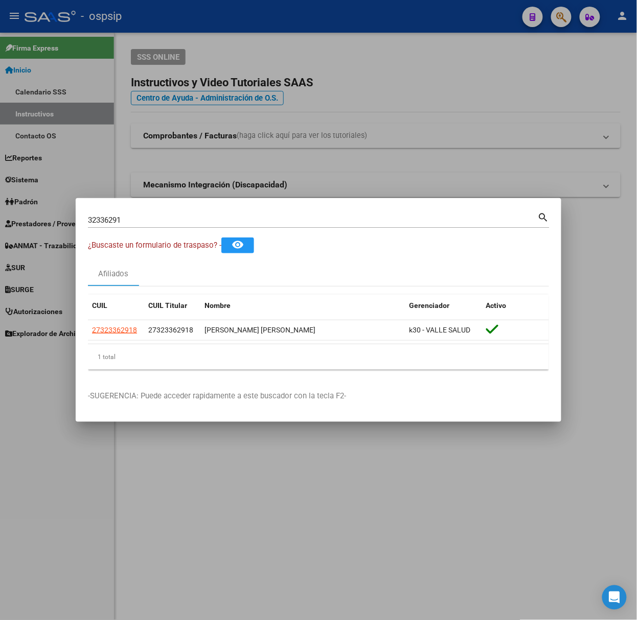
click at [162, 213] on div "32336291 Buscar (apellido, dni, cuil, nro traspaso, cuit, obra social)" at bounding box center [313, 220] width 450 height 15
click at [164, 215] on div "32336291 Buscar (apellido, dni, cuil, nro traspaso, cuit, obra social)" at bounding box center [313, 220] width 450 height 15
click at [171, 219] on input "32336291" at bounding box center [313, 220] width 450 height 9
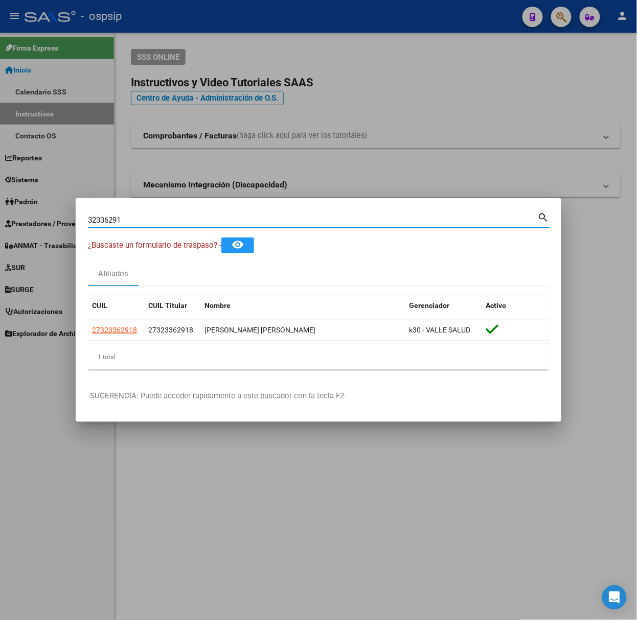
paste input "9776214"
type input "39776214"
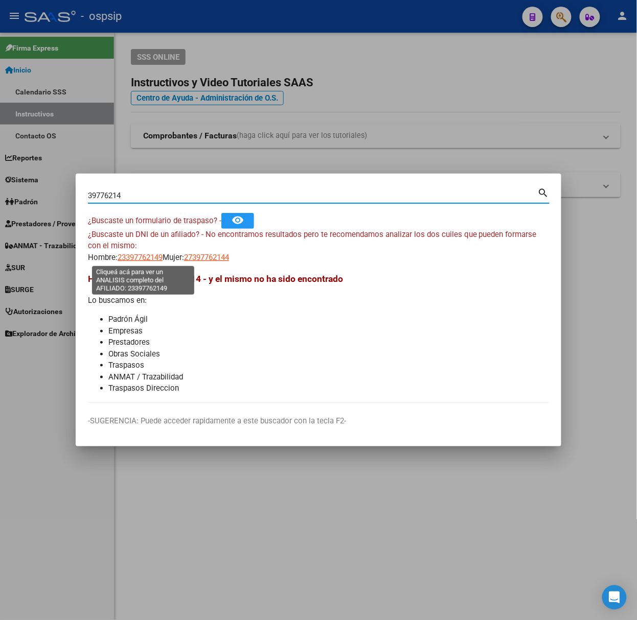
click at [136, 261] on span "23397762149" at bounding box center [140, 257] width 45 height 9
type textarea "23397762149"
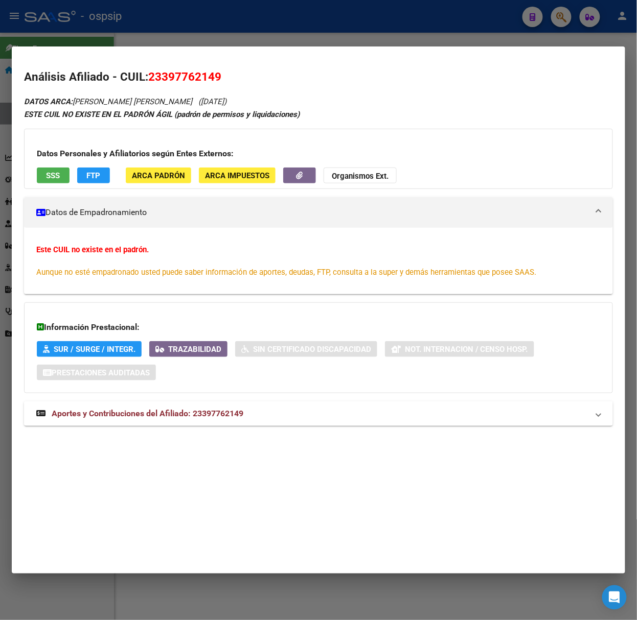
click at [152, 417] on span "Aportes y Contribuciones del Afiliado: 23397762149" at bounding box center [148, 414] width 192 height 10
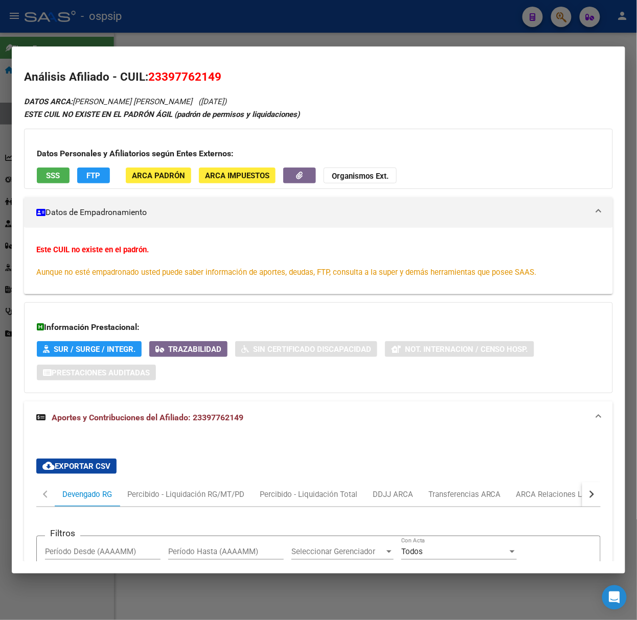
click at [43, 180] on button "SSS" at bounding box center [53, 176] width 33 height 16
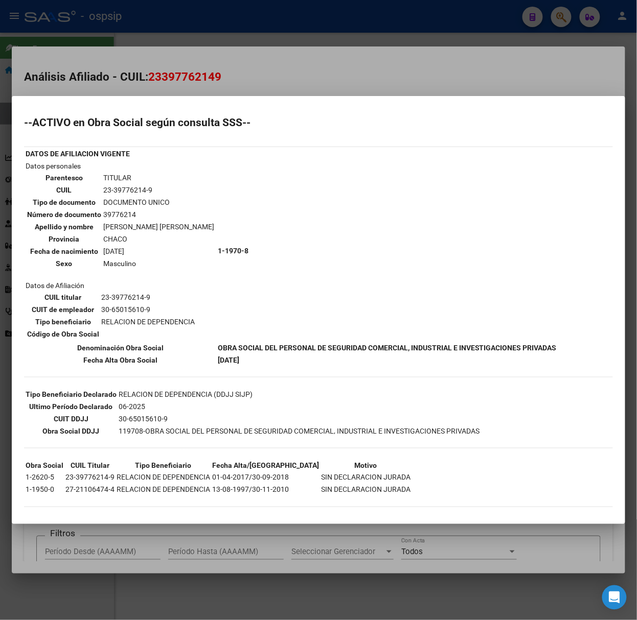
click at [97, 85] on div at bounding box center [318, 310] width 637 height 620
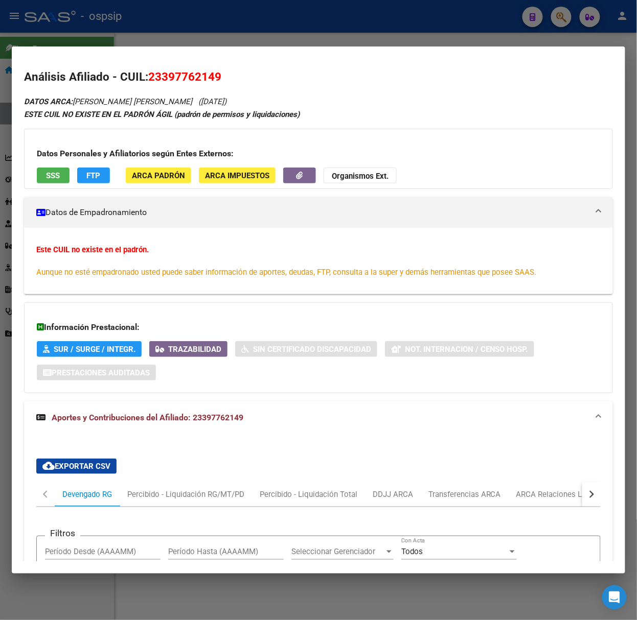
click at [114, 27] on div at bounding box center [318, 310] width 637 height 620
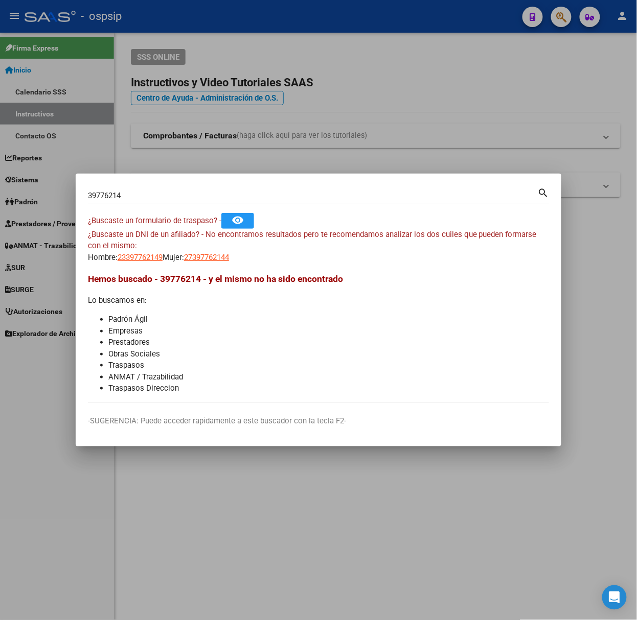
click at [161, 191] on input "39776214" at bounding box center [313, 195] width 450 height 9
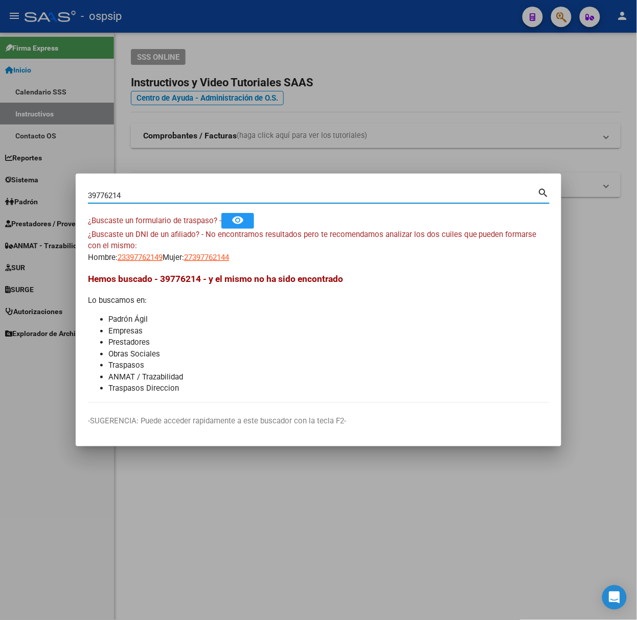
paste input
click at [161, 191] on input "Buscar (apellido, dni, [PERSON_NAME], [PERSON_NAME], cuit, obra social)" at bounding box center [313, 195] width 450 height 9
paste input
paste input "4"
type input "41805474"
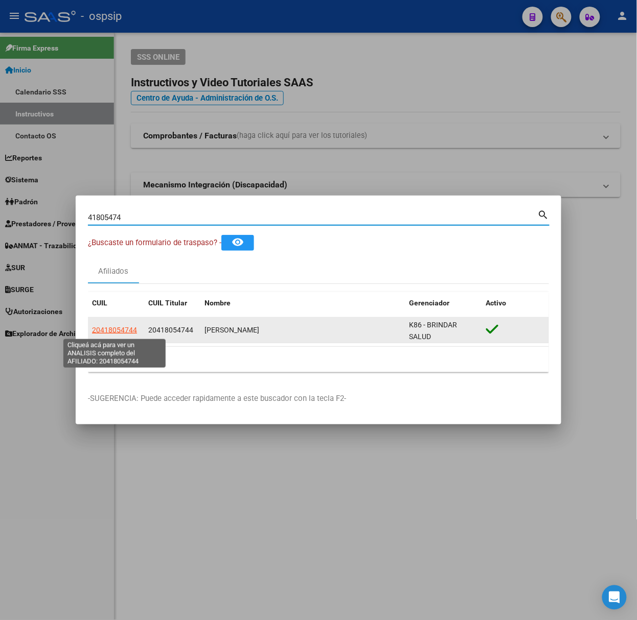
click at [112, 330] on span "20418054744" at bounding box center [114, 330] width 45 height 8
type textarea "20418054744"
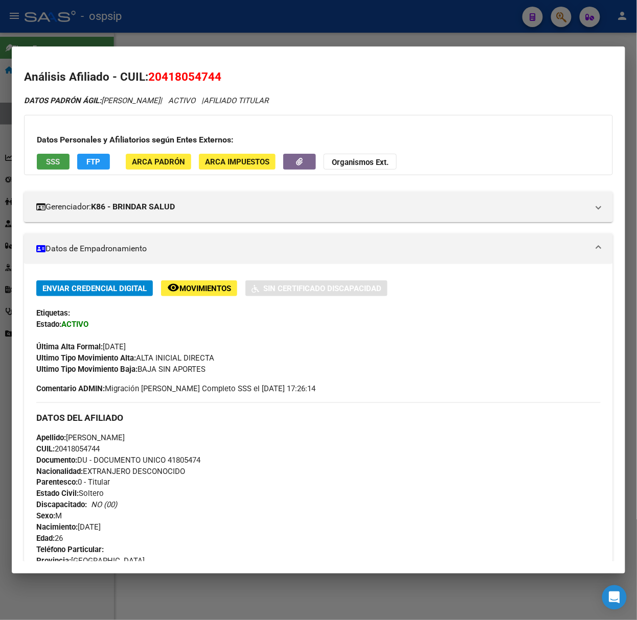
click at [66, 160] on button "SSS" at bounding box center [53, 162] width 33 height 16
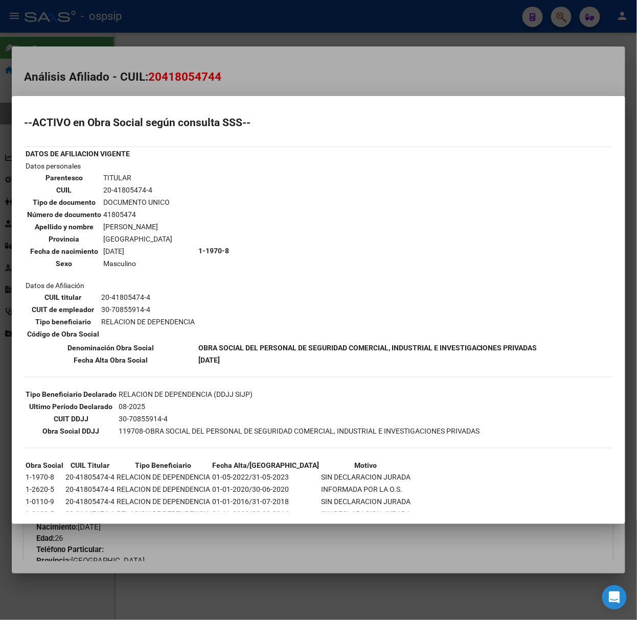
click at [129, 82] on div at bounding box center [318, 310] width 637 height 620
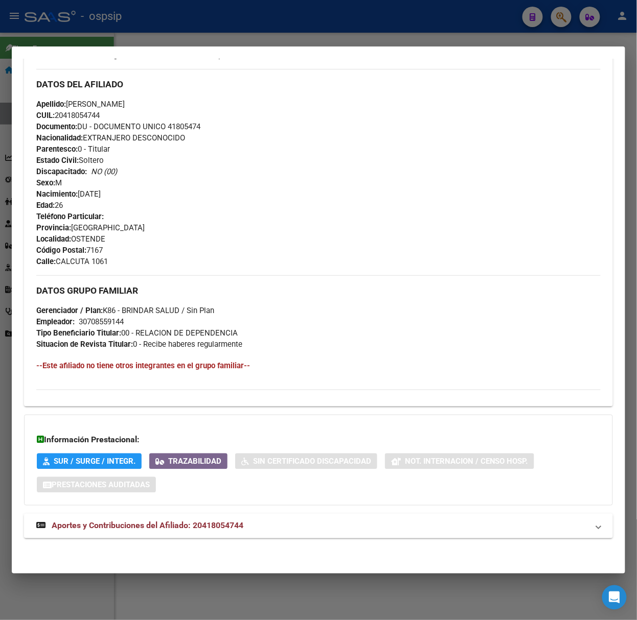
click at [186, 534] on mat-expansion-panel-header "Aportes y Contribuciones del Afiliado: 20418054744" at bounding box center [318, 526] width 589 height 25
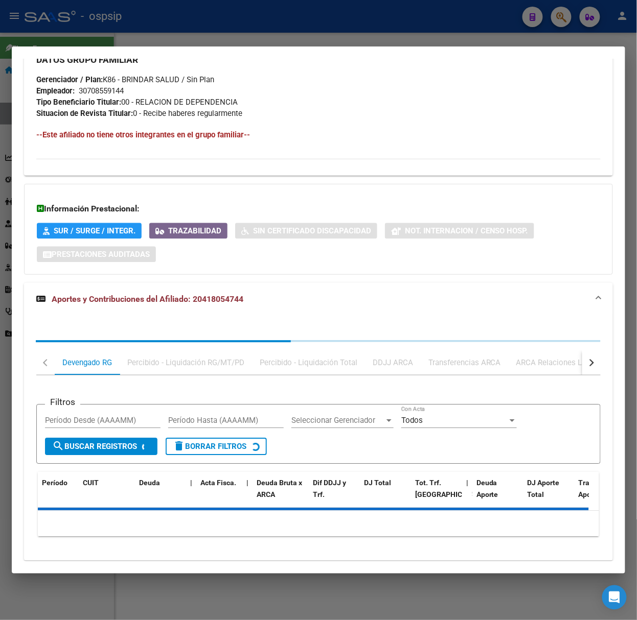
scroll to position [588, 0]
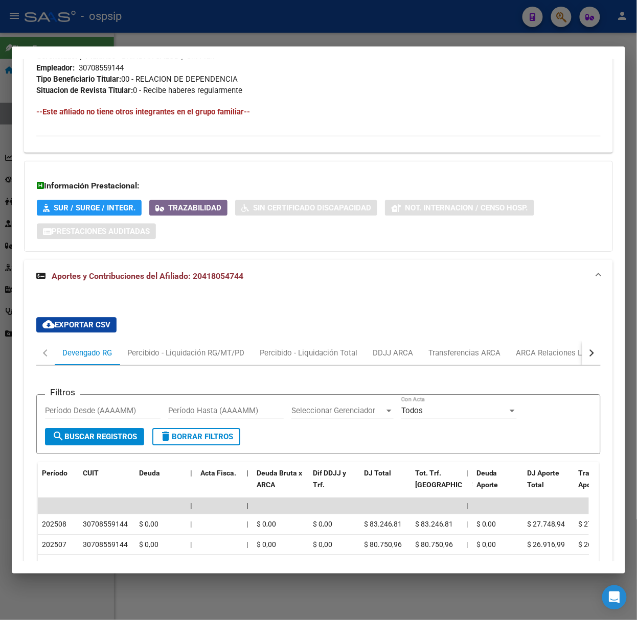
click at [128, 34] on div at bounding box center [318, 310] width 637 height 620
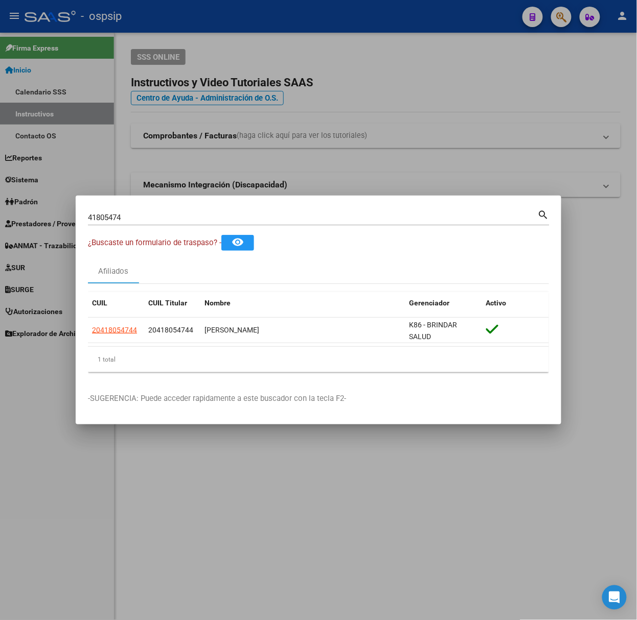
click at [142, 216] on input "41805474" at bounding box center [313, 217] width 450 height 9
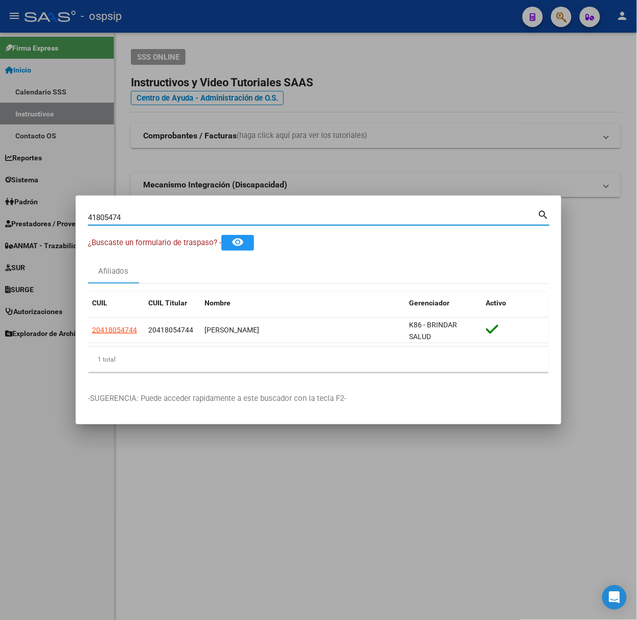
click at [142, 216] on input "41805474" at bounding box center [313, 217] width 450 height 9
type input "17610943"
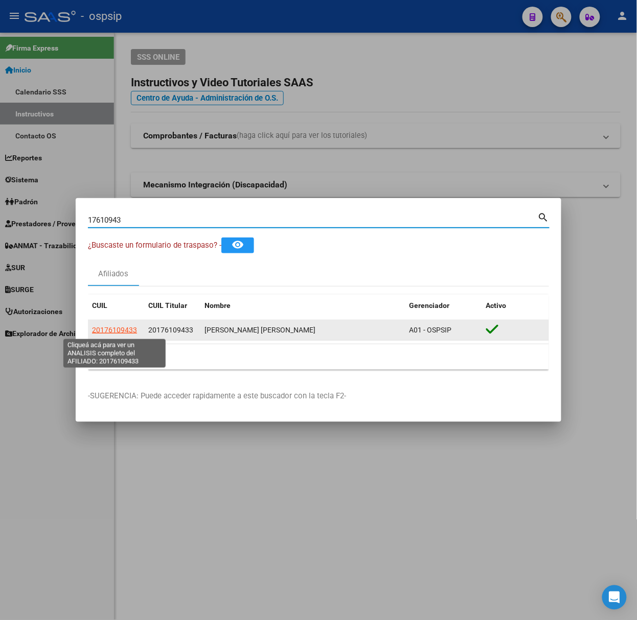
click at [115, 328] on span "20176109433" at bounding box center [114, 330] width 45 height 8
type textarea "20176109433"
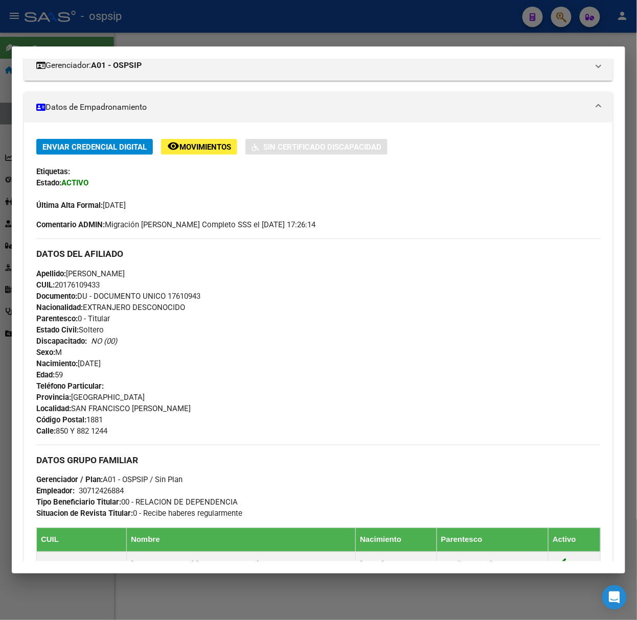
scroll to position [388, 0]
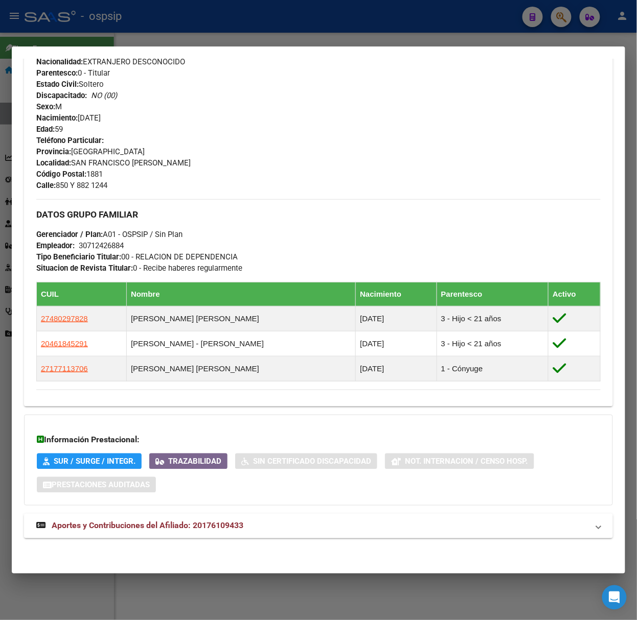
click at [182, 521] on span "Aportes y Contribuciones del Afiliado: 20176109433" at bounding box center [148, 526] width 192 height 10
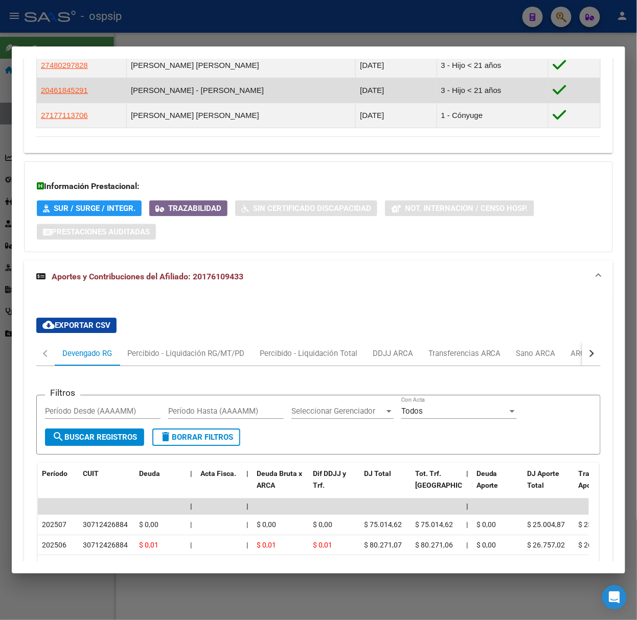
scroll to position [0, 0]
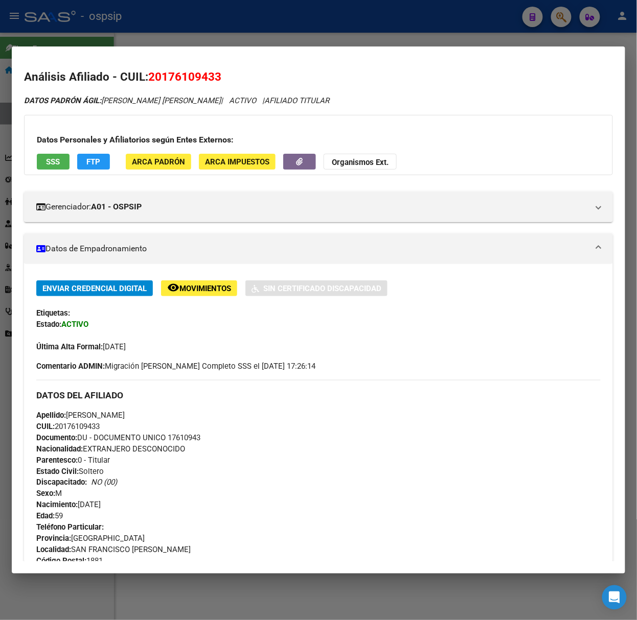
click at [50, 152] on div "Datos Personales y Afiliatorios según Entes Externos: SSS FTP ARCA Padrón ARCA …" at bounding box center [318, 145] width 589 height 60
click at [51, 158] on span "SSS" at bounding box center [53, 161] width 14 height 9
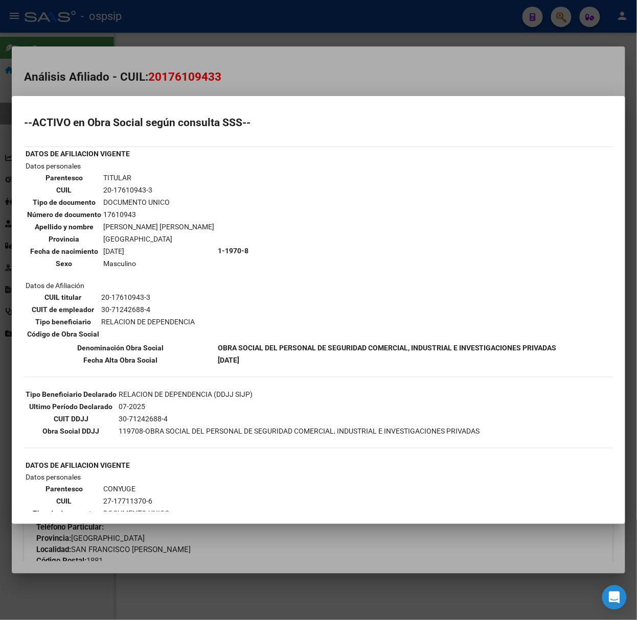
click at [119, 27] on div at bounding box center [318, 310] width 637 height 620
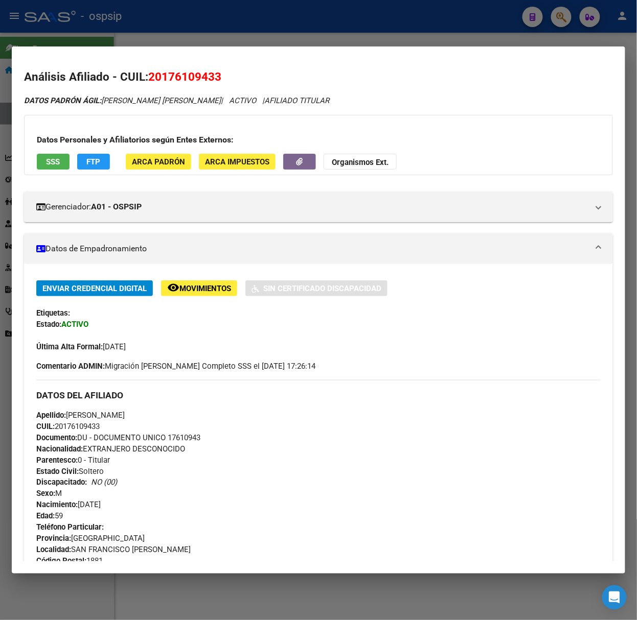
click at [119, 27] on div at bounding box center [318, 310] width 637 height 620
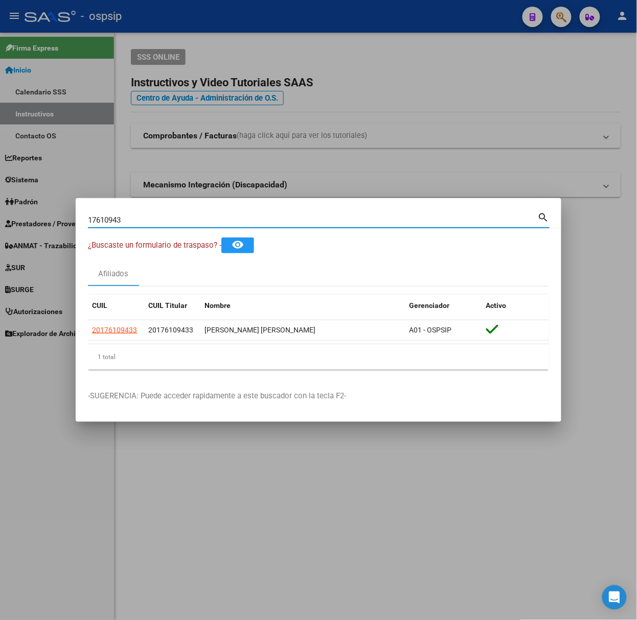
click at [175, 219] on input "17610943" at bounding box center [313, 220] width 450 height 9
click at [147, 274] on div "Afiliados" at bounding box center [318, 274] width 461 height 25
